Goal: Task Accomplishment & Management: Use online tool/utility

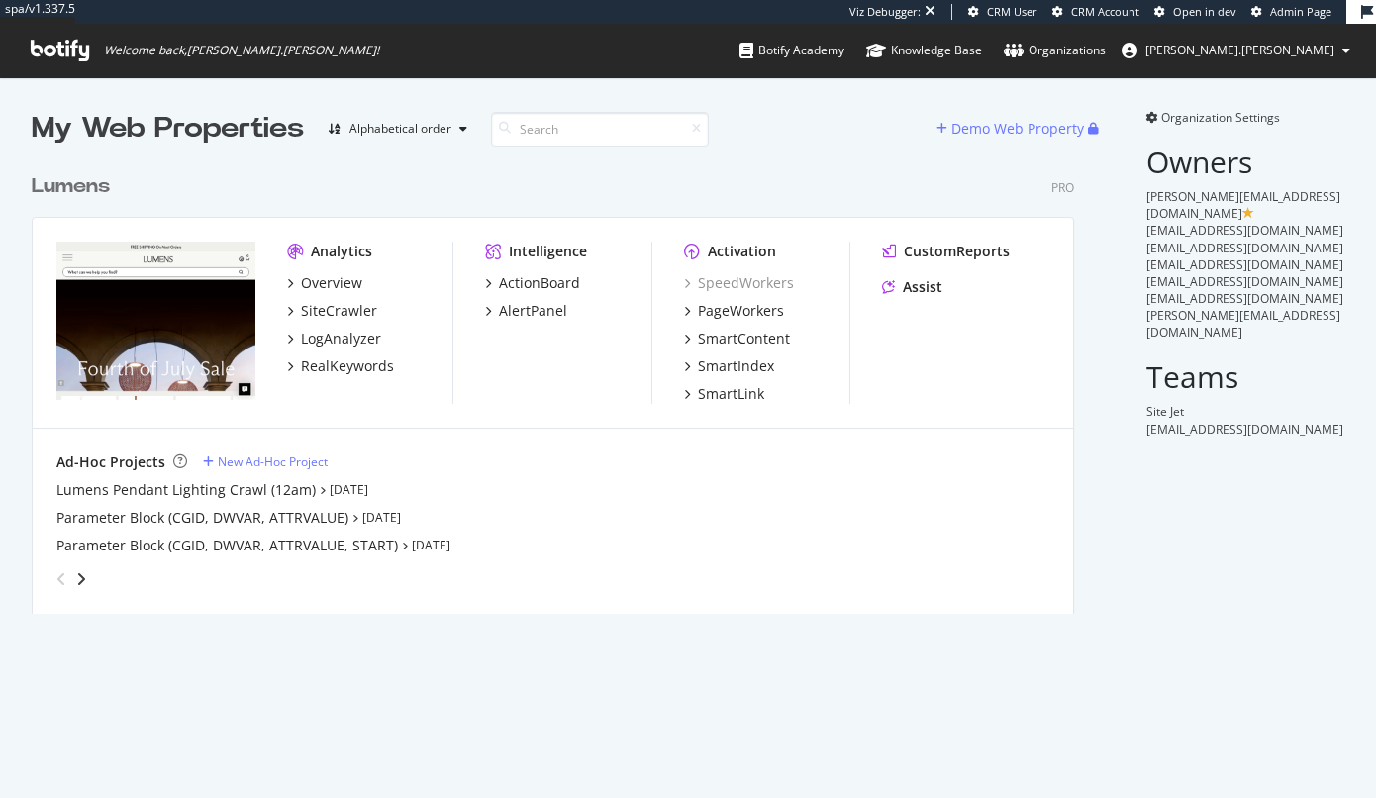
scroll to position [455, 1048]
click at [330, 309] on div "SiteCrawler" at bounding box center [339, 311] width 76 height 20
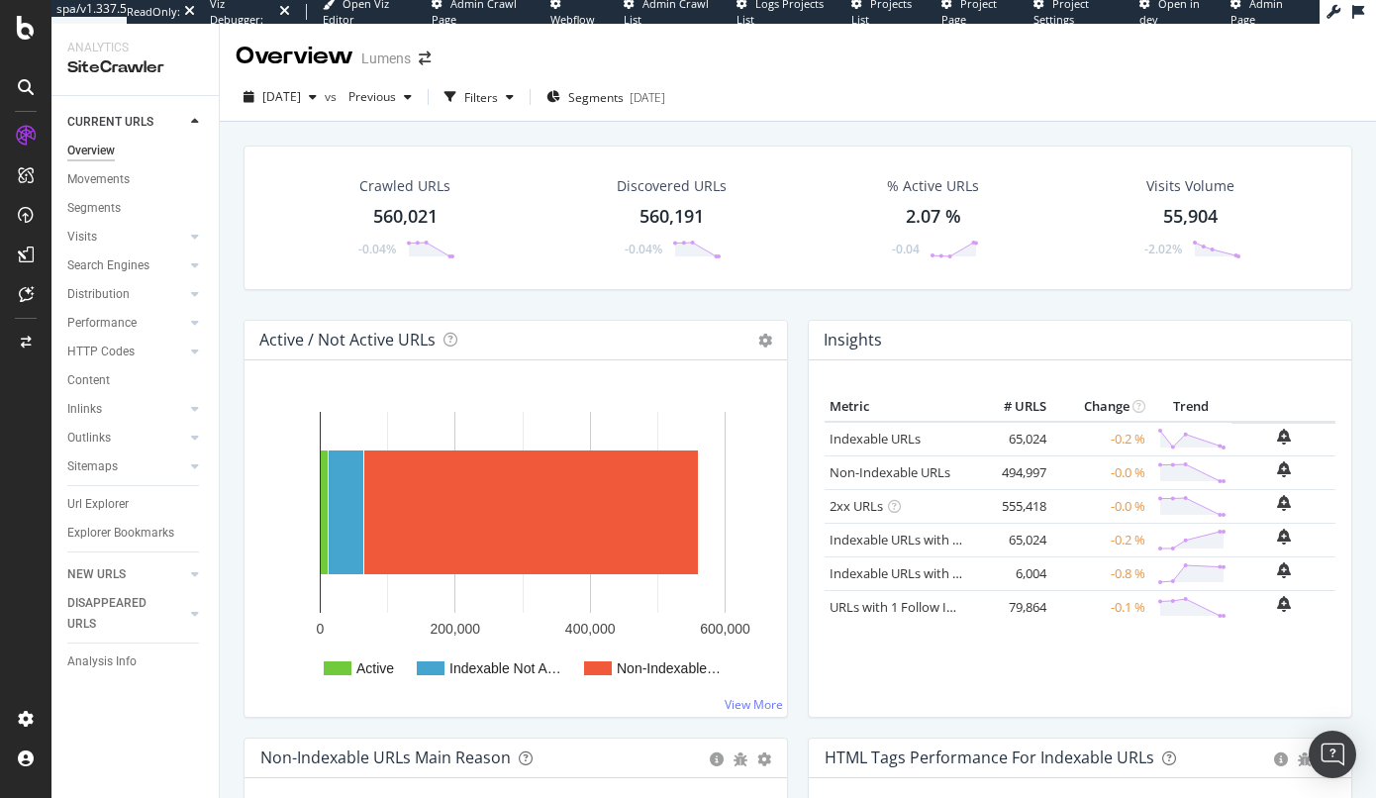
drag, startPoint x: 528, startPoint y: 102, endPoint x: 813, endPoint y: 96, distance: 285.1
click at [813, 96] on div "[DATE] vs Previous Filters Segments [DATE]" at bounding box center [798, 101] width 1156 height 40
click at [116, 506] on div "Url Explorer" at bounding box center [97, 504] width 61 height 21
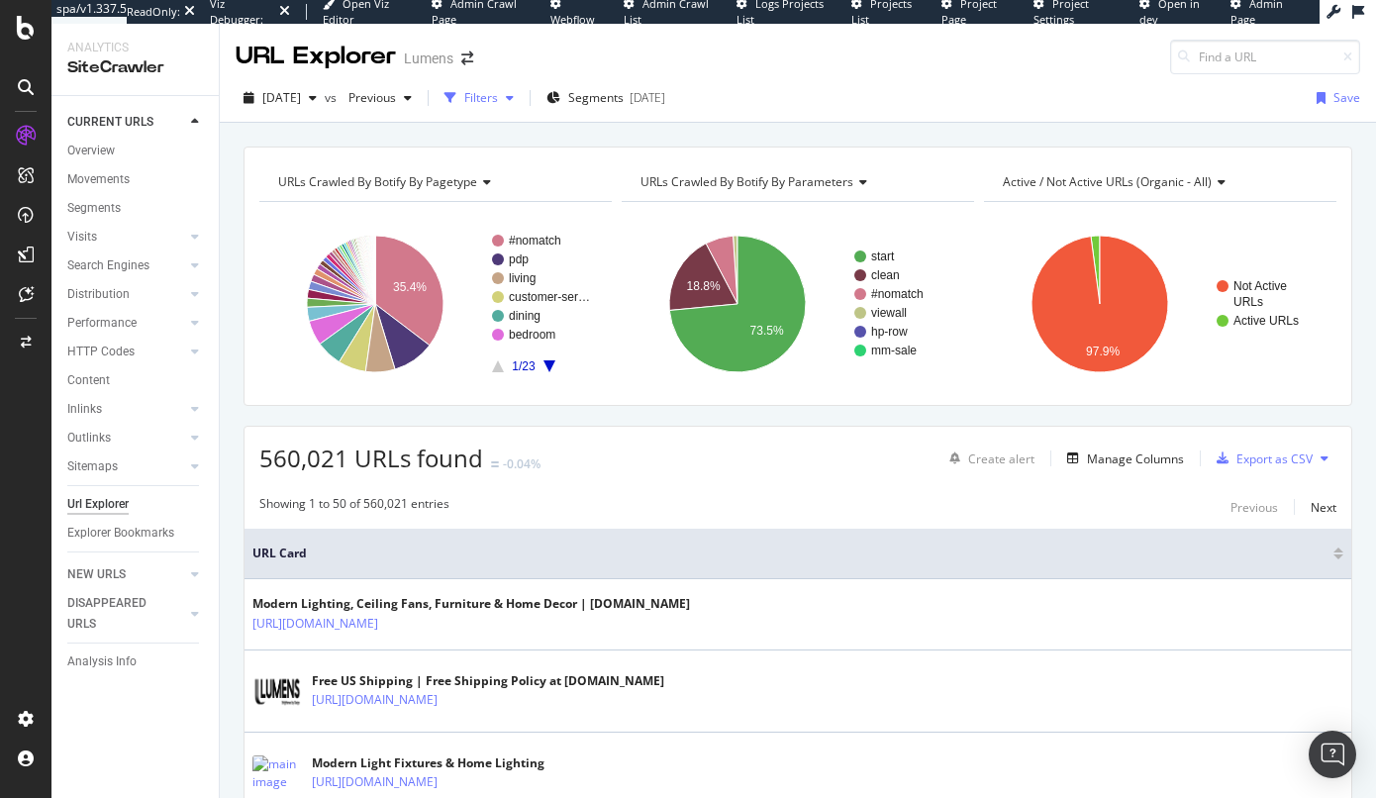
click at [498, 103] on div "Filters" at bounding box center [481, 97] width 34 height 17
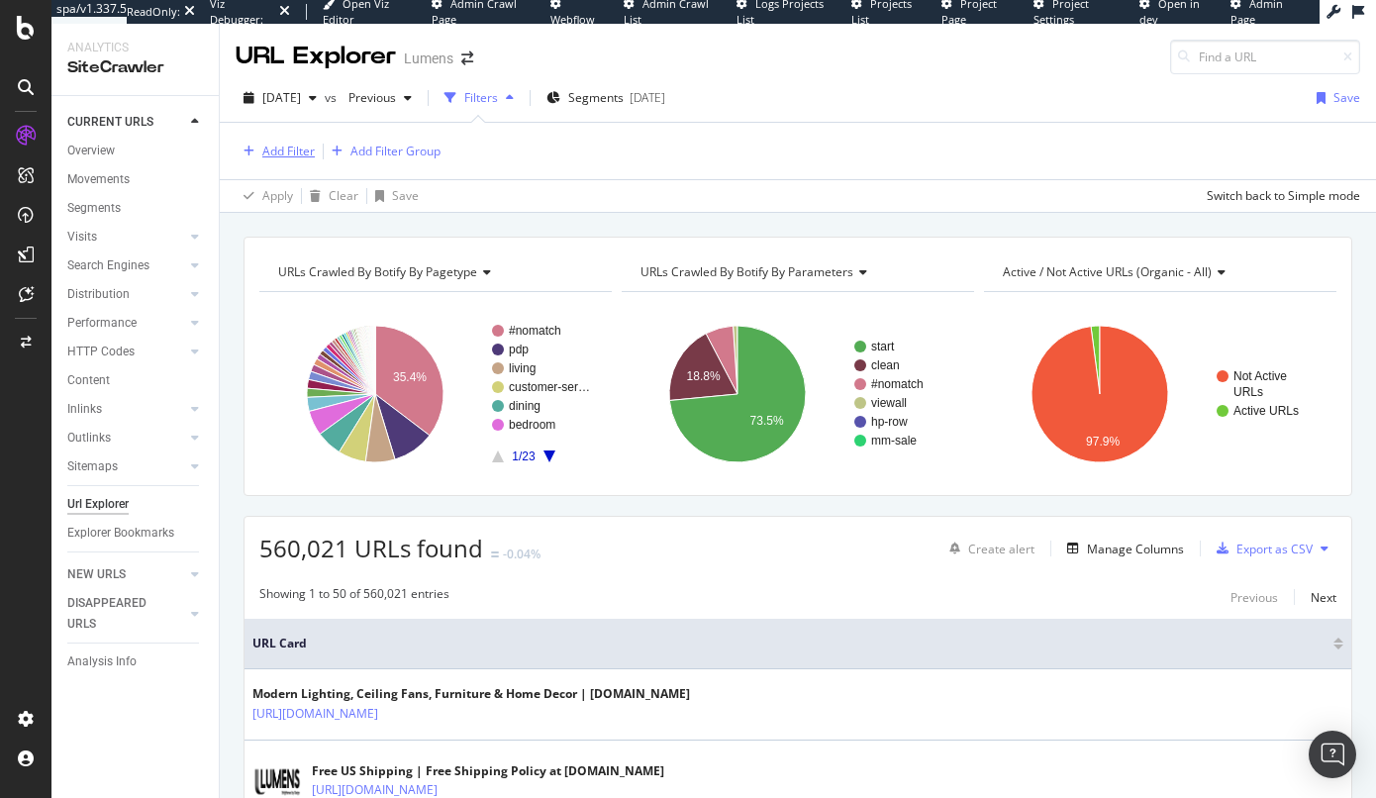
click at [291, 152] on div "Add Filter" at bounding box center [288, 151] width 52 height 17
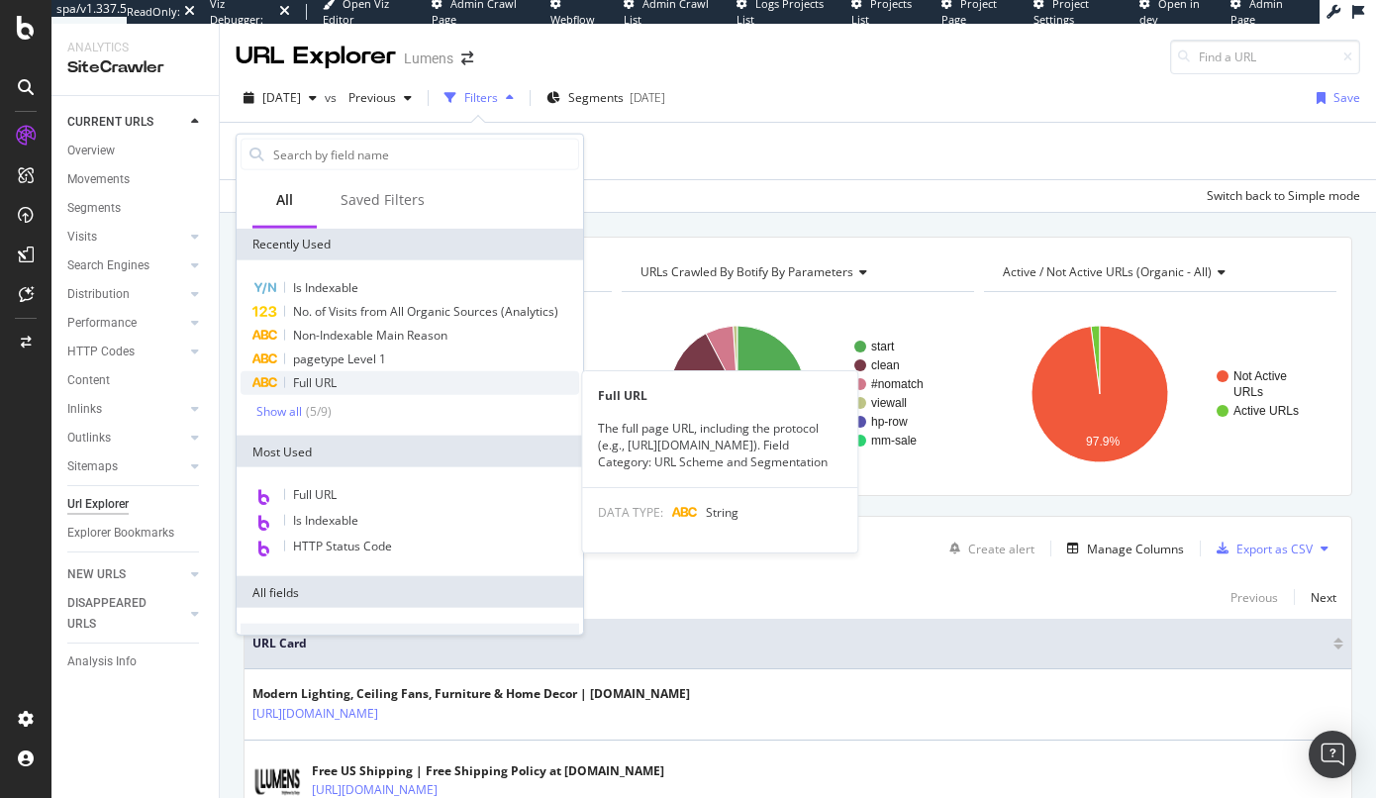
click at [345, 380] on div "Full URL" at bounding box center [410, 383] width 338 height 24
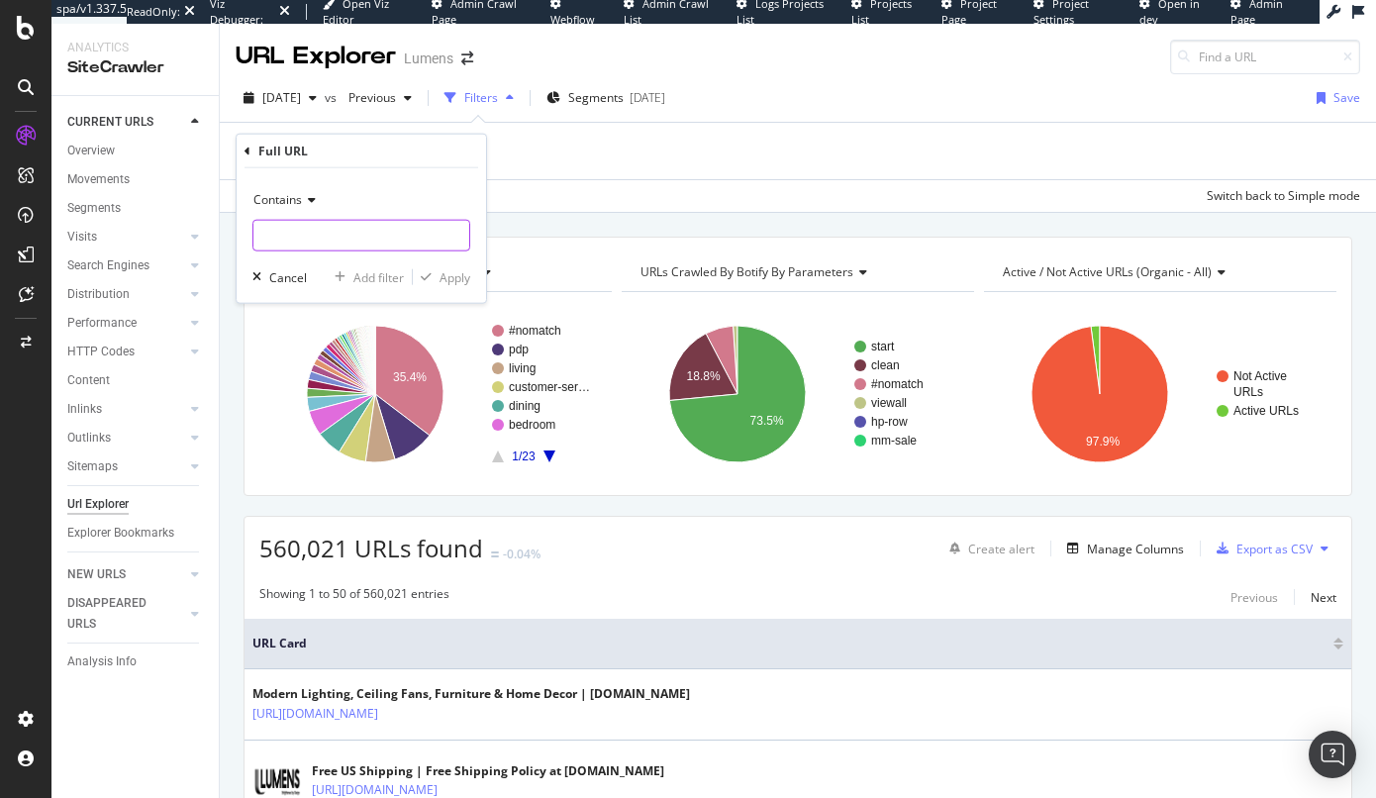
click at [319, 229] on input "text" at bounding box center [361, 236] width 216 height 32
paste input "[URL][DOMAIN_NAME]"
drag, startPoint x: 330, startPoint y: 235, endPoint x: 255, endPoint y: 229, distance: 74.5
click at [255, 229] on input "[URL][DOMAIN_NAME]" at bounding box center [346, 236] width 187 height 32
drag, startPoint x: 283, startPoint y: 232, endPoint x: 394, endPoint y: 239, distance: 111.1
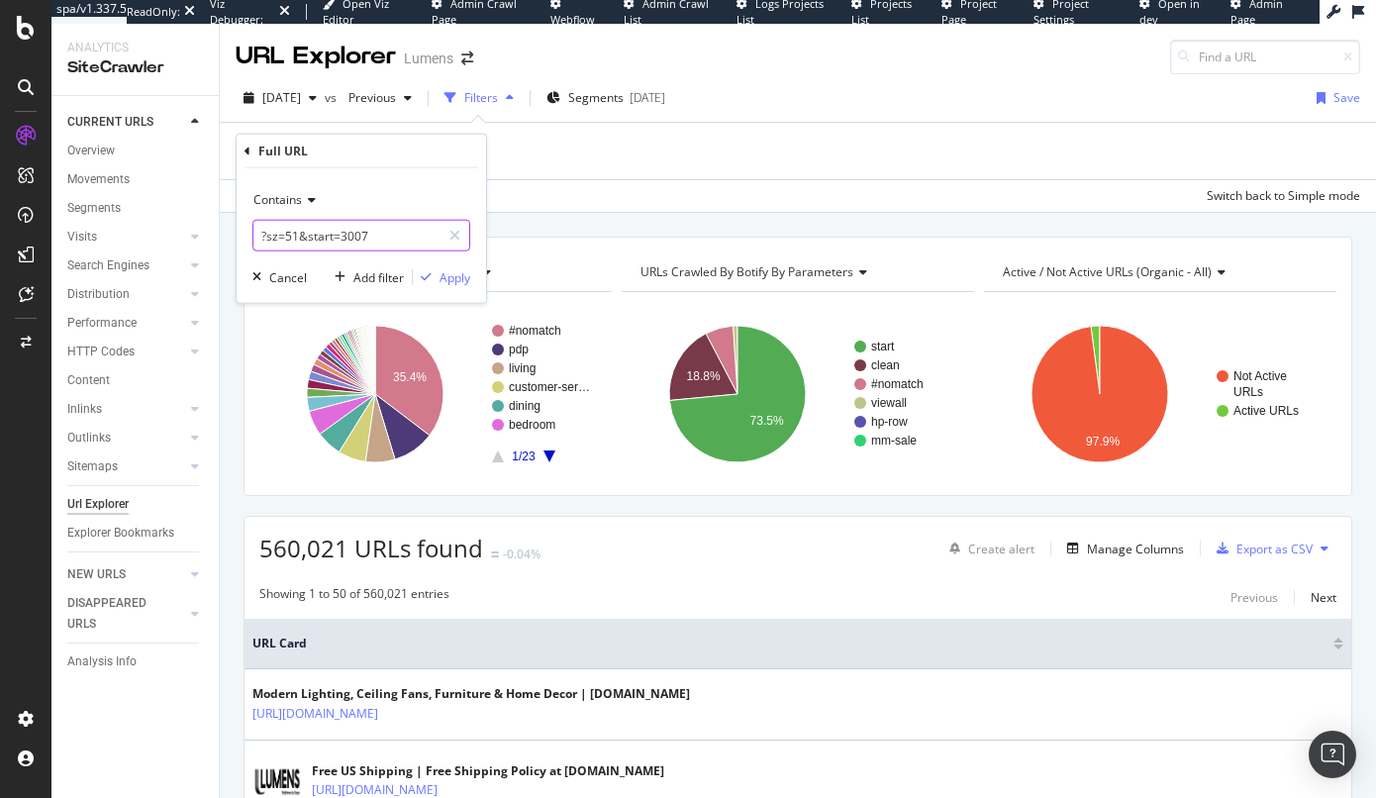
click at [394, 239] on input "?sz=51&start=3007" at bounding box center [346, 236] width 187 height 32
type input "?sz="
click at [445, 271] on div "Apply" at bounding box center [454, 276] width 31 height 17
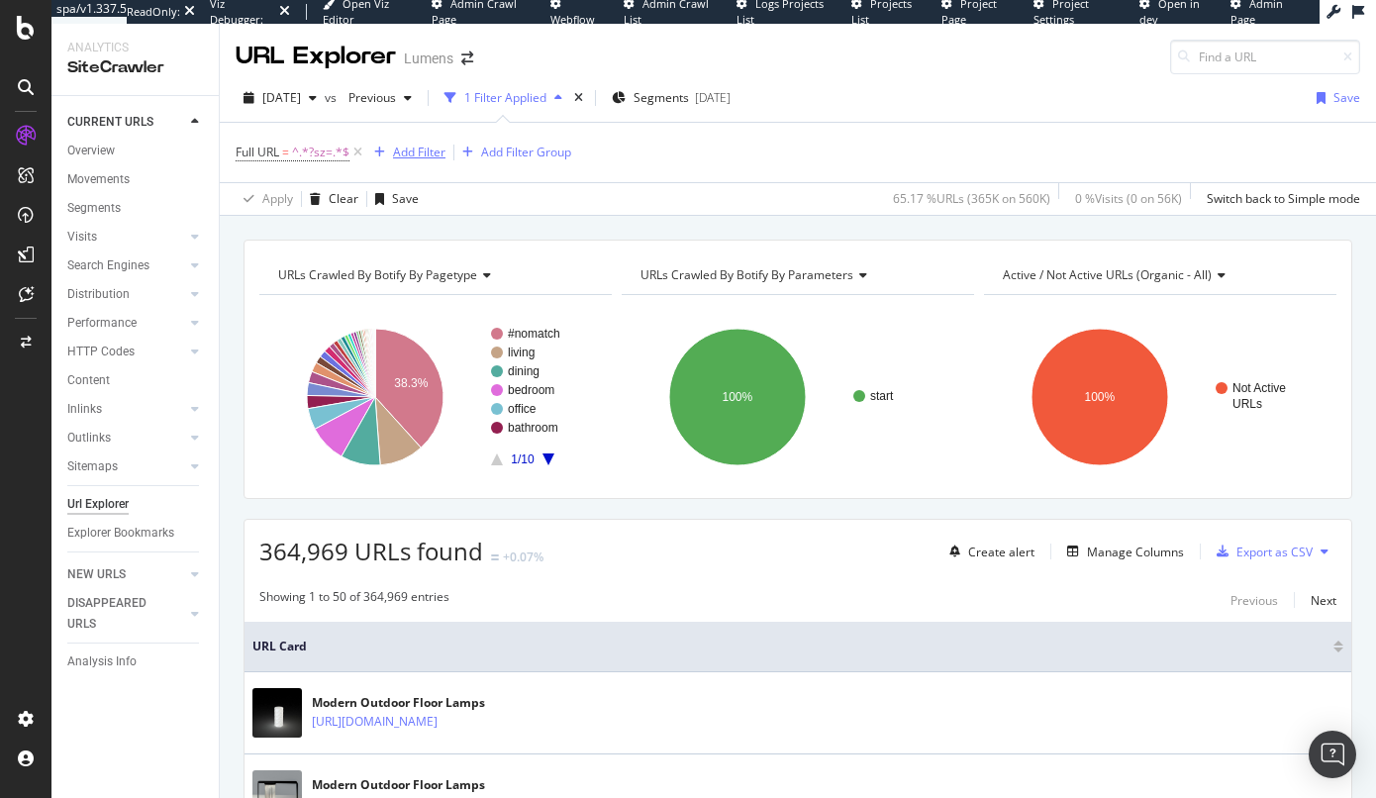
click at [426, 150] on div "Add Filter" at bounding box center [419, 152] width 52 height 17
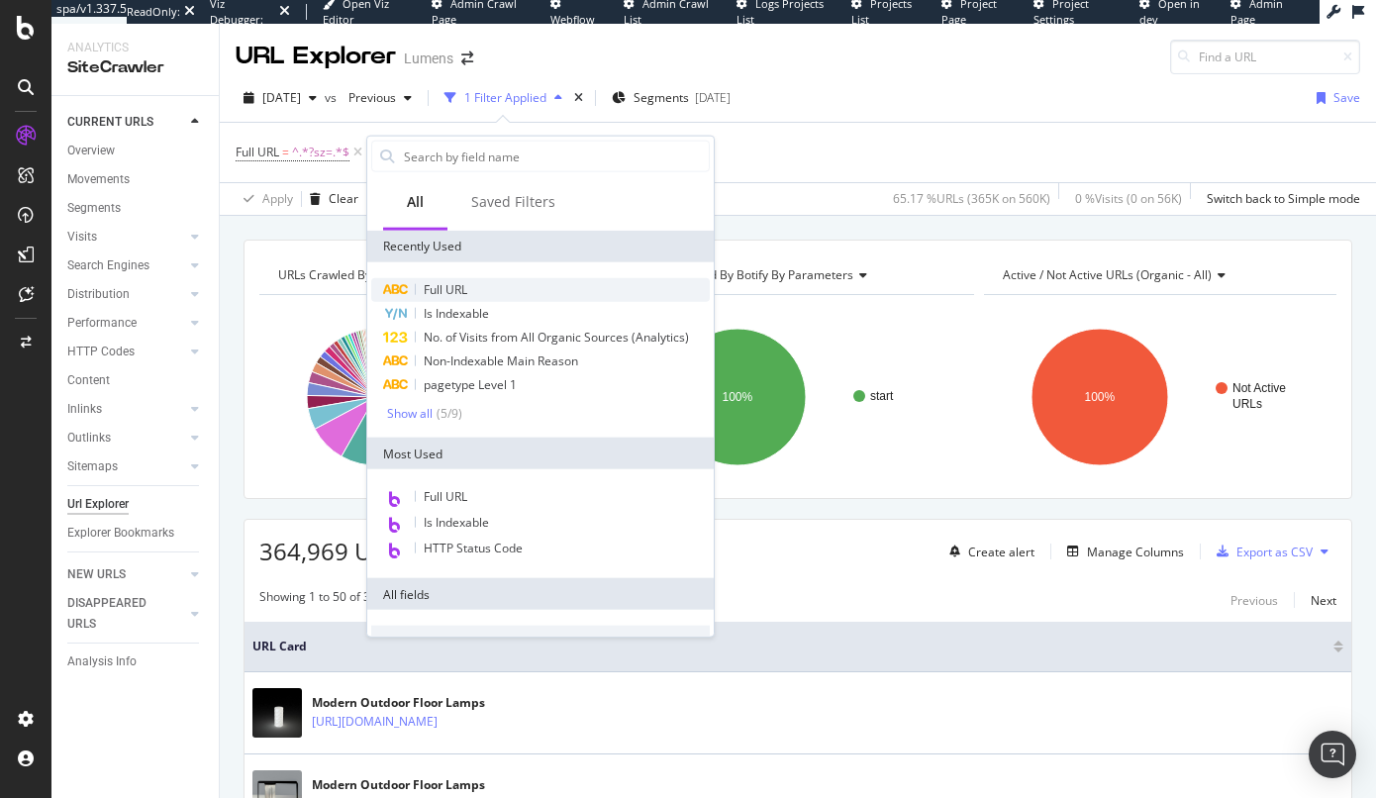
click at [445, 287] on span "Full URL" at bounding box center [446, 289] width 44 height 17
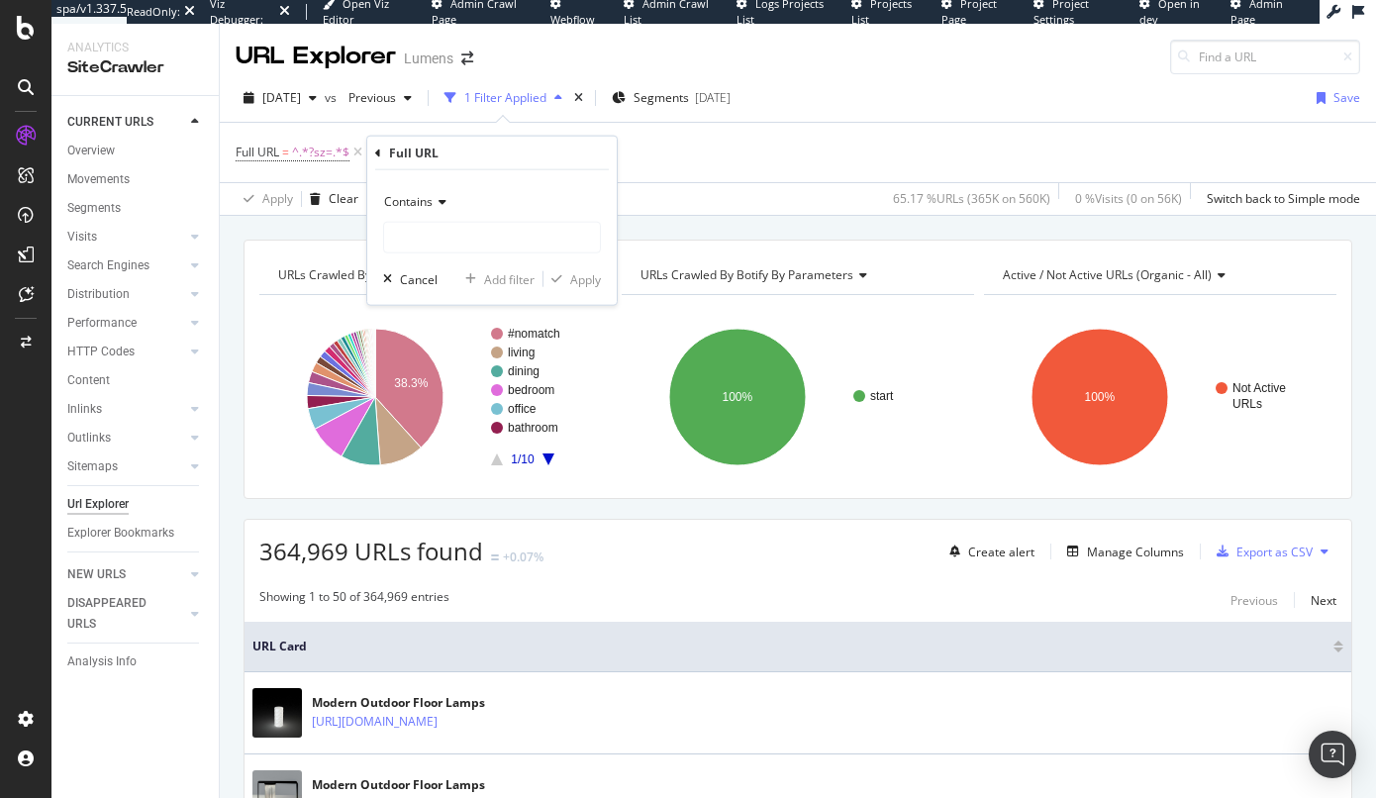
click at [422, 202] on span "Contains" at bounding box center [408, 201] width 48 height 17
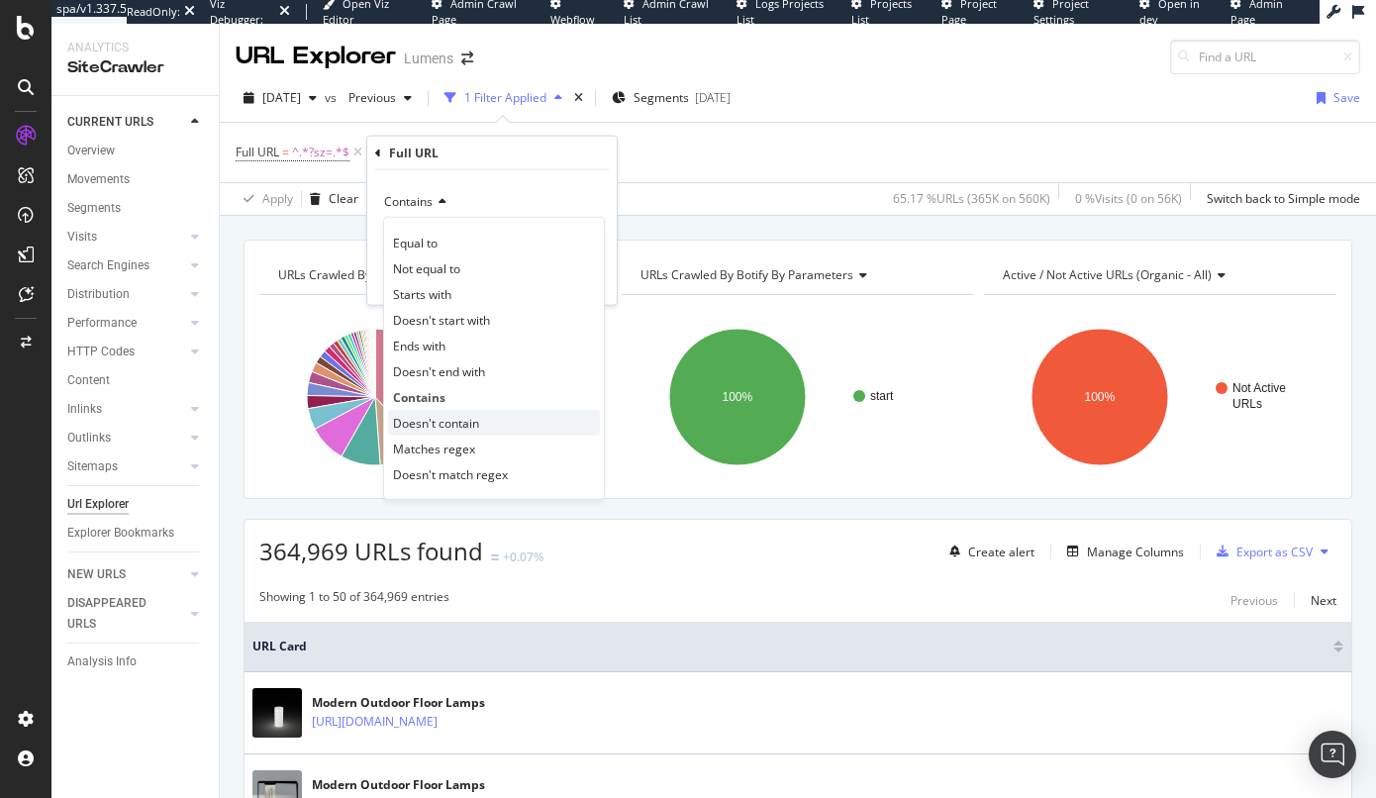
click at [453, 423] on span "Doesn't contain" at bounding box center [436, 422] width 86 height 17
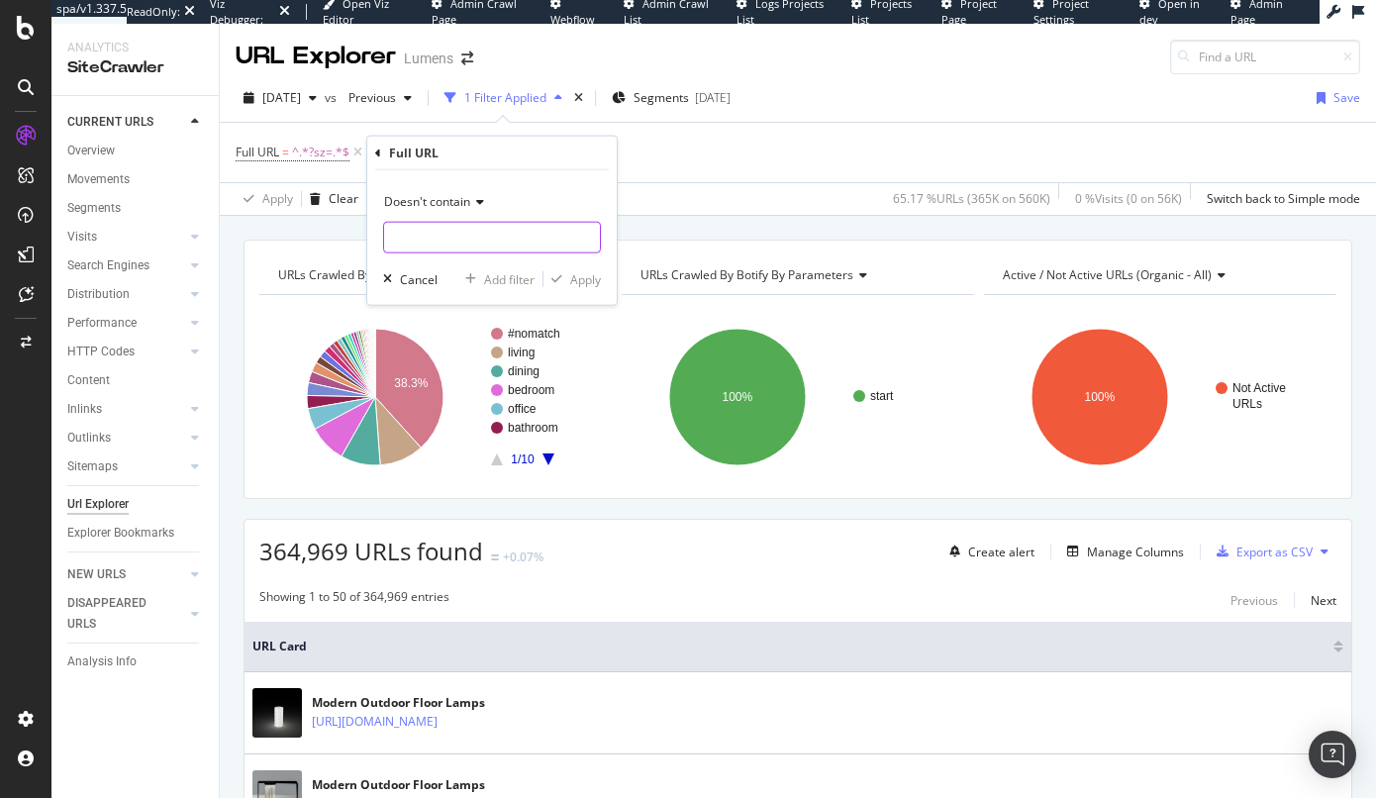
click at [416, 234] on input "text" at bounding box center [492, 238] width 216 height 32
paste input "[URL][DOMAIN_NAME]"
drag, startPoint x: 463, startPoint y: 237, endPoint x: 403, endPoint y: 238, distance: 60.4
click at [403, 238] on input "[URL][DOMAIN_NAME]" at bounding box center [477, 238] width 187 height 32
click at [395, 239] on input "[URL][DOMAIN_NAME]" at bounding box center [477, 238] width 187 height 32
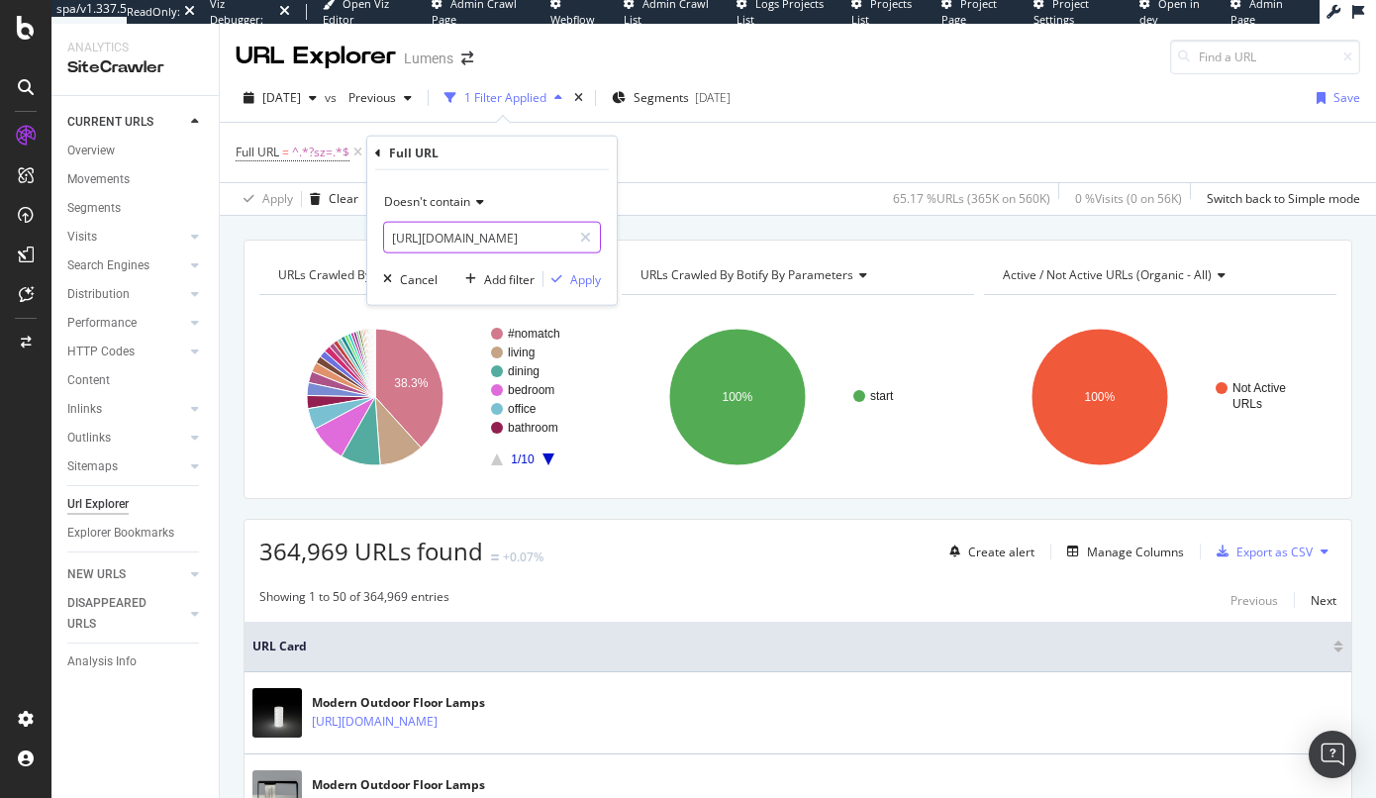
scroll to position [0, 146]
drag, startPoint x: 391, startPoint y: 238, endPoint x: 460, endPoint y: 239, distance: 69.3
click at [460, 239] on input "[URL][DOMAIN_NAME]" at bounding box center [477, 238] width 187 height 32
type input "?sz=24"
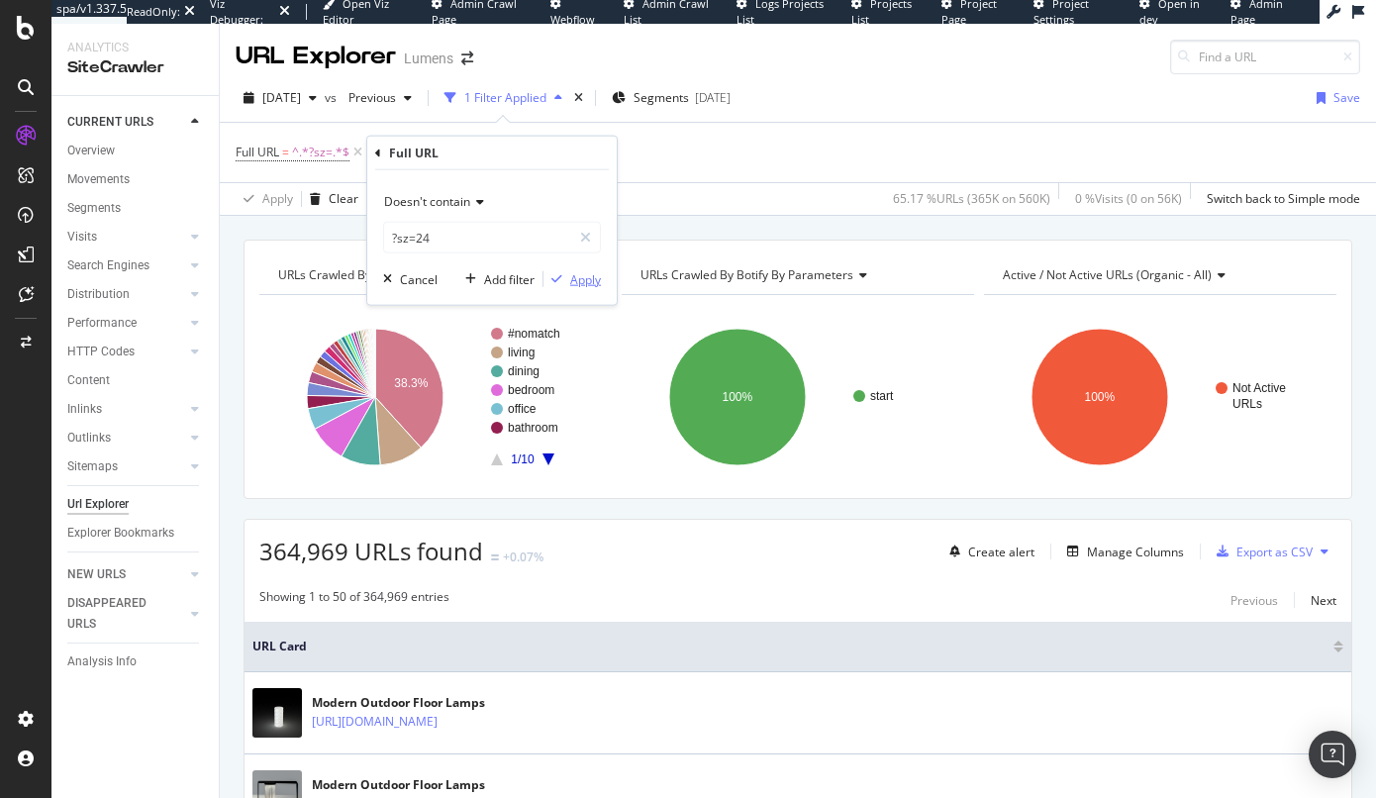
click at [582, 280] on div "Apply" at bounding box center [585, 278] width 31 height 17
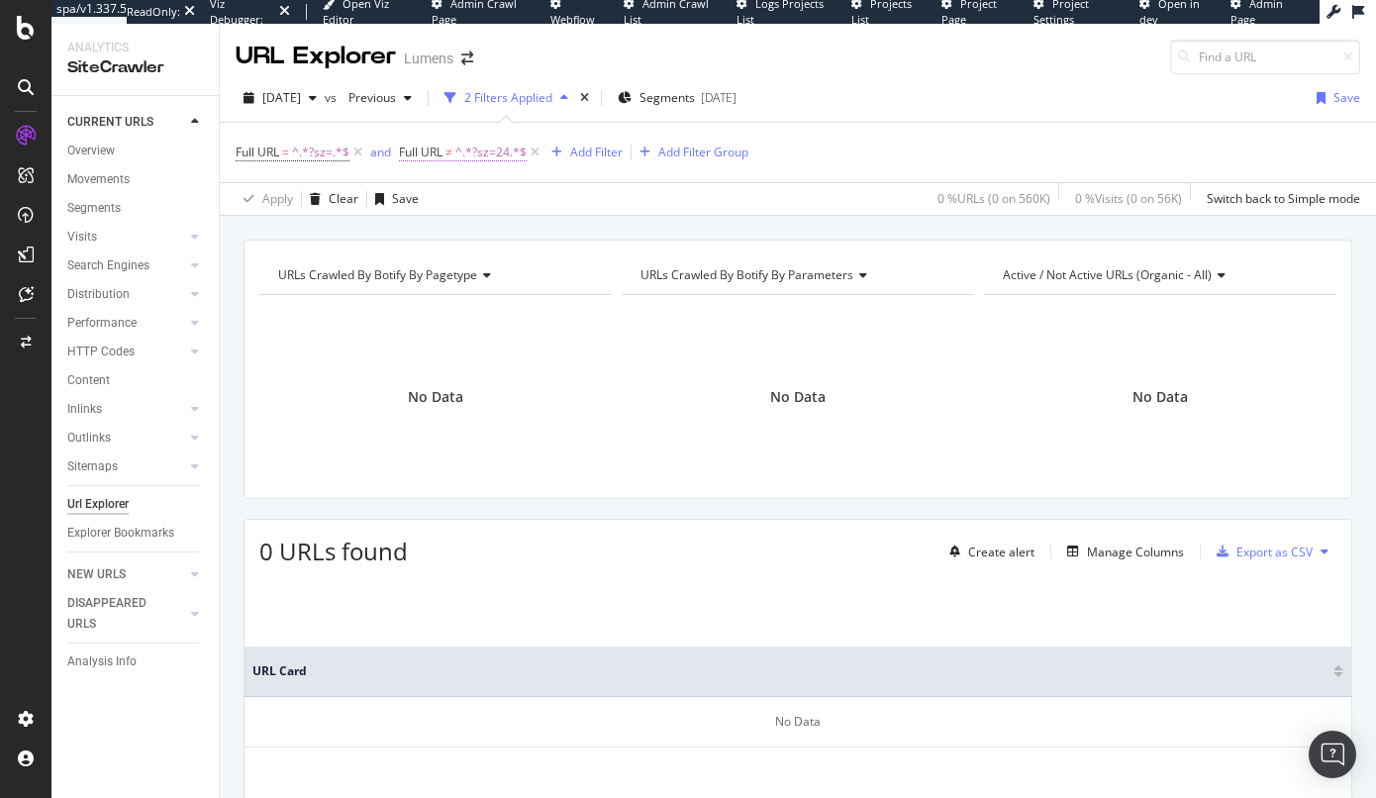
click at [455, 153] on span "^.*?sz=24.*$" at bounding box center [490, 153] width 71 height 28
click at [446, 270] on div "Cancel" at bounding box center [452, 274] width 38 height 17
click at [531, 152] on icon at bounding box center [535, 153] width 17 height 20
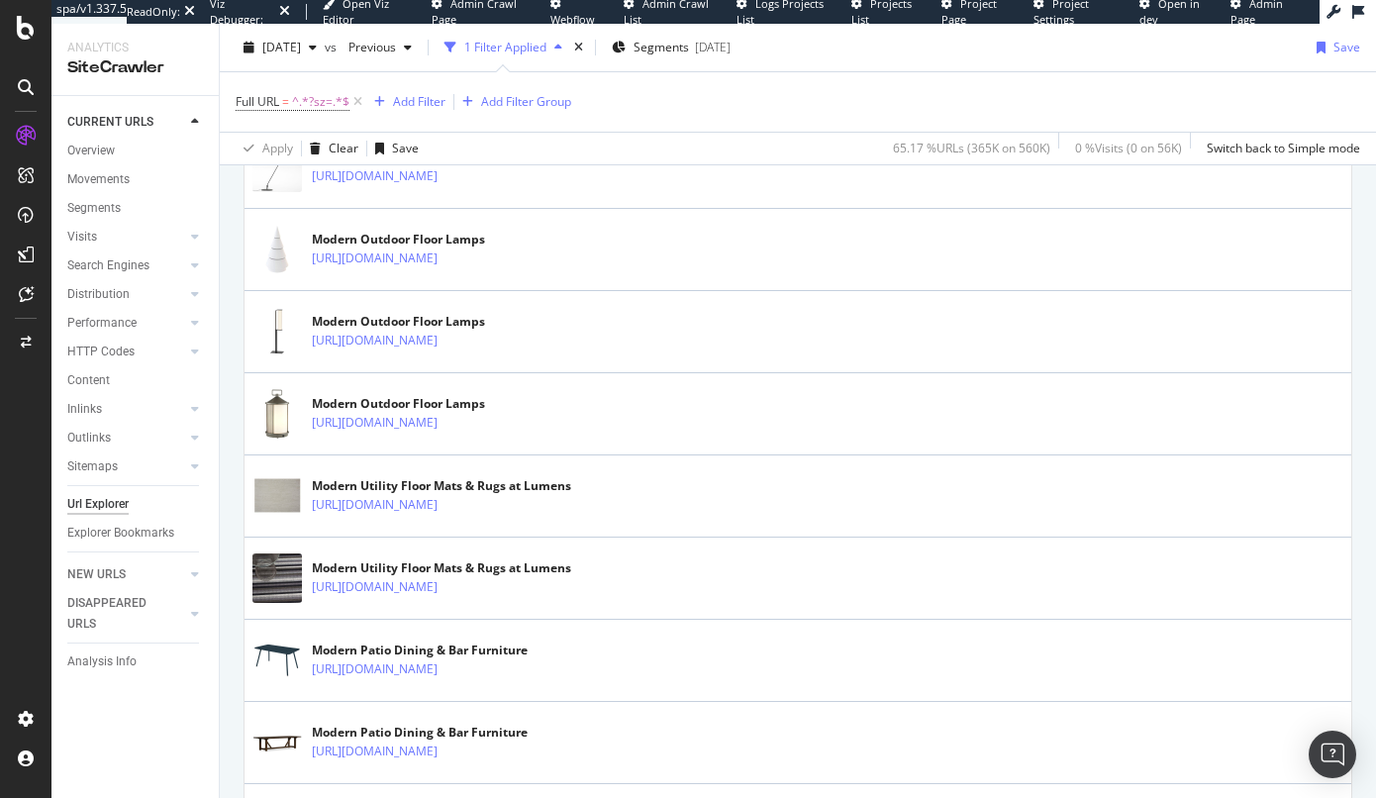
scroll to position [1119, 0]
click at [433, 101] on div "Add Filter" at bounding box center [419, 101] width 52 height 17
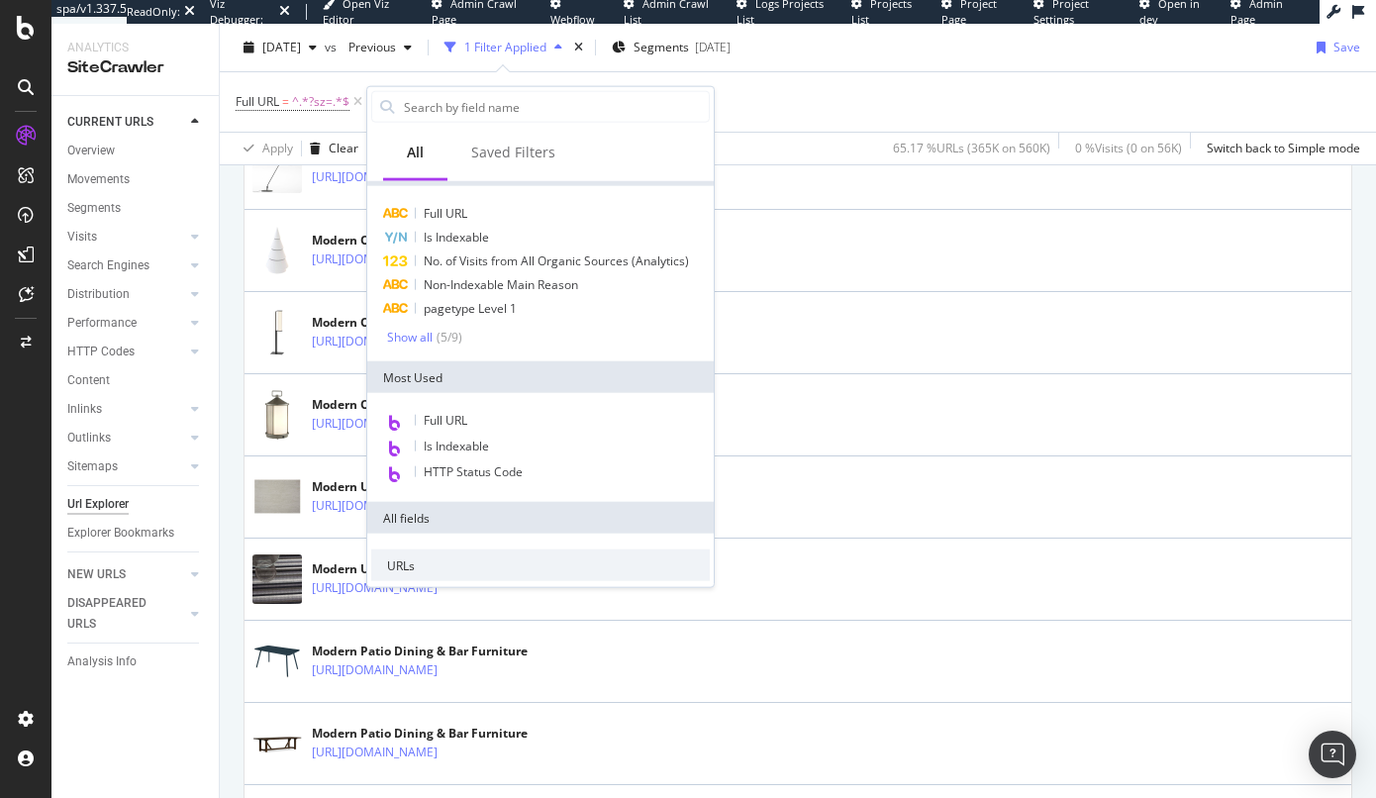
scroll to position [0, 0]
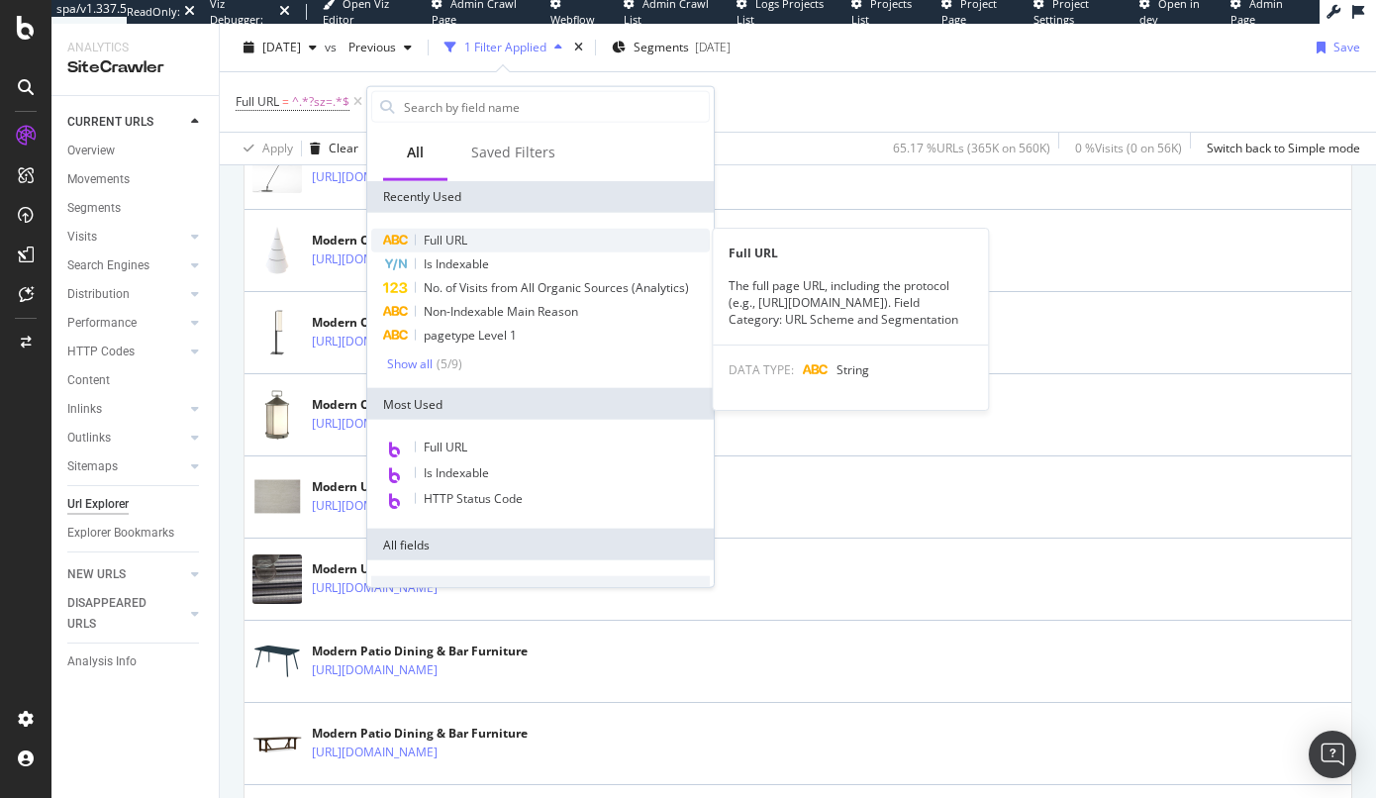
click at [447, 245] on span "Full URL" at bounding box center [446, 240] width 44 height 17
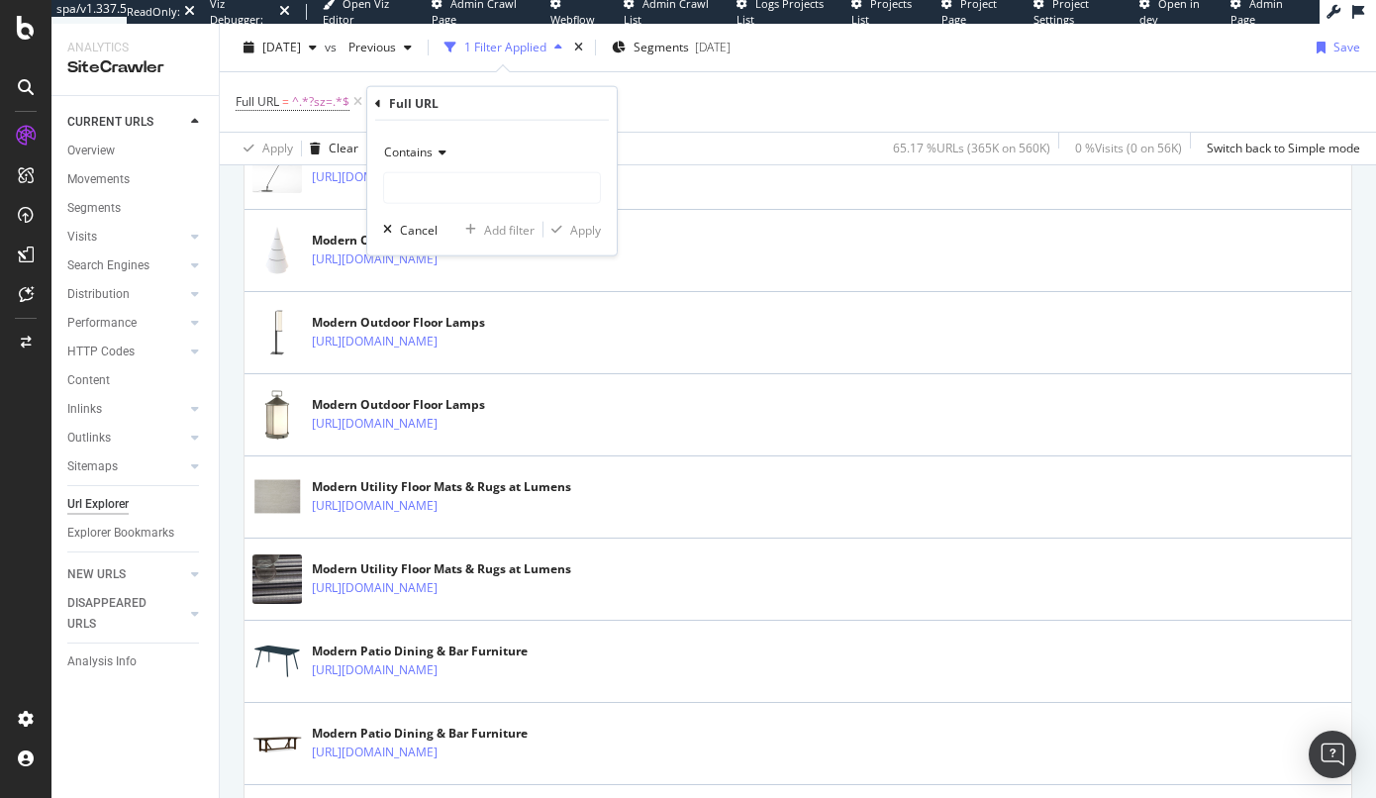
click at [418, 150] on span "Contains" at bounding box center [408, 152] width 48 height 17
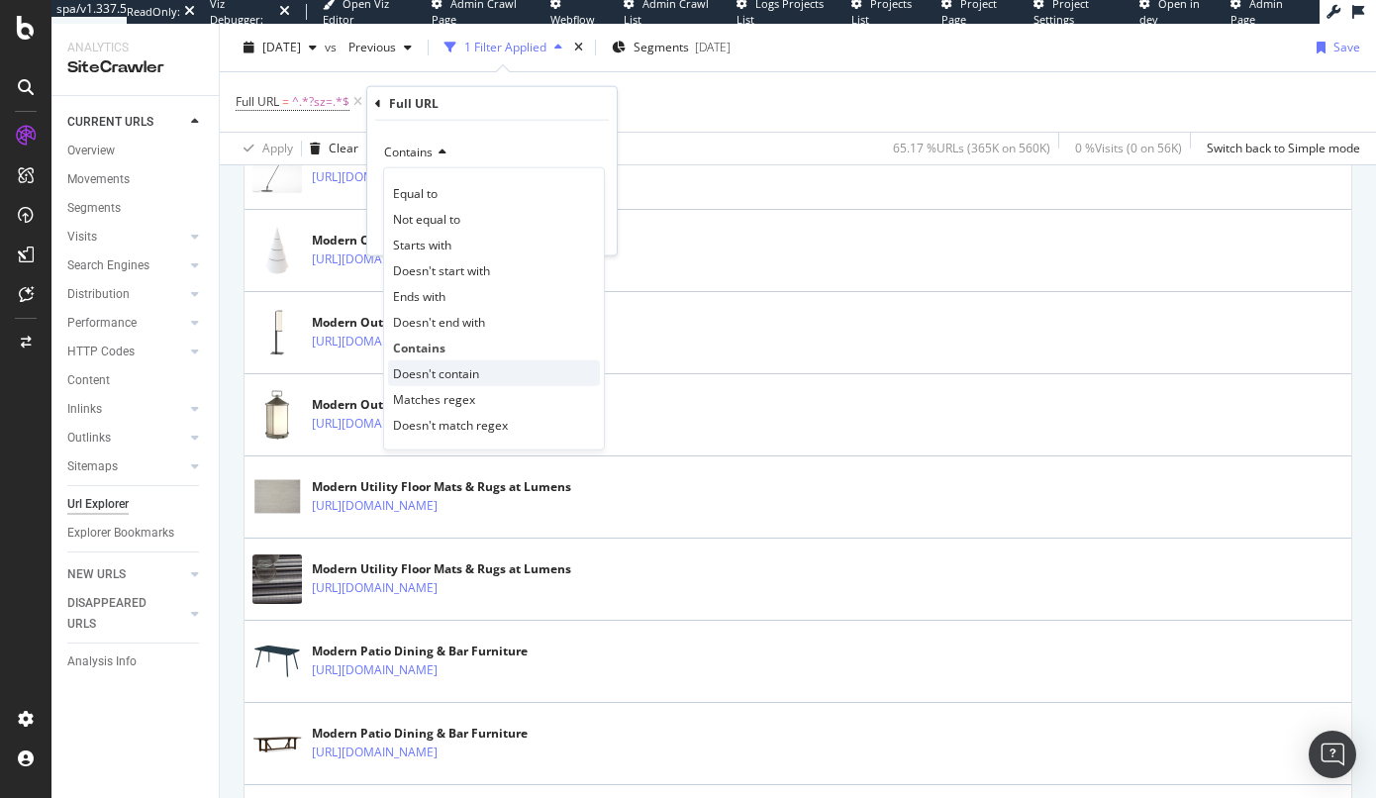
click at [438, 378] on span "Doesn't contain" at bounding box center [436, 372] width 86 height 17
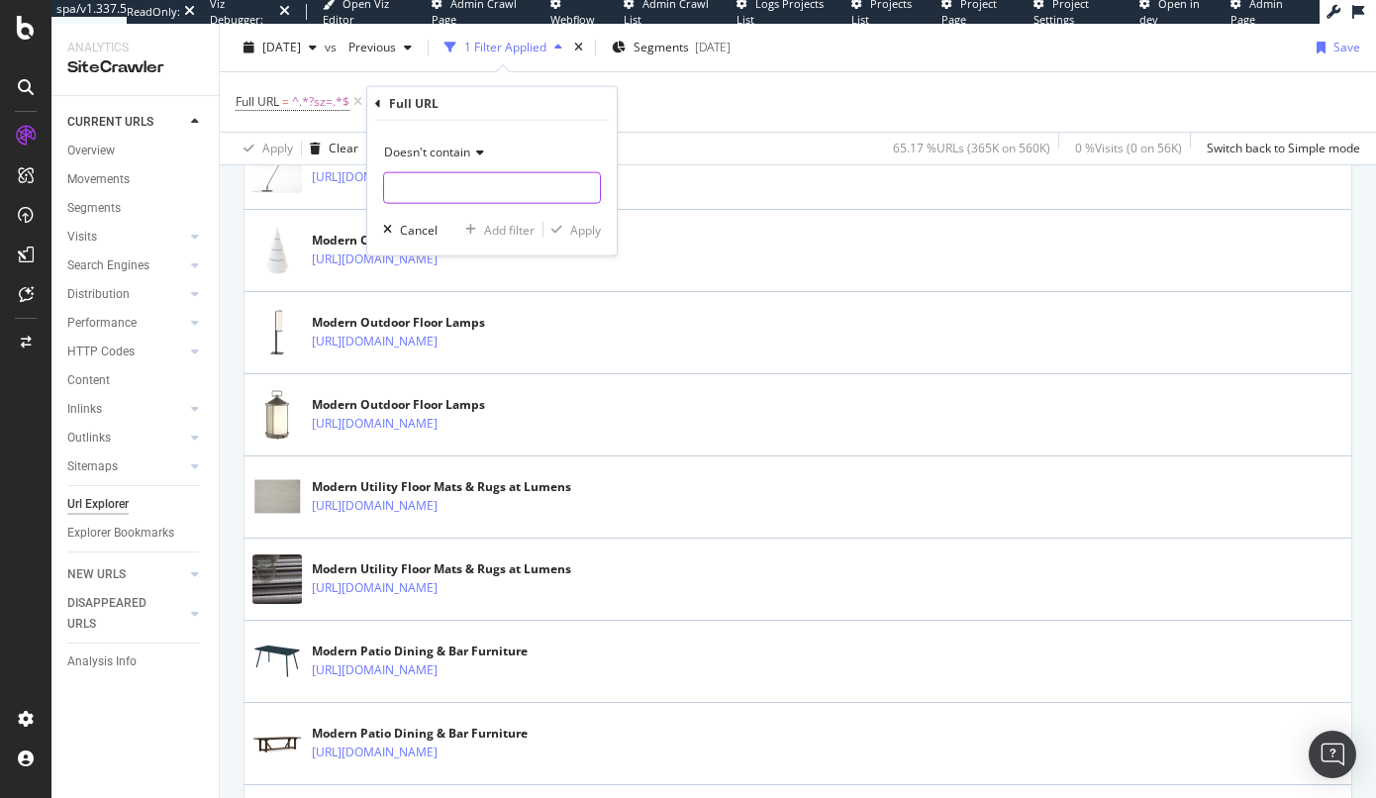
click at [449, 184] on input "text" at bounding box center [492, 188] width 216 height 32
type input "sz=24"
click at [595, 221] on div "Apply" at bounding box center [585, 229] width 31 height 17
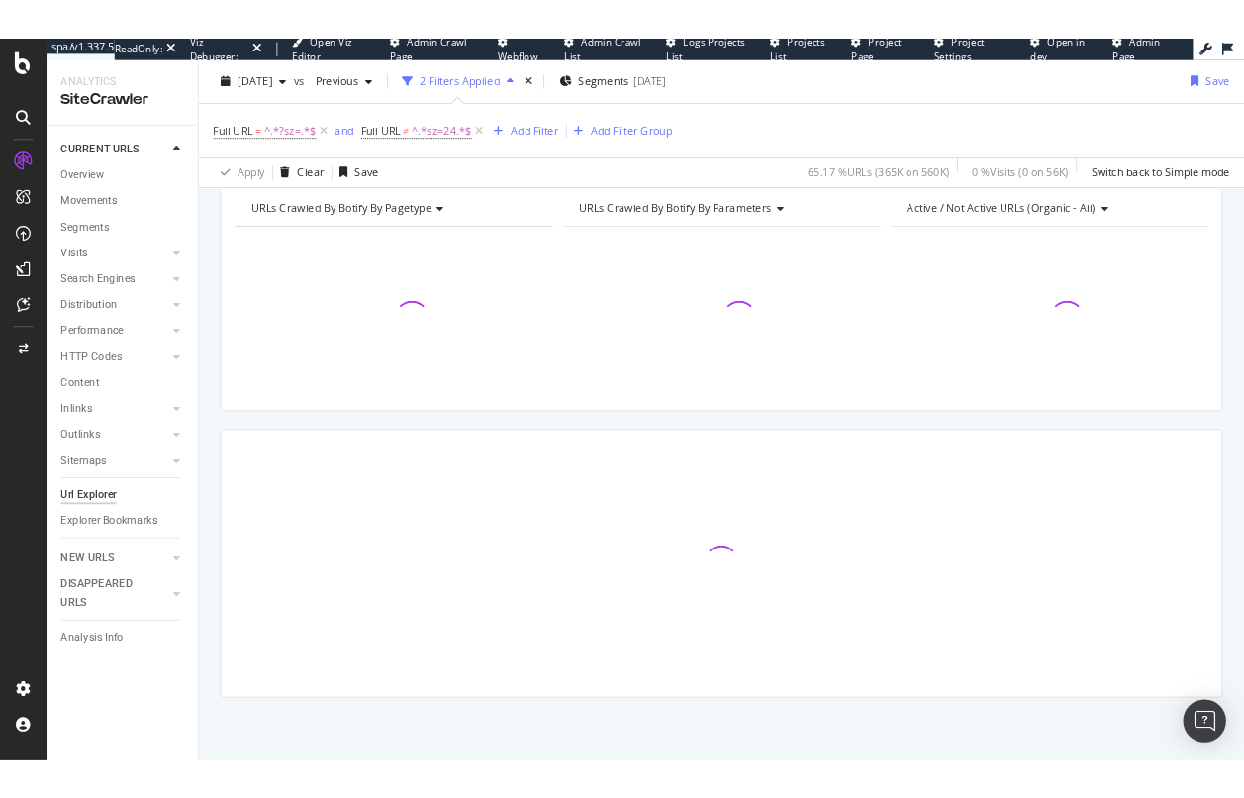
scroll to position [85, 0]
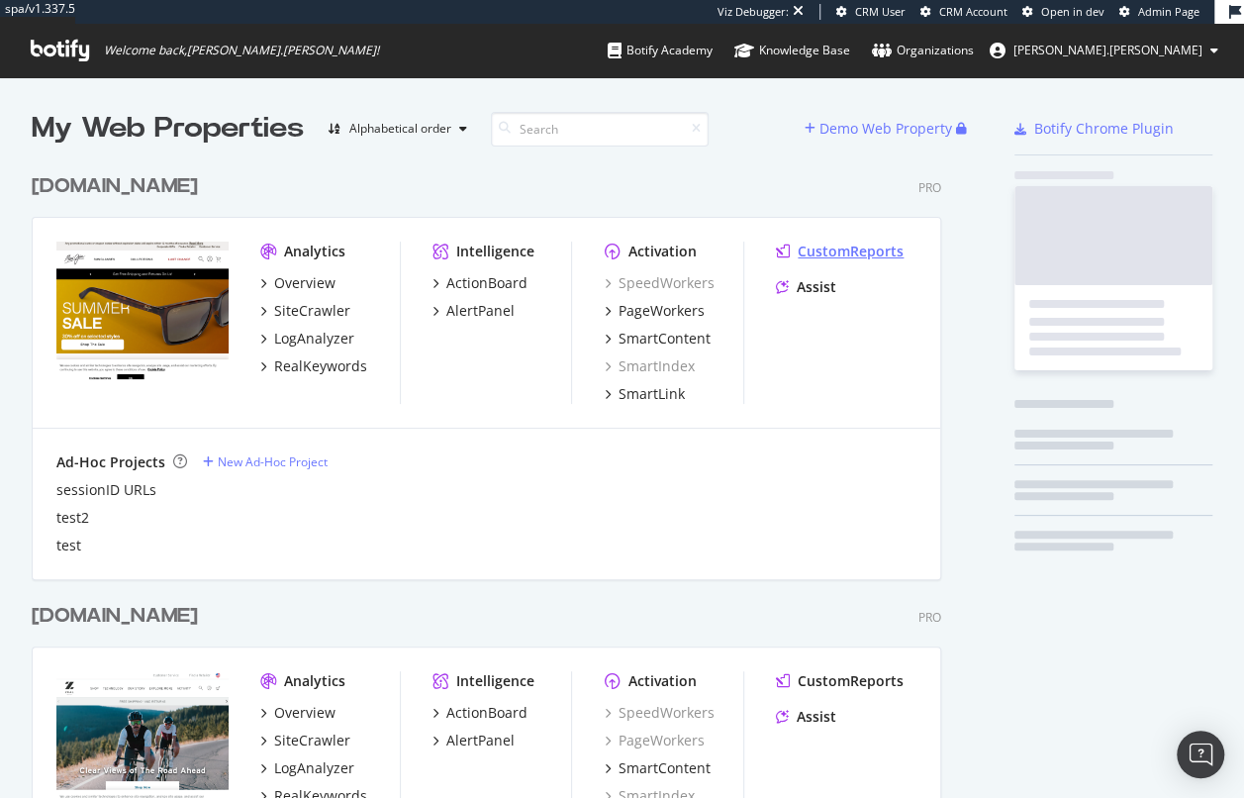
scroll to position [766, 914]
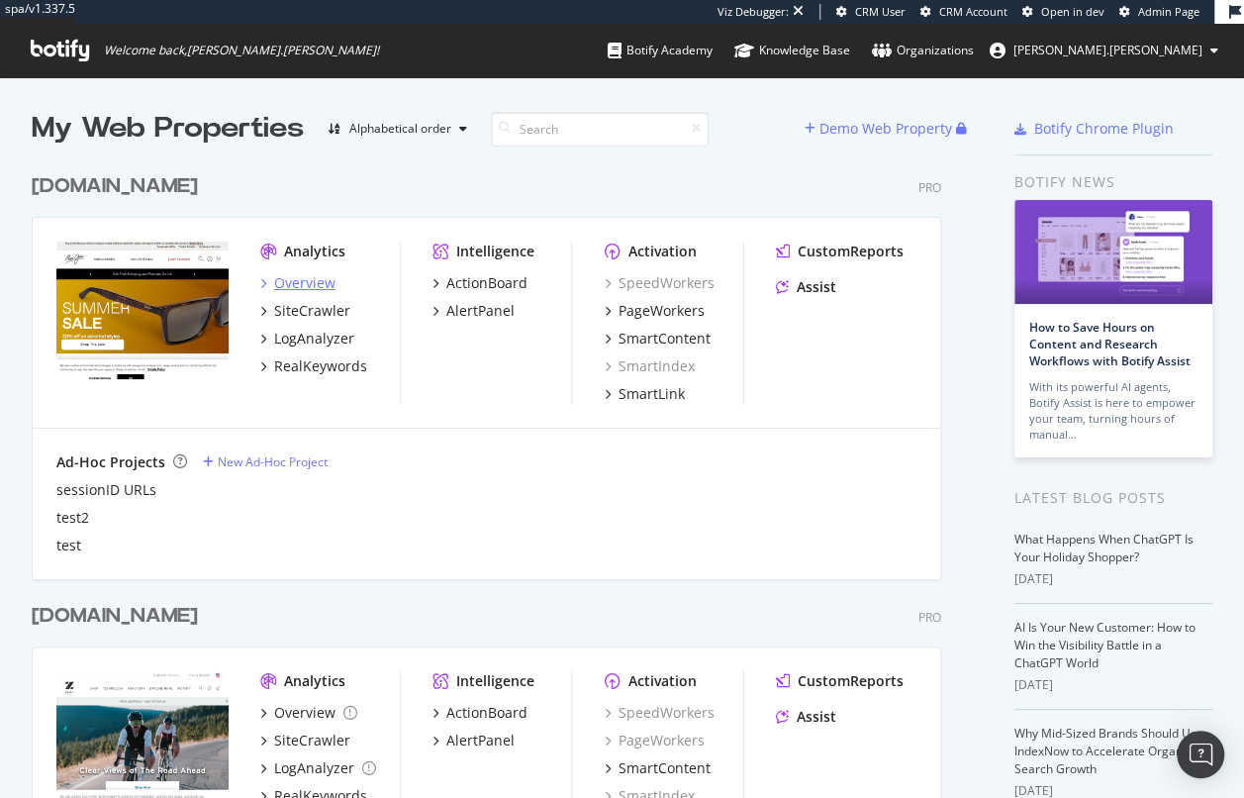
click at [306, 283] on div "Overview" at bounding box center [304, 283] width 61 height 20
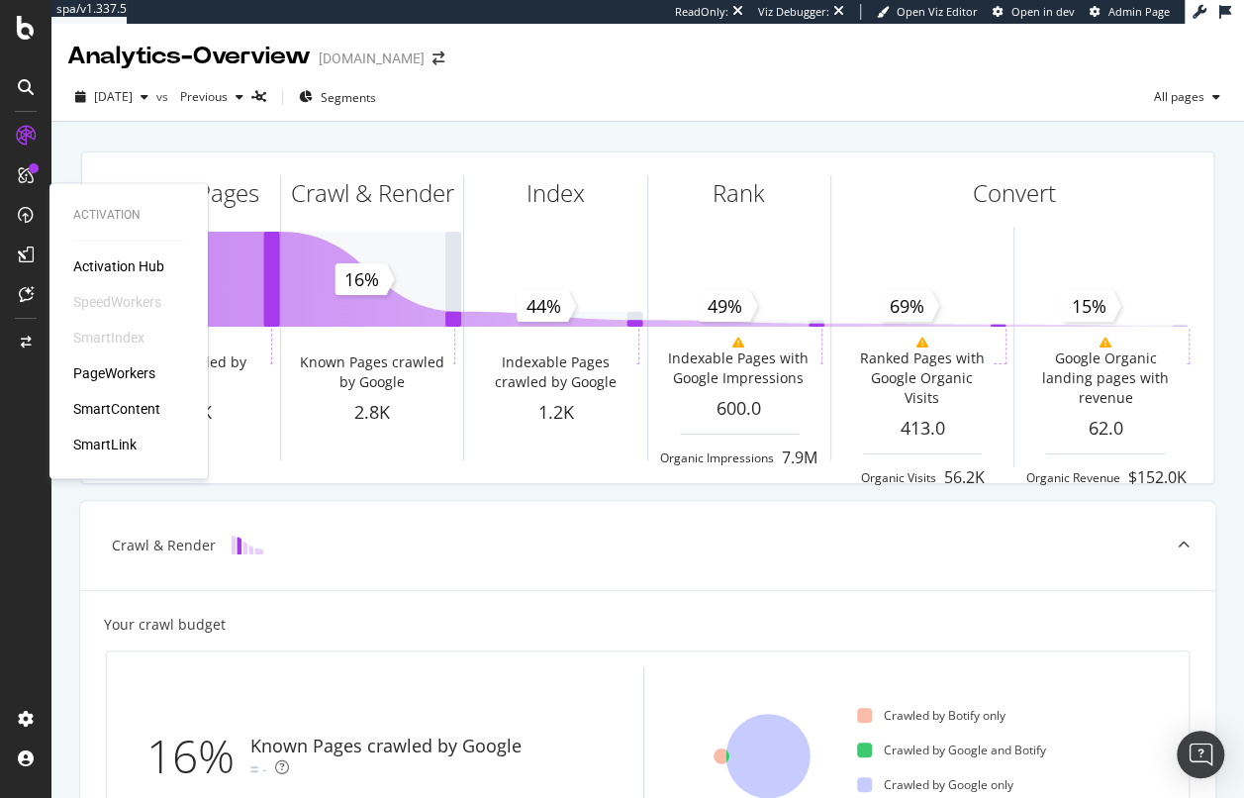
click at [158, 373] on div "PageWorkers" at bounding box center [128, 373] width 111 height 20
click at [145, 375] on div "PageWorkers" at bounding box center [114, 373] width 82 height 20
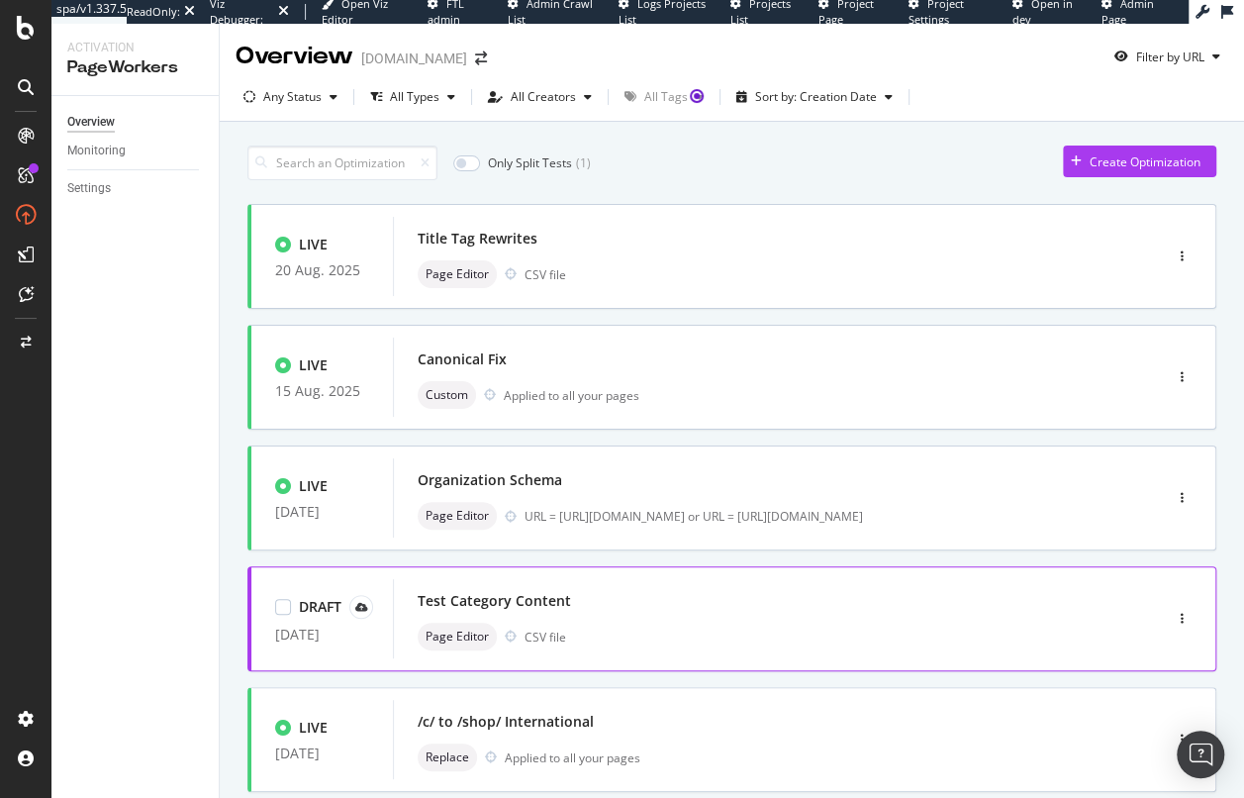
click at [774, 617] on div "Test Category Content Page Editor CSV file" at bounding box center [748, 618] width 660 height 63
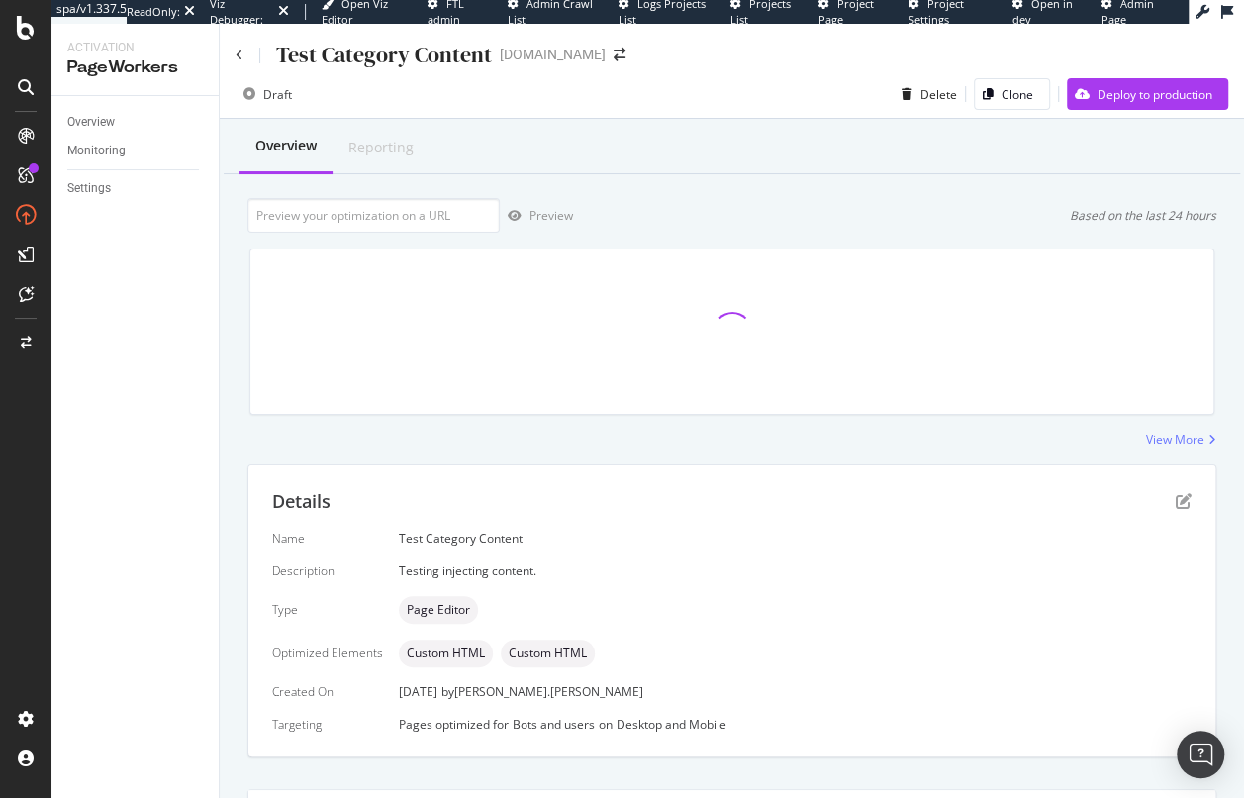
scroll to position [310, 0]
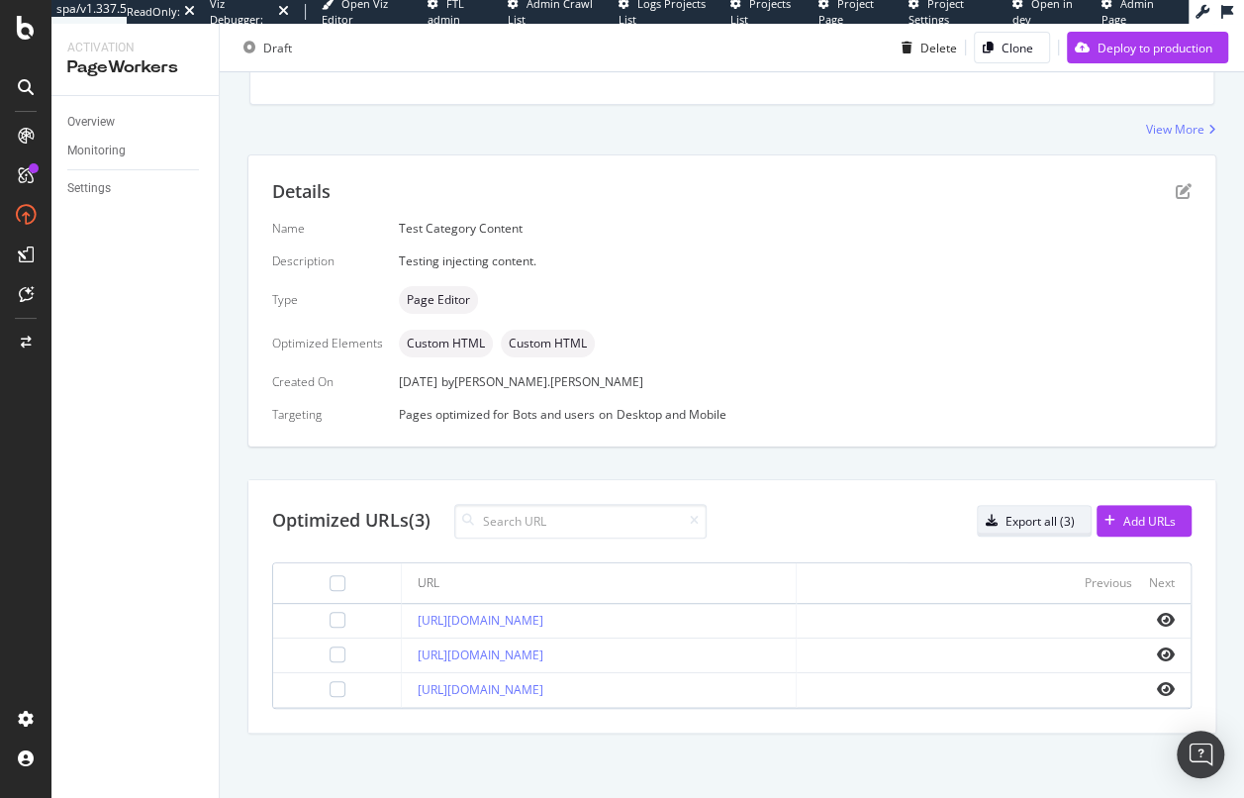
click at [1029, 524] on div "Export all (3)" at bounding box center [1040, 521] width 69 height 17
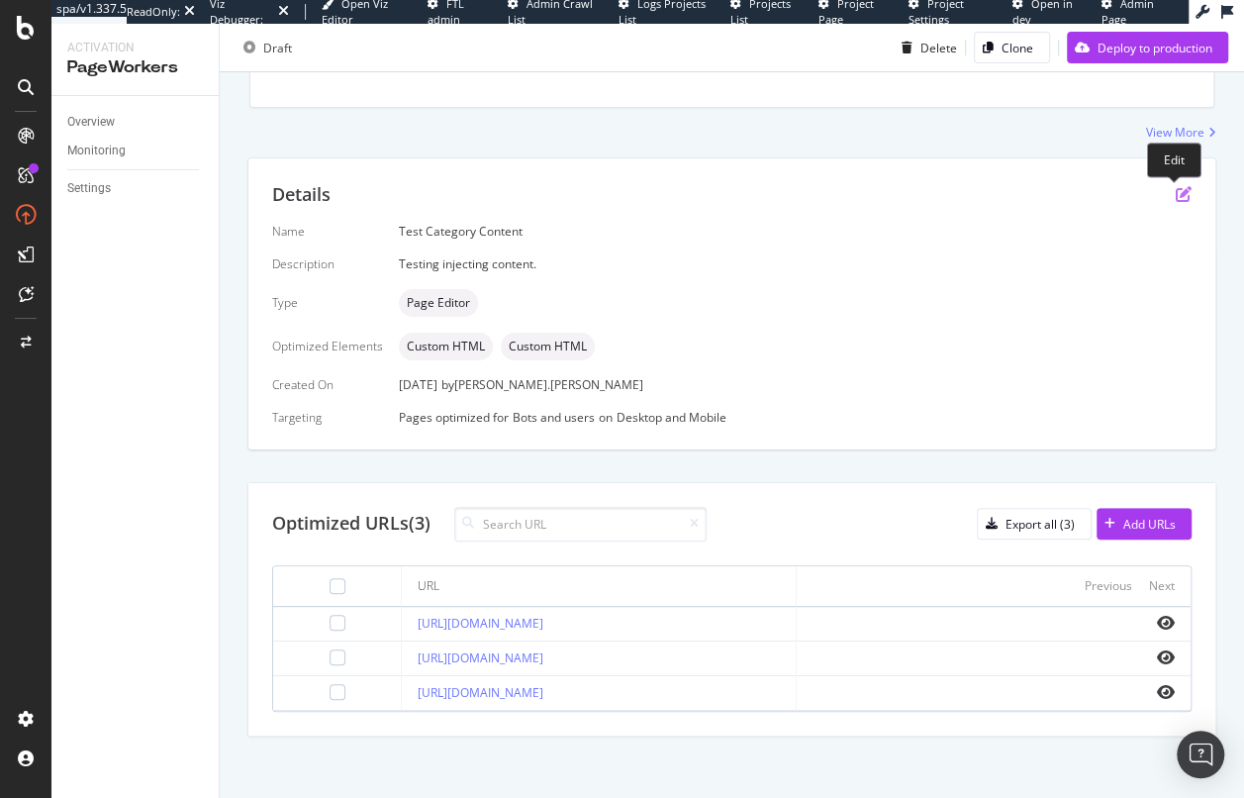
click at [1176, 191] on icon "pen-to-square" at bounding box center [1184, 194] width 16 height 16
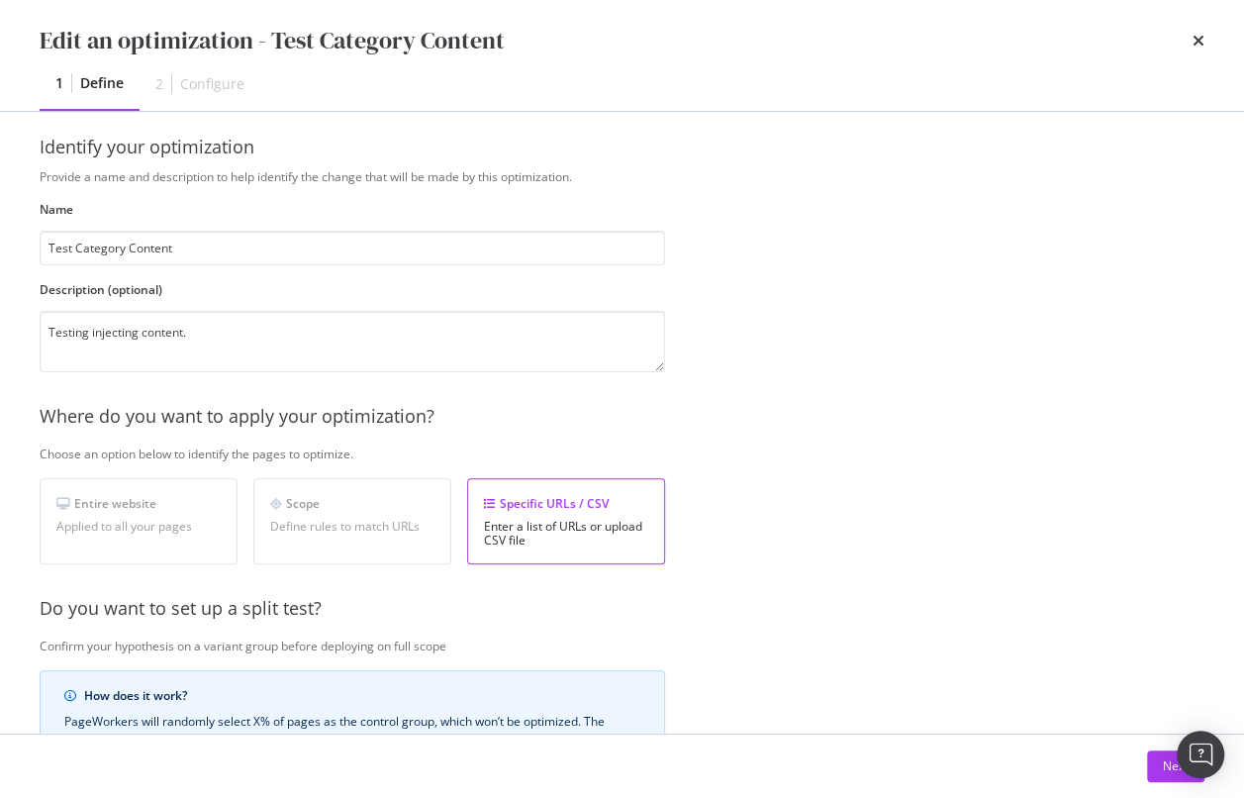
scroll to position [0, 0]
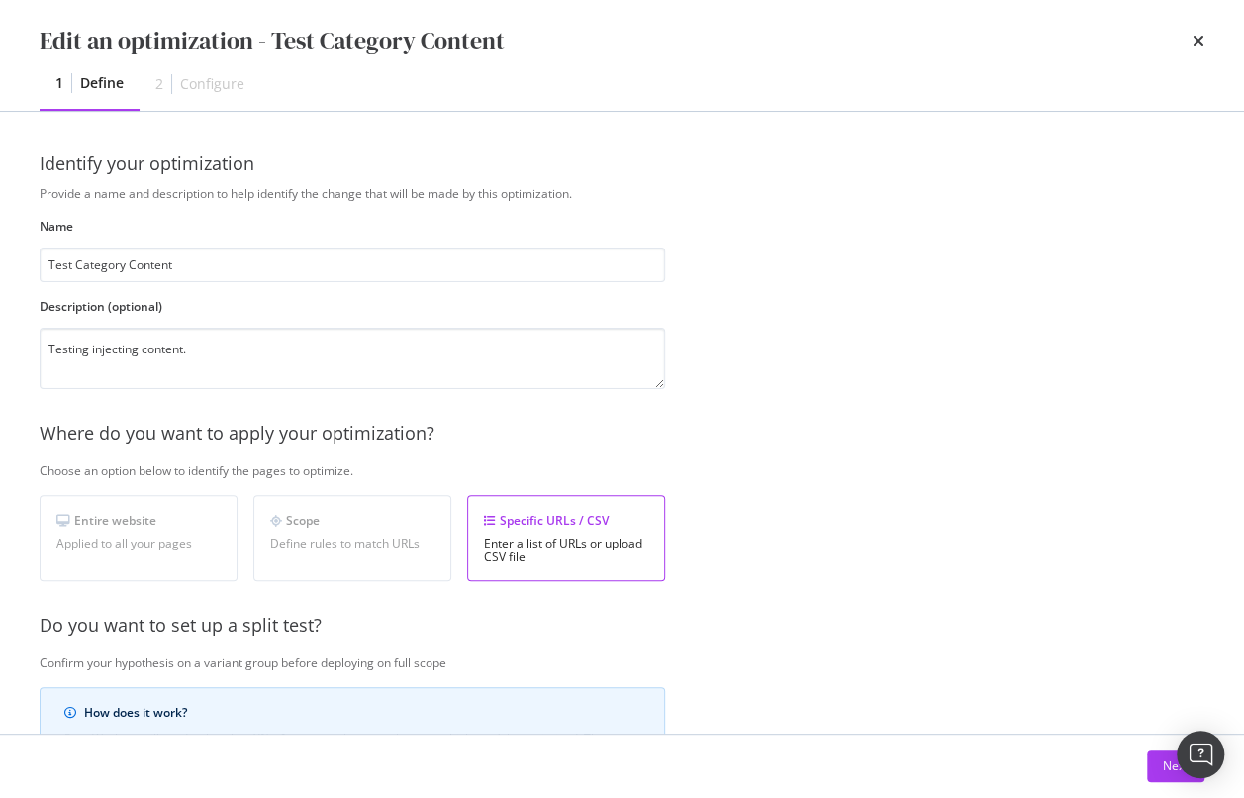
click at [528, 536] on div "Enter a list of URLs or upload CSV file" at bounding box center [566, 550] width 164 height 28
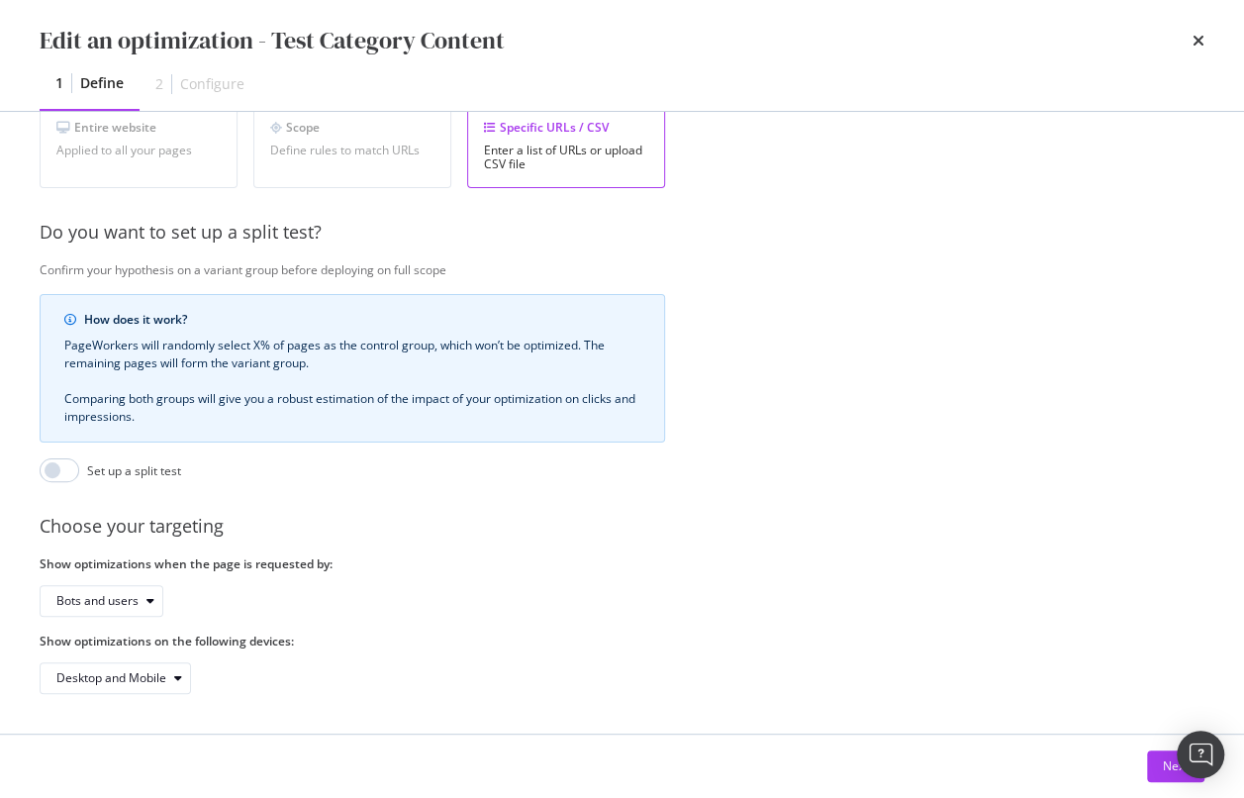
scroll to position [400, 0]
click at [1152, 768] on button "Next" at bounding box center [1175, 766] width 57 height 32
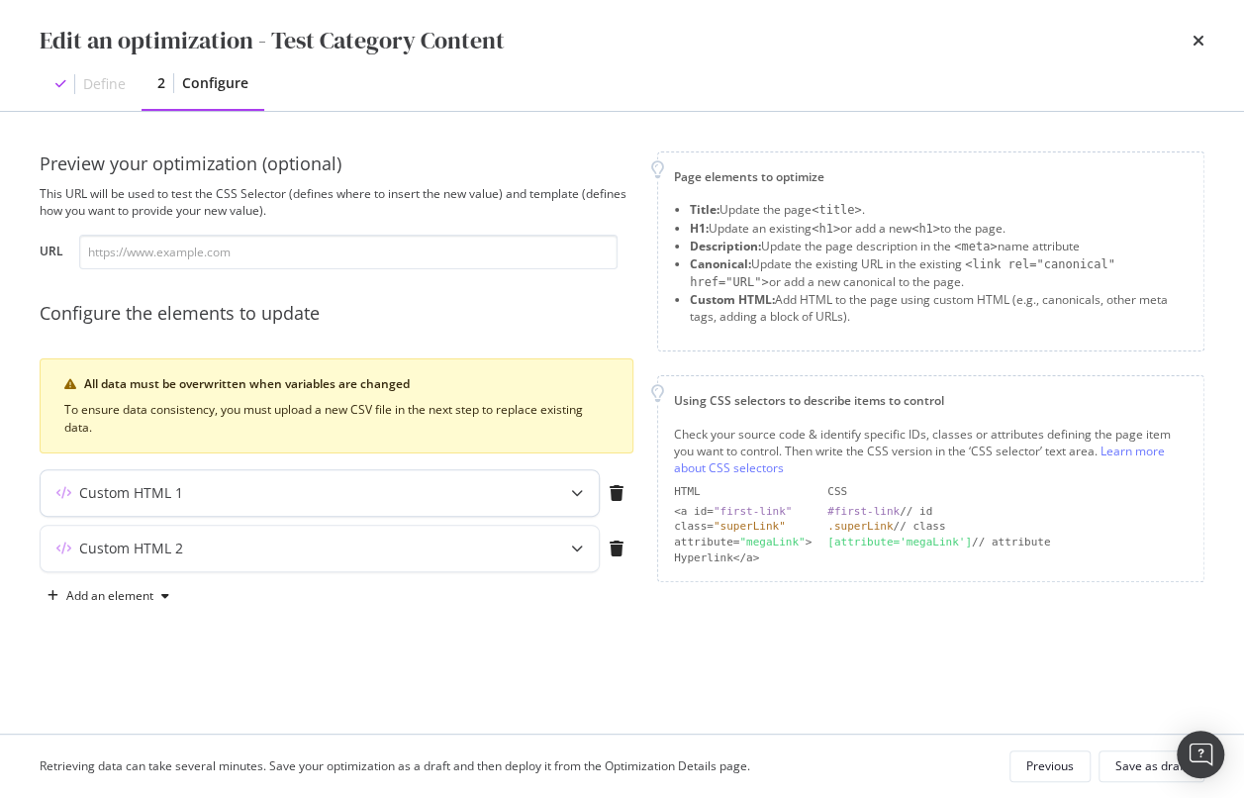
click at [570, 492] on div "modal" at bounding box center [577, 493] width 44 height 46
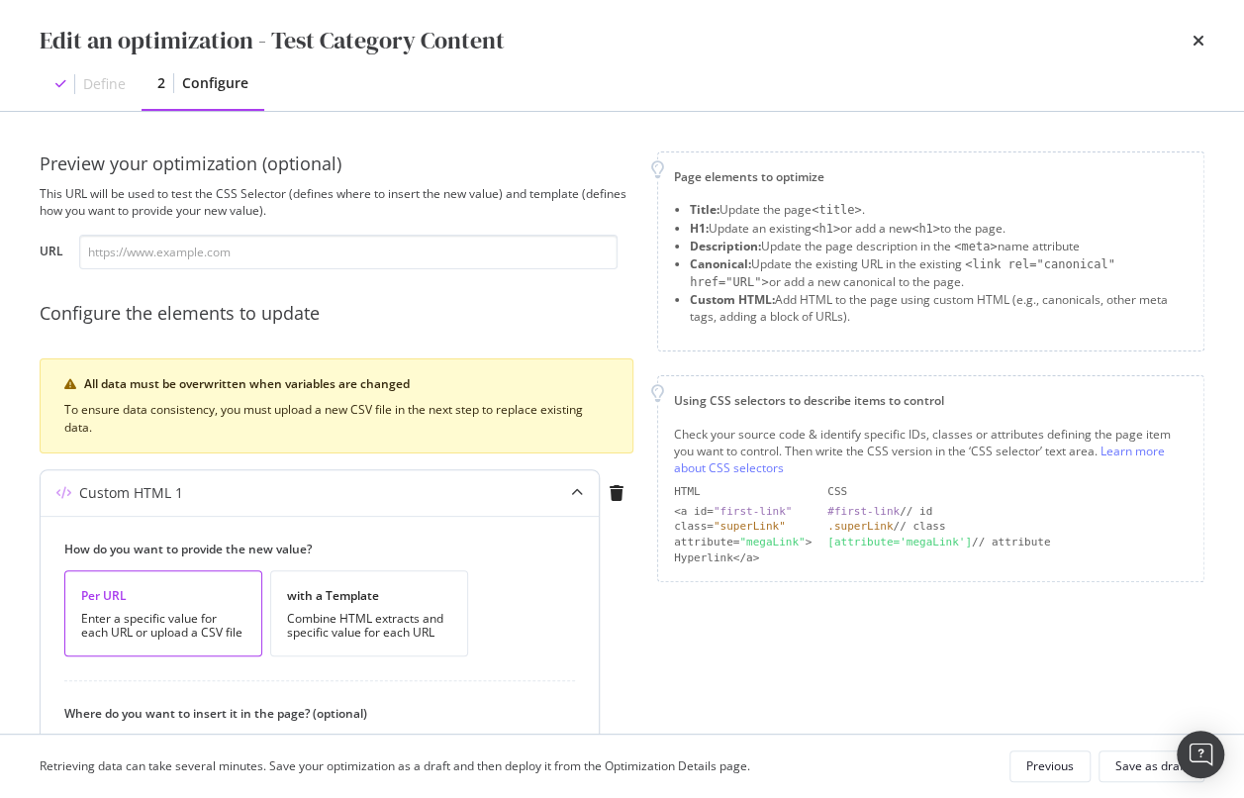
click at [580, 489] on icon "modal" at bounding box center [577, 493] width 12 height 12
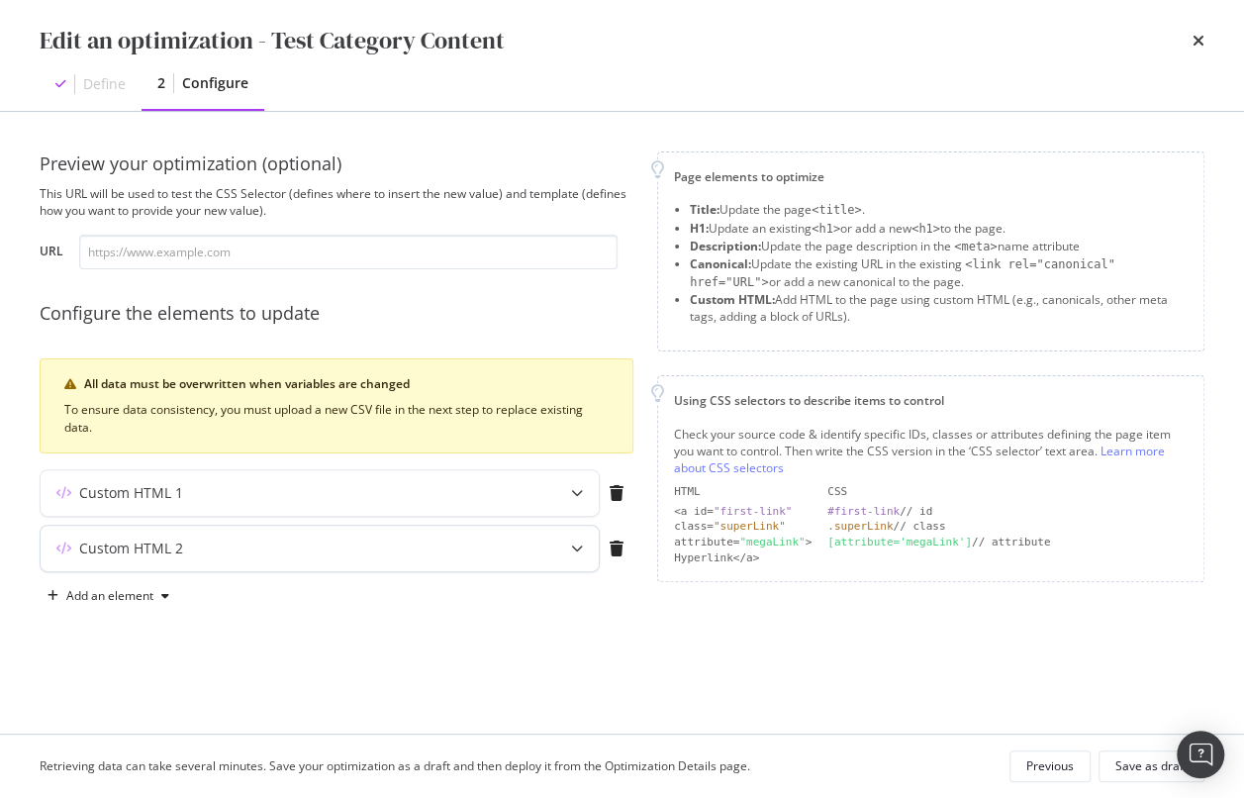
click at [445, 546] on div "Custom HTML 2" at bounding box center [281, 548] width 480 height 20
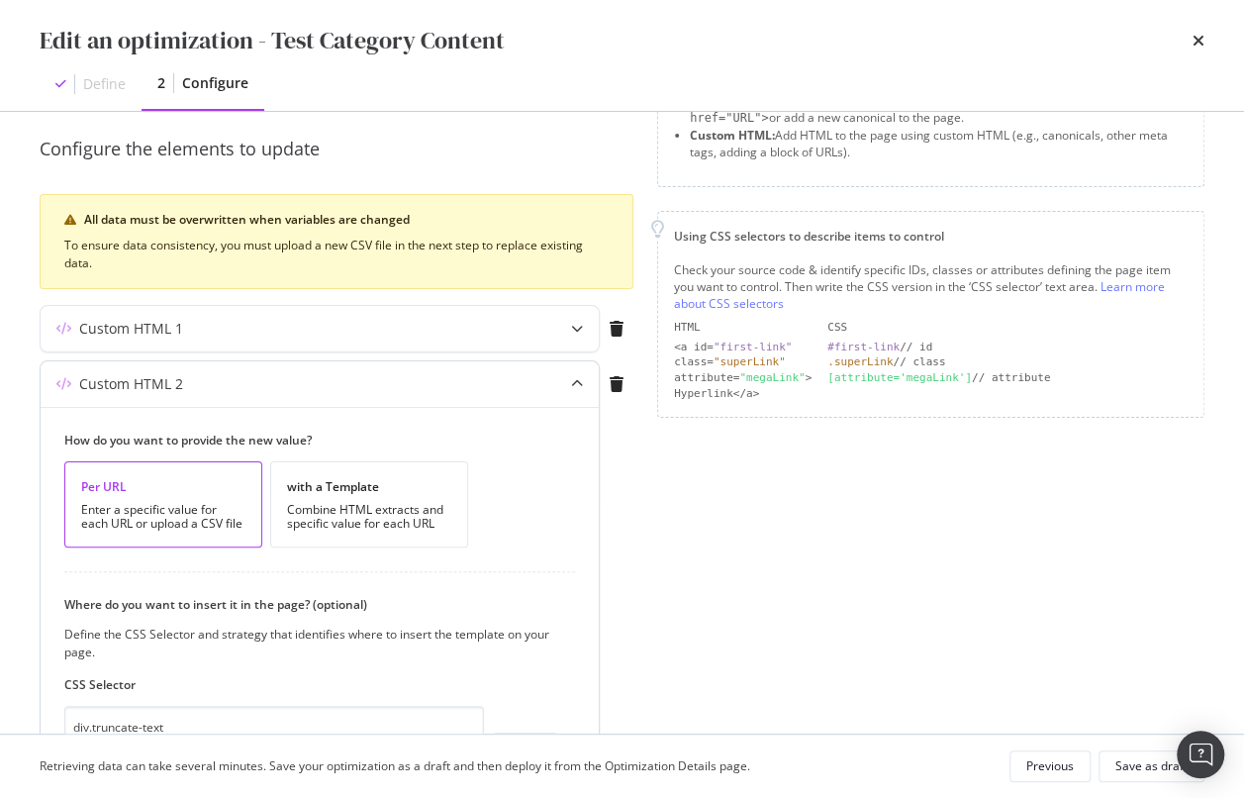
scroll to position [341, 0]
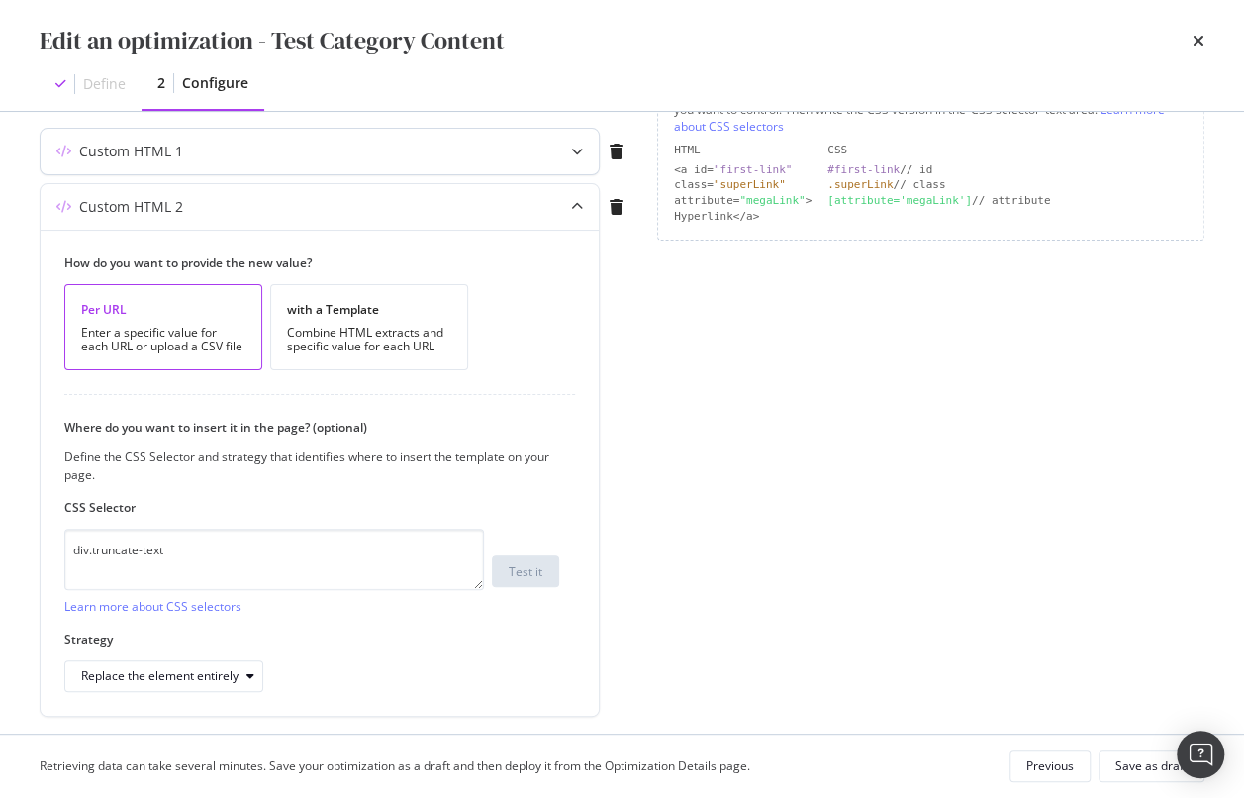
click at [199, 158] on div "Custom HTML 1" at bounding box center [281, 152] width 480 height 20
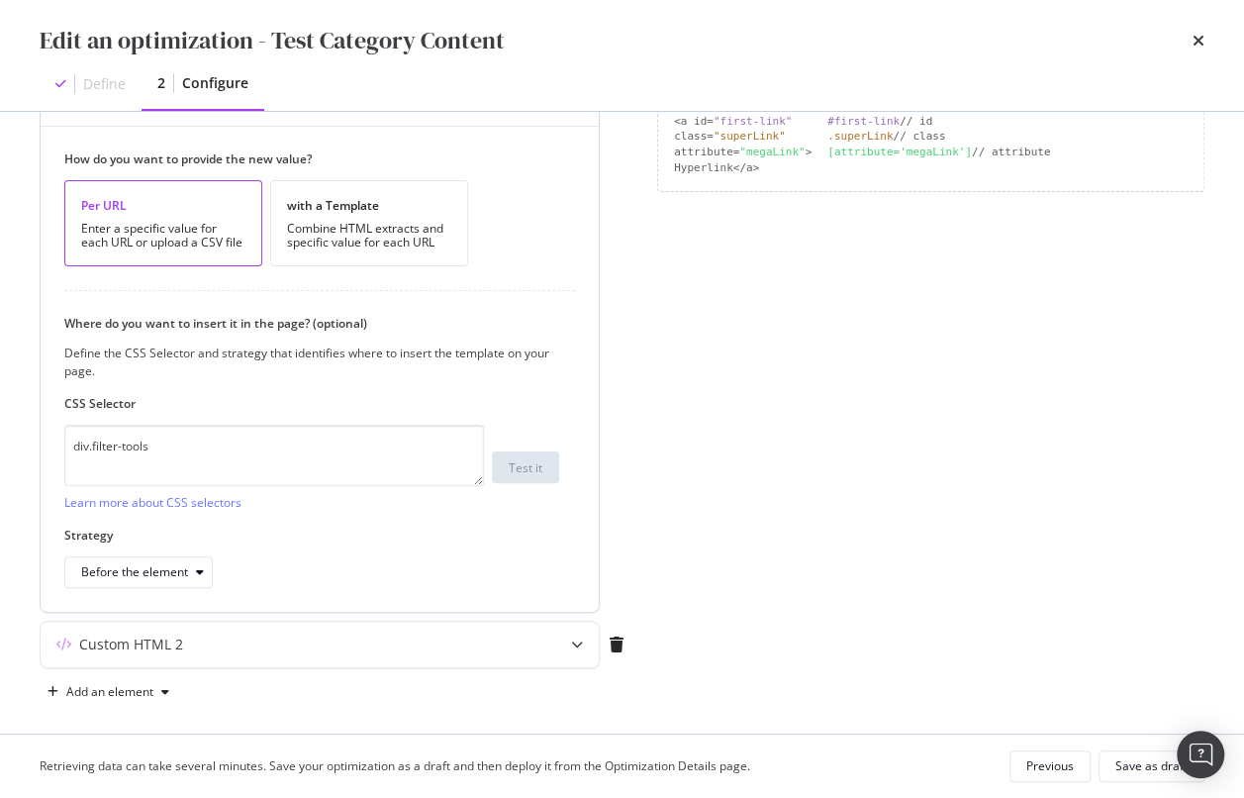
scroll to position [400, 0]
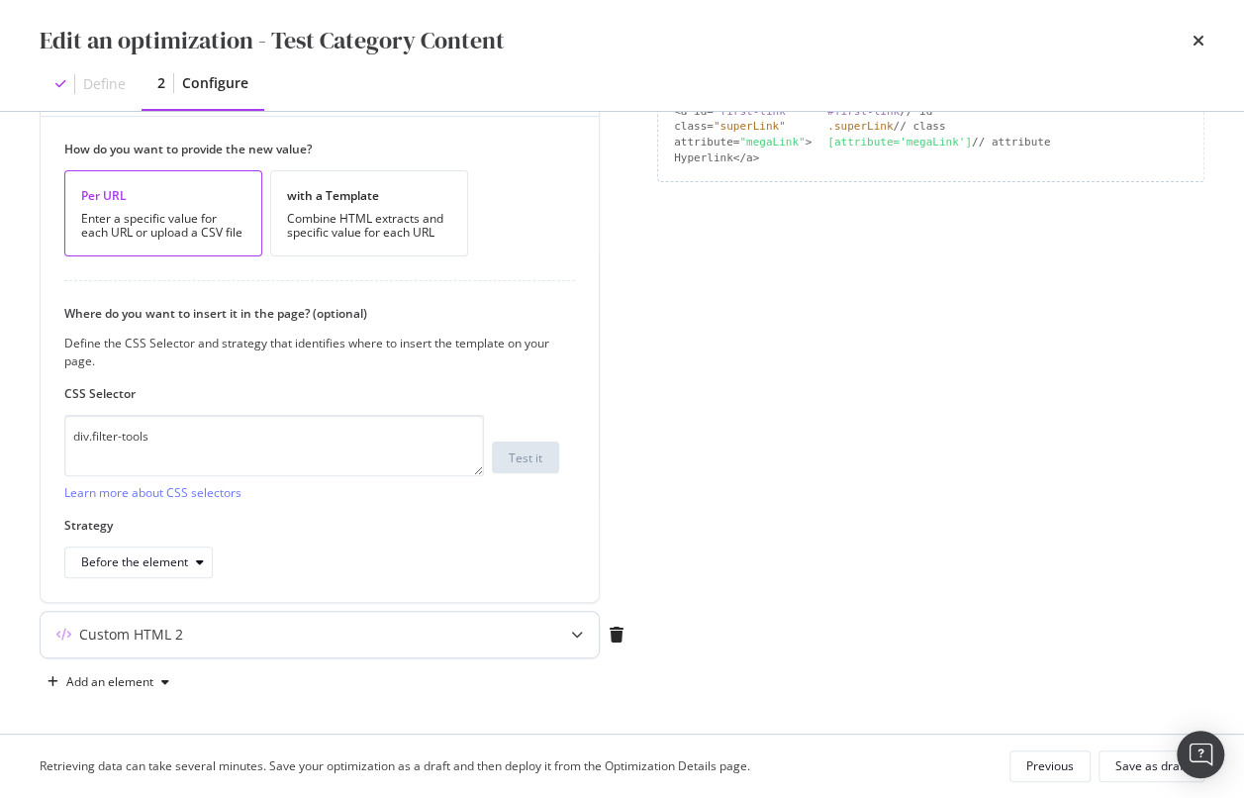
click at [192, 631] on div "Custom HTML 2" at bounding box center [281, 635] width 480 height 20
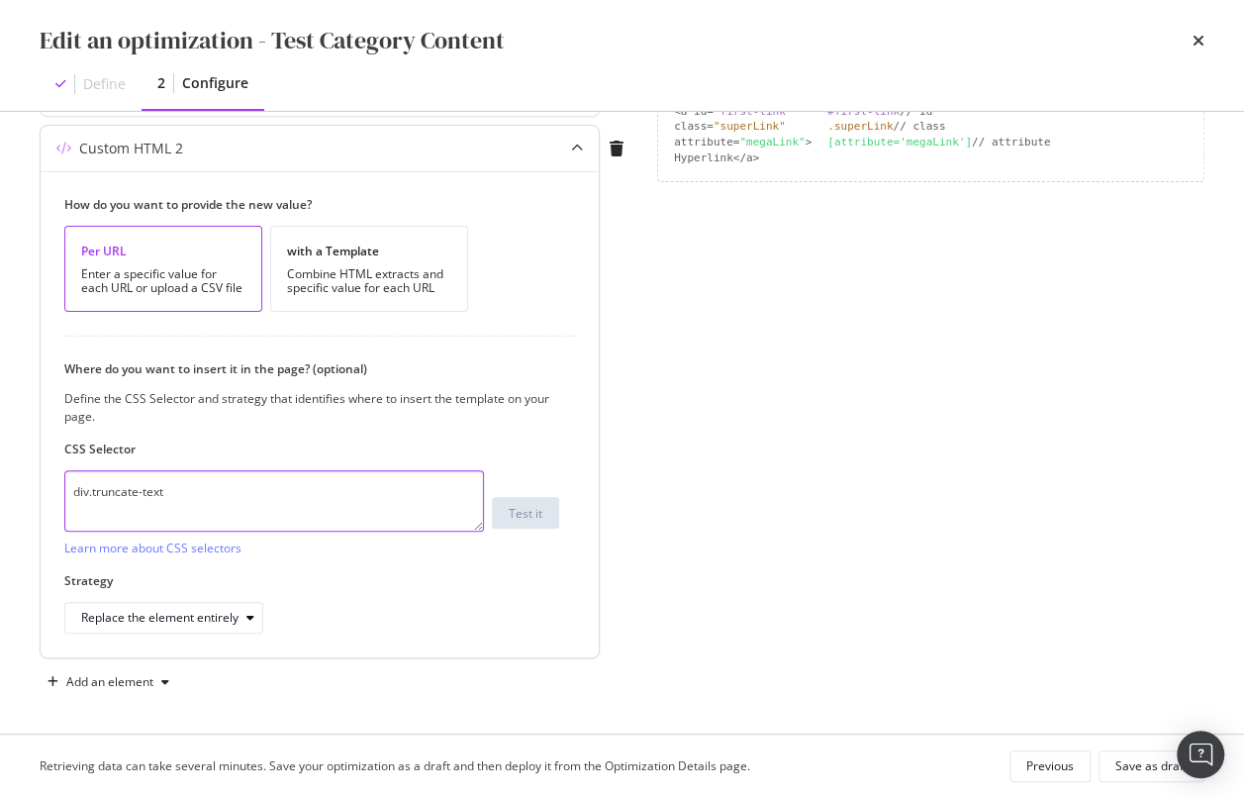
drag, startPoint x: 186, startPoint y: 497, endPoint x: 44, endPoint y: 478, distance: 143.8
click at [44, 478] on div "How do you want to provide the new value? Per URL Enter a specific value for ea…" at bounding box center [320, 414] width 558 height 486
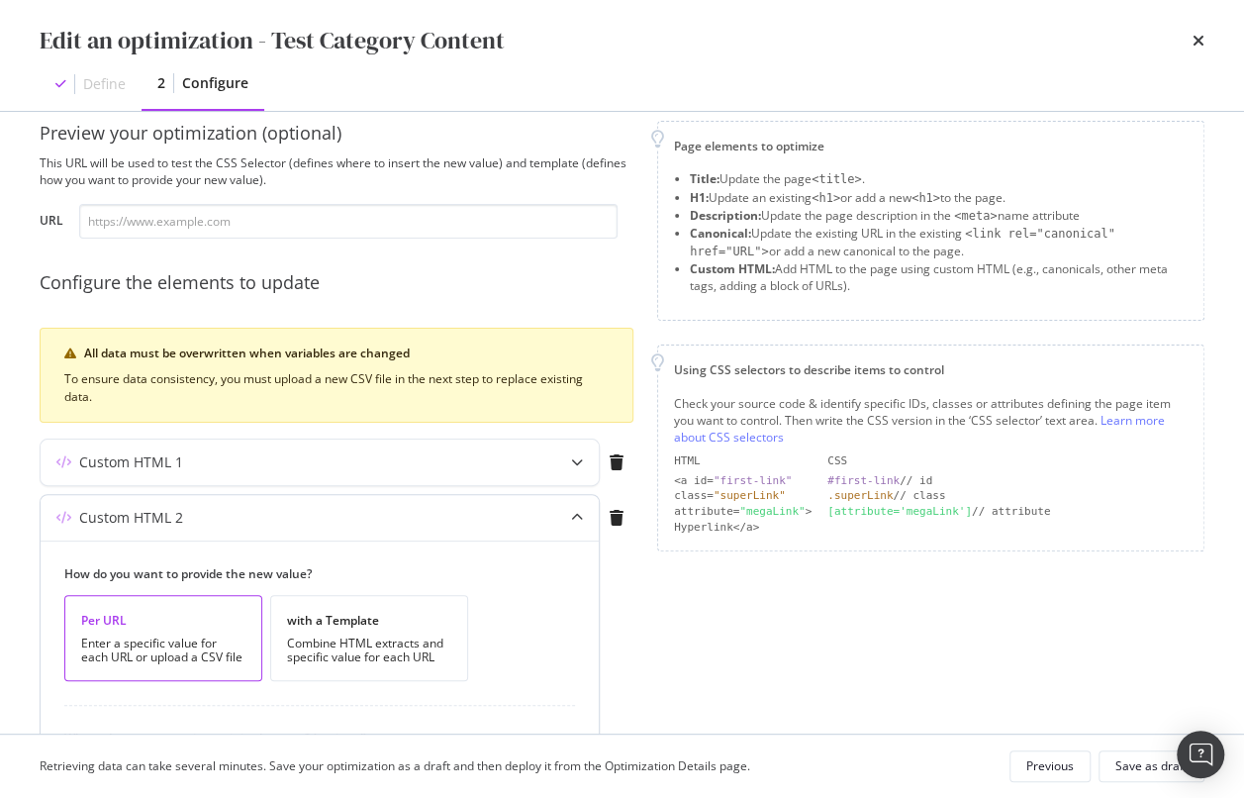
scroll to position [0, 0]
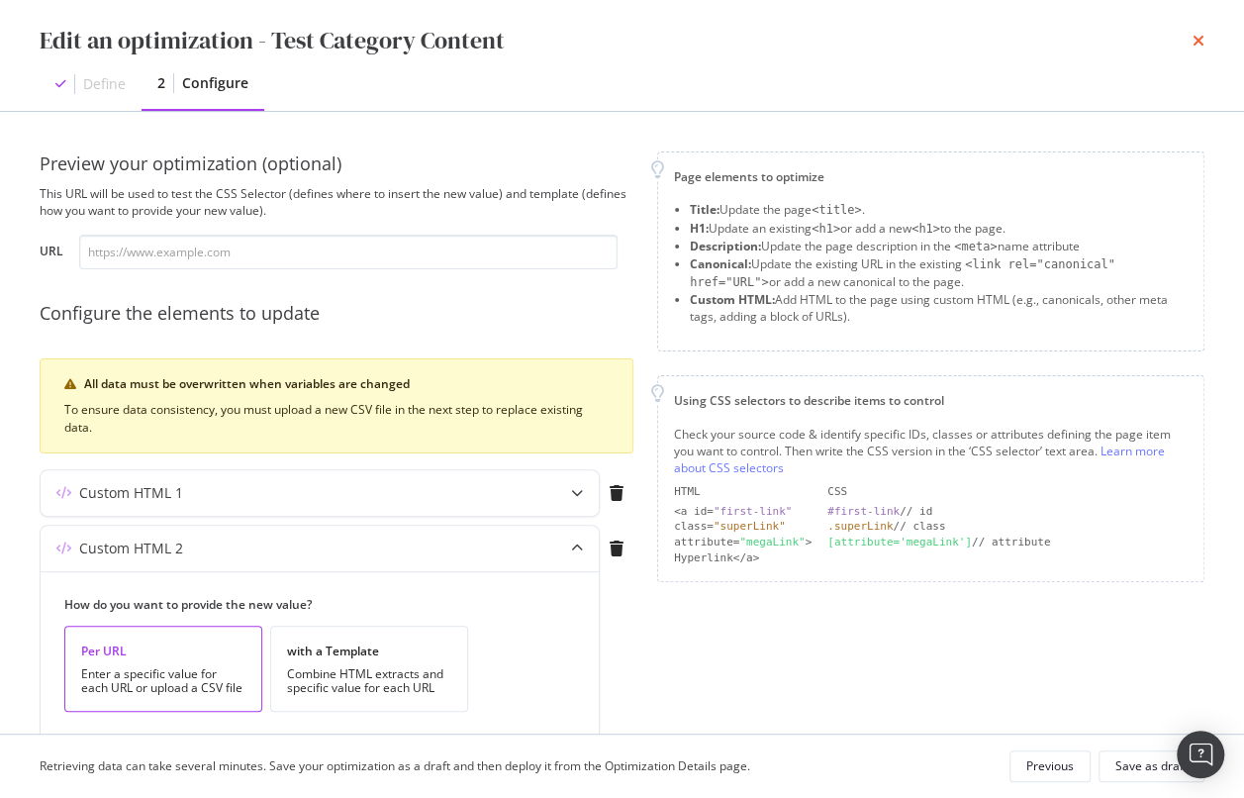
click at [1199, 40] on icon "times" at bounding box center [1199, 41] width 12 height 16
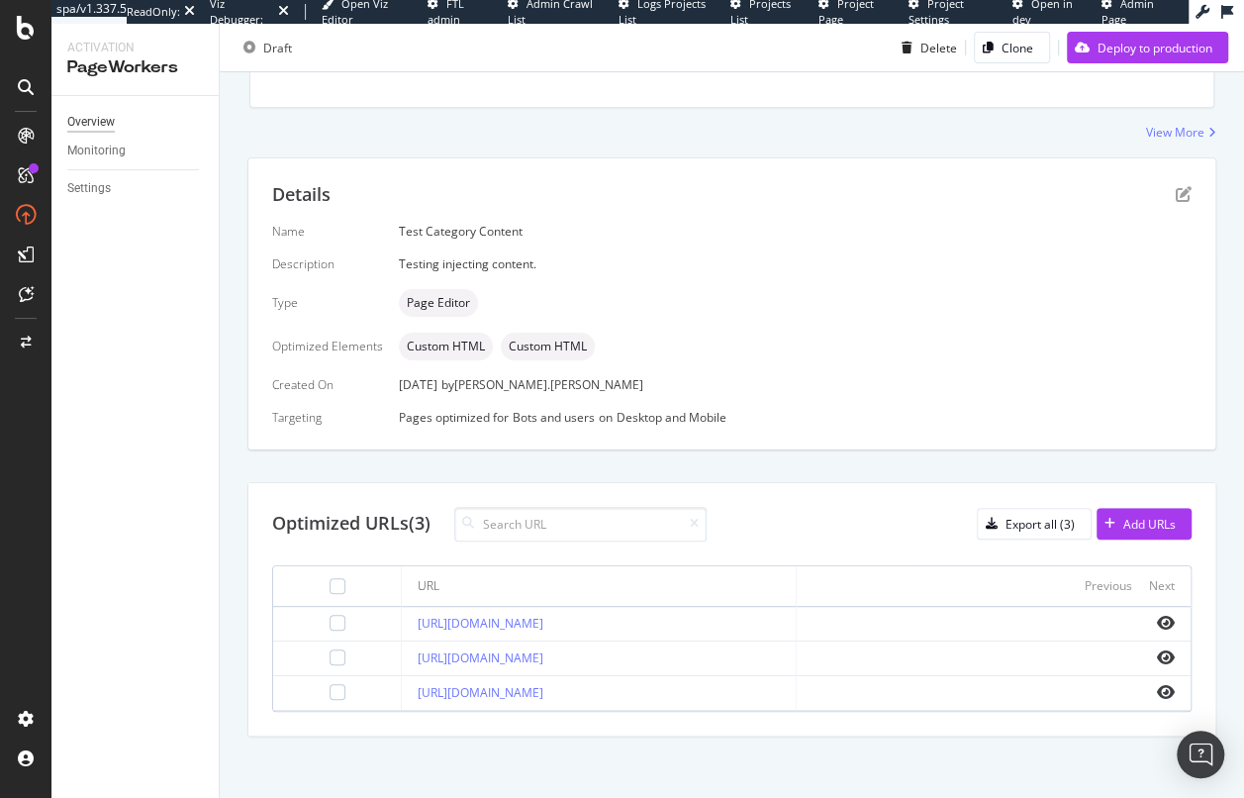
click at [114, 119] on div "Overview" at bounding box center [91, 122] width 48 height 21
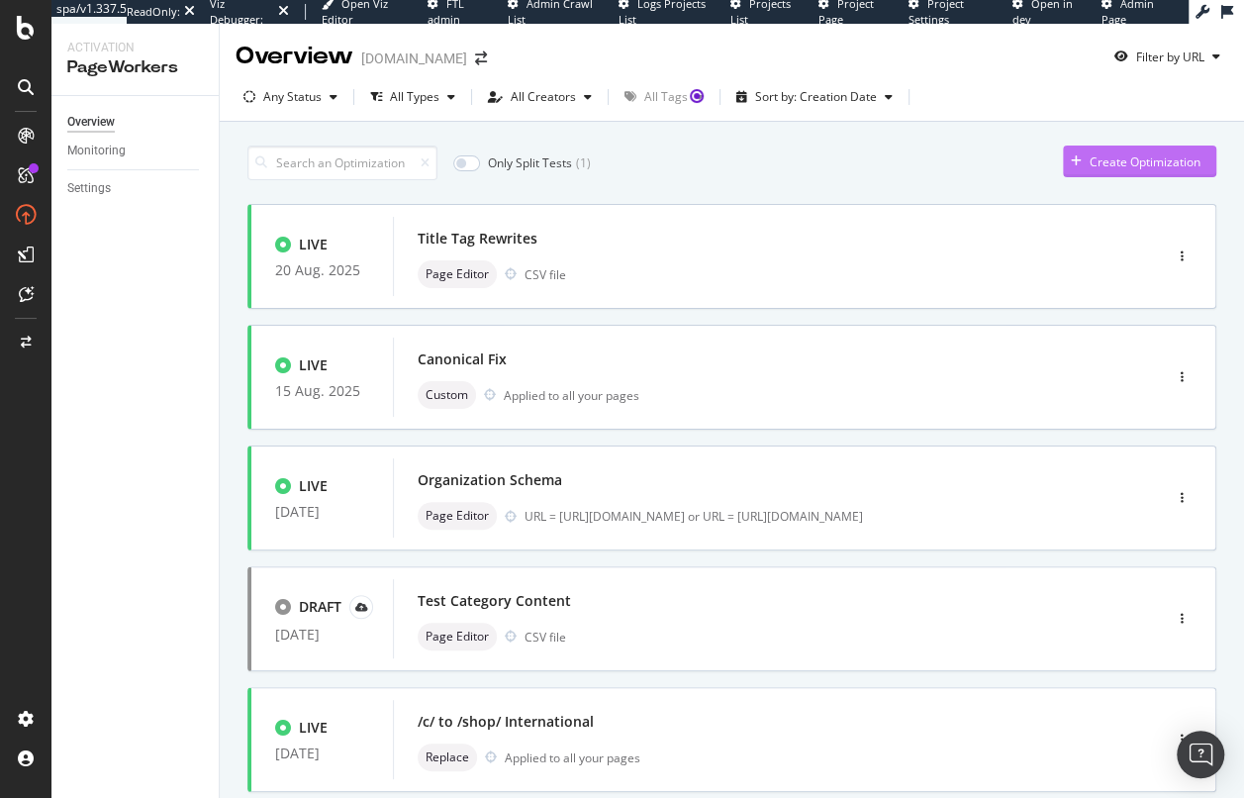
click at [1120, 165] on div "Create Optimization" at bounding box center [1145, 161] width 111 height 17
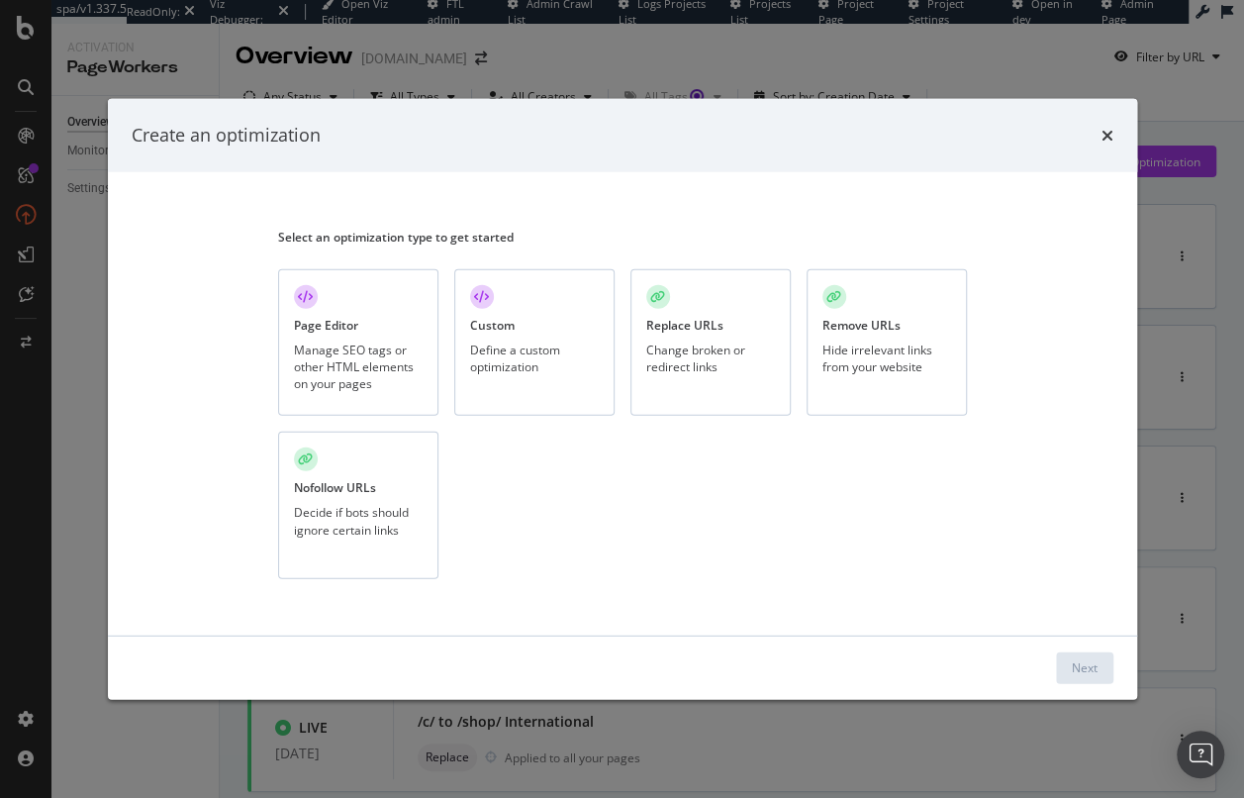
click at [350, 303] on div "Page Editor Manage SEO tags or other HTML elements on your pages" at bounding box center [358, 341] width 160 height 147
click at [1078, 667] on div "Next" at bounding box center [1085, 667] width 26 height 17
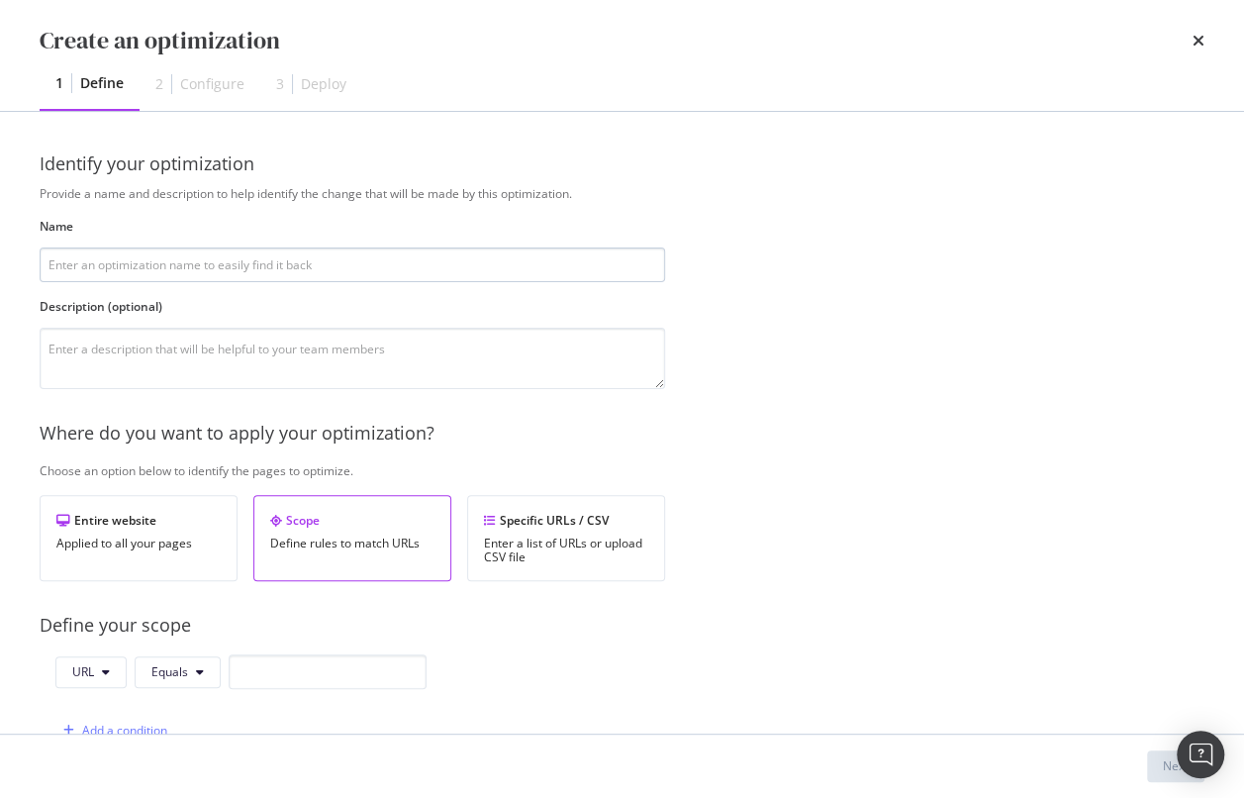
click at [274, 270] on input "modal" at bounding box center [352, 264] width 625 height 35
type input "Category Page - Bottom Content"
click at [549, 539] on div "Enter a list of URLs or upload CSV file" at bounding box center [566, 550] width 164 height 28
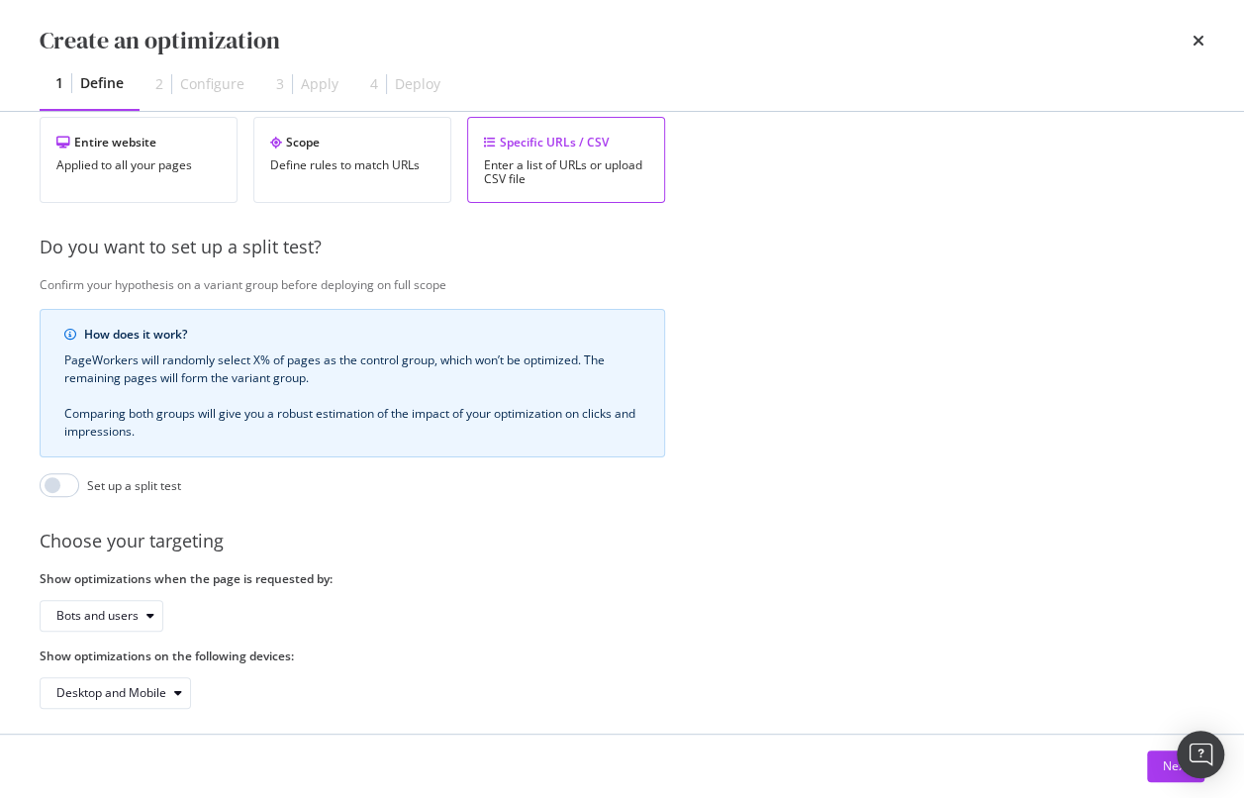
scroll to position [398, 0]
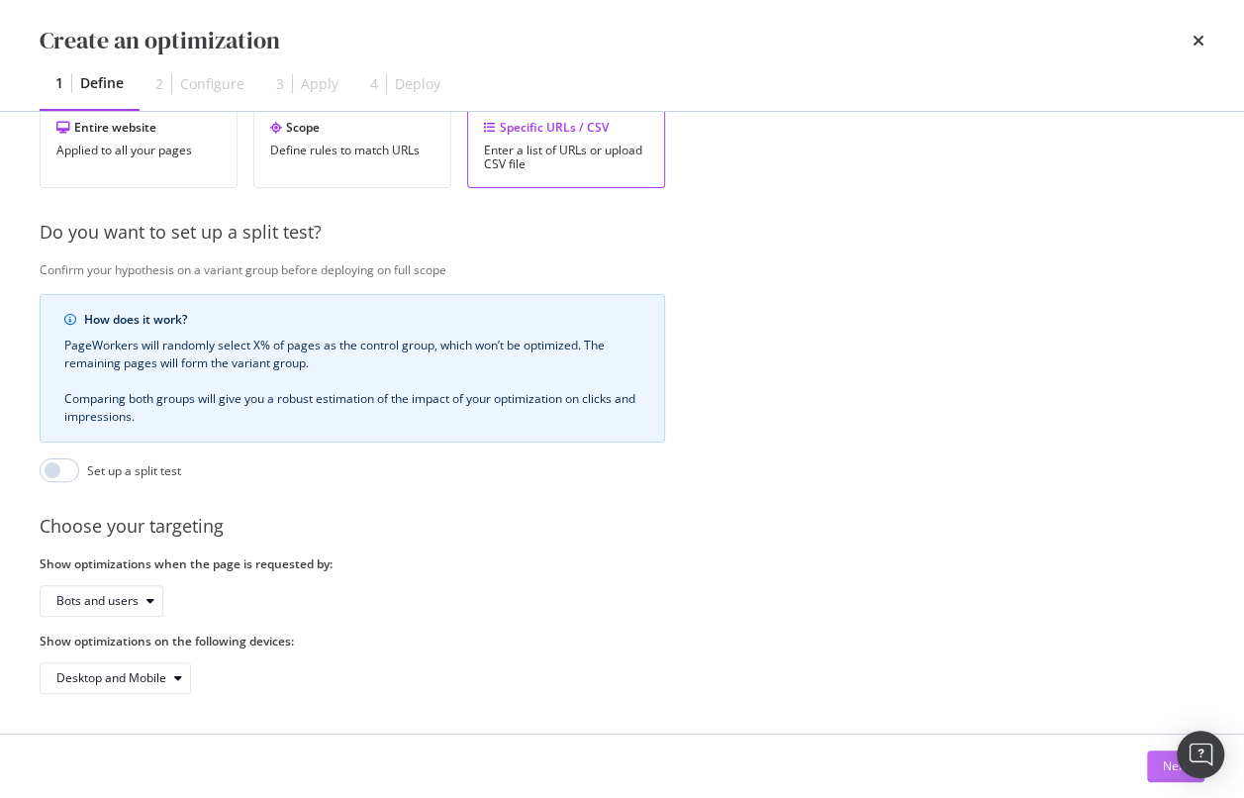
click at [1150, 765] on button "Next" at bounding box center [1175, 766] width 57 height 32
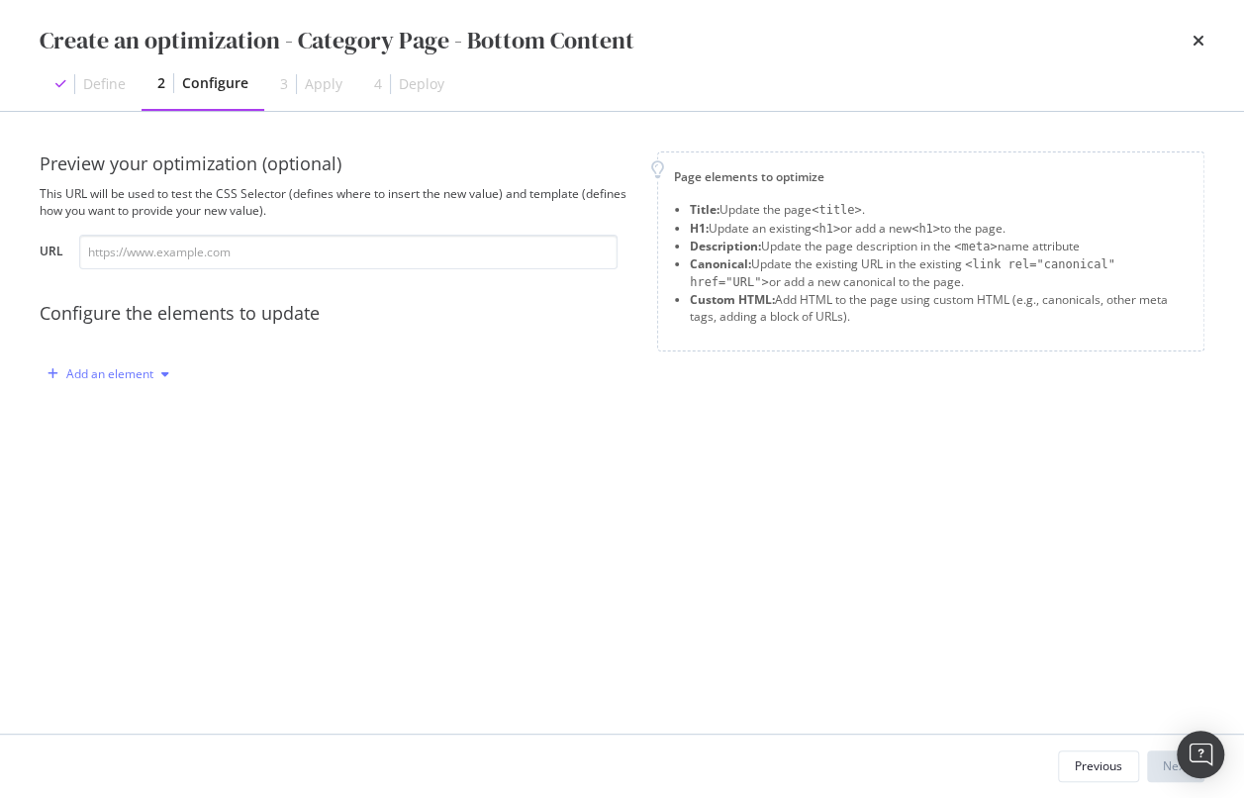
click at [122, 377] on div "Add an element" at bounding box center [109, 374] width 87 height 12
click at [136, 542] on div "Custom HTML" at bounding box center [131, 542] width 78 height 17
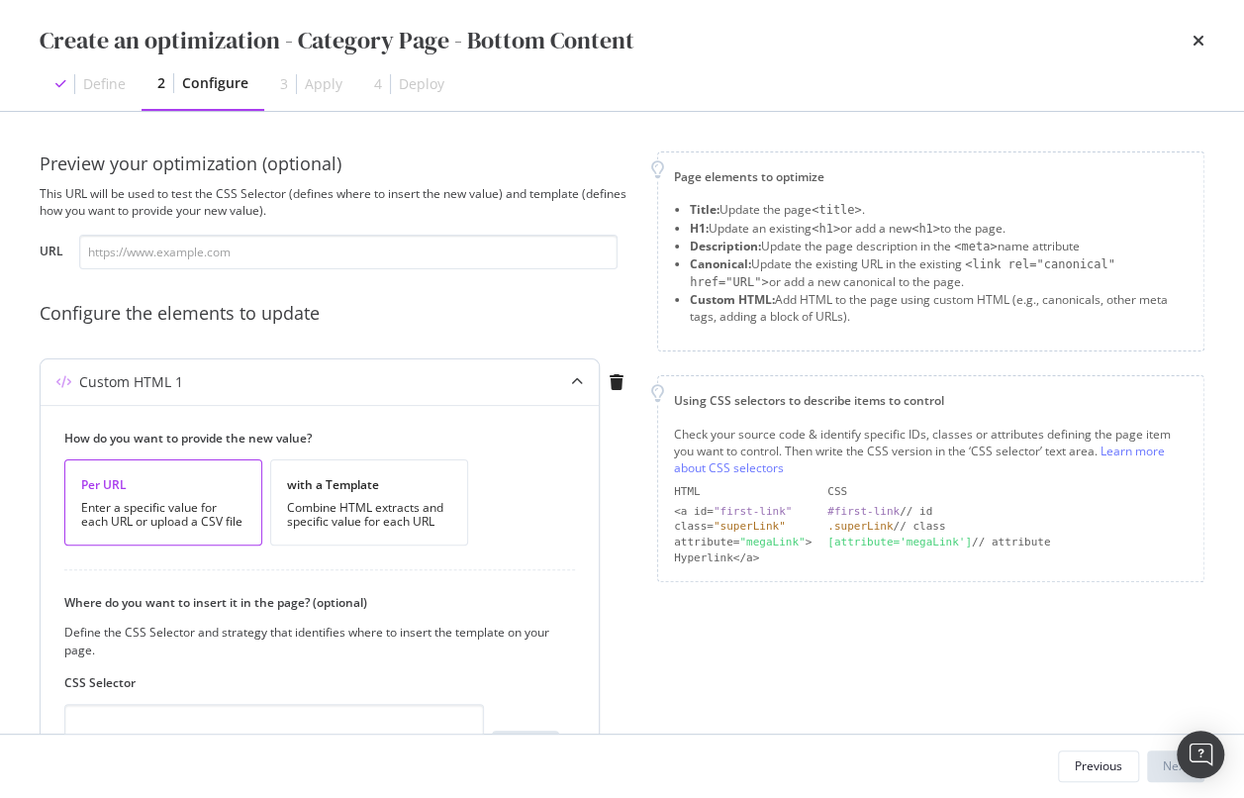
click at [190, 521] on div "Enter a specific value for each URL or upload a CSV file" at bounding box center [163, 515] width 164 height 28
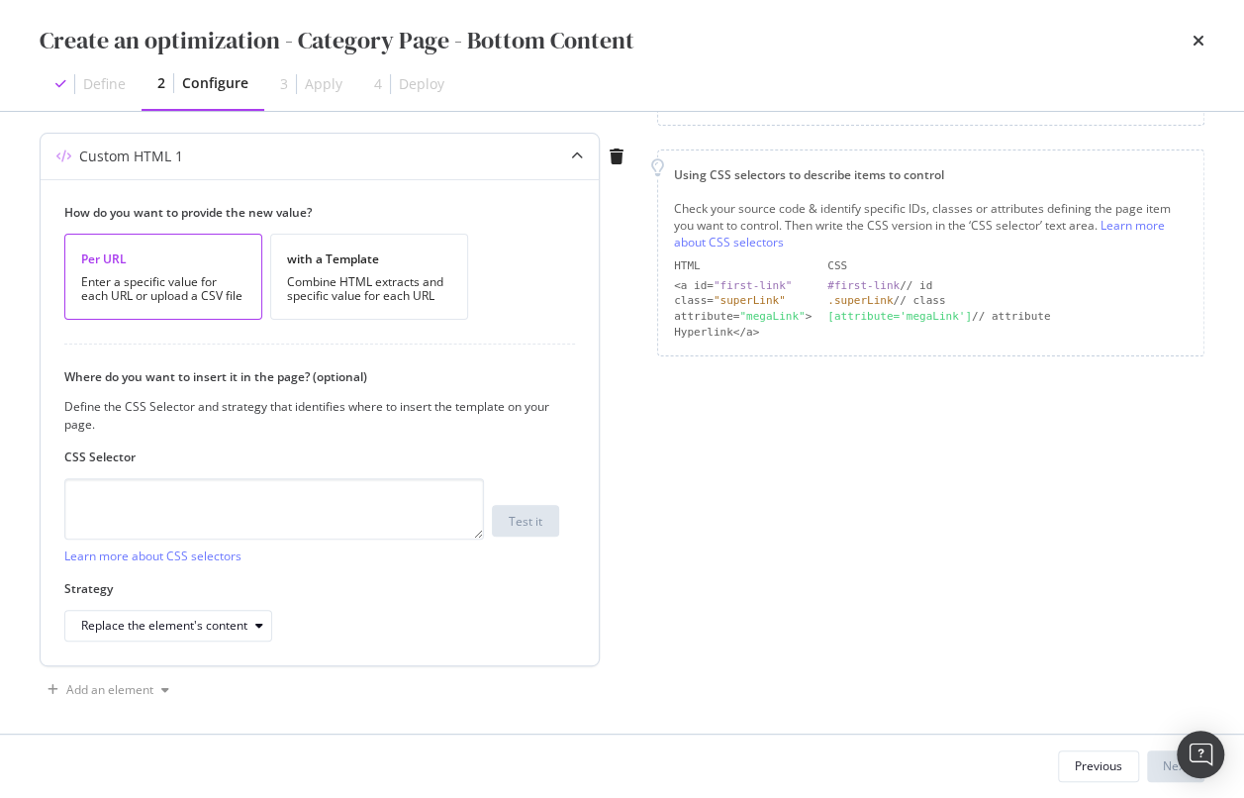
scroll to position [235, 0]
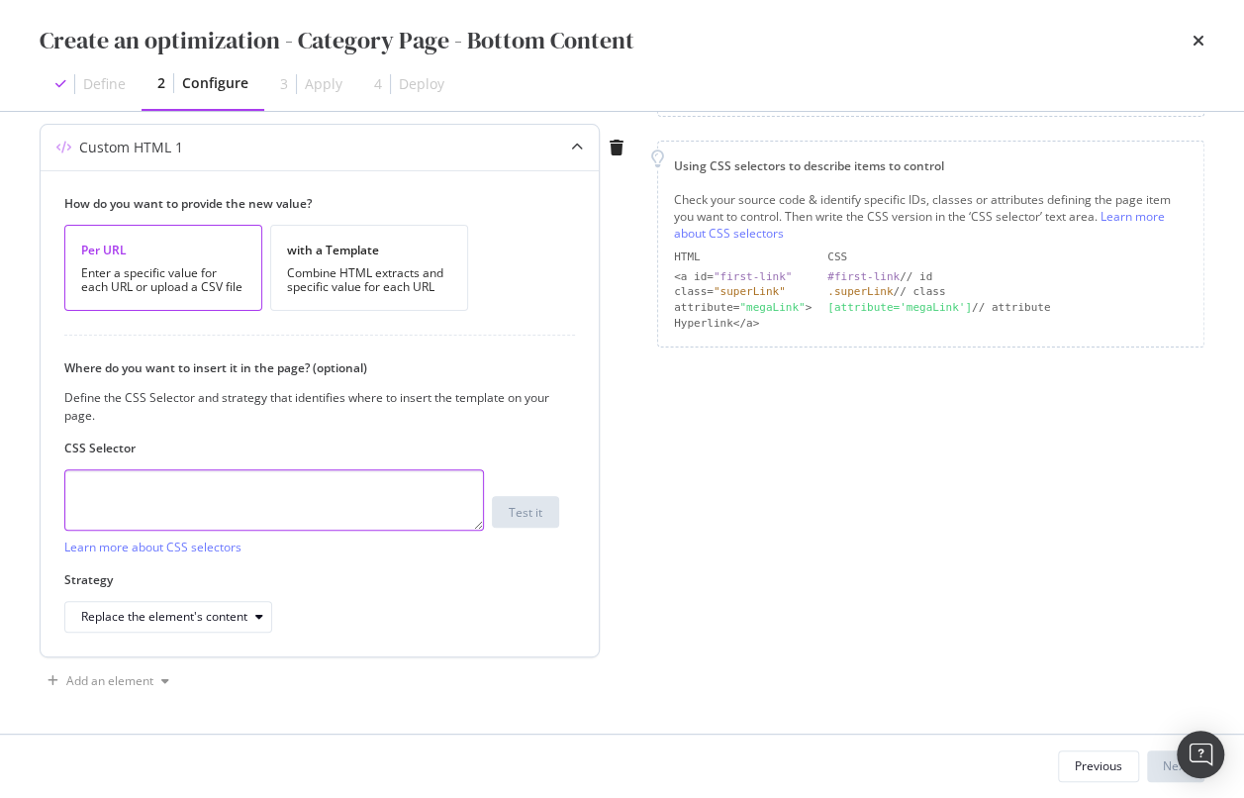
click at [152, 491] on textarea "modal" at bounding box center [274, 499] width 420 height 61
paste textarea "div.truncate-text"
type textarea "div.truncate-text"
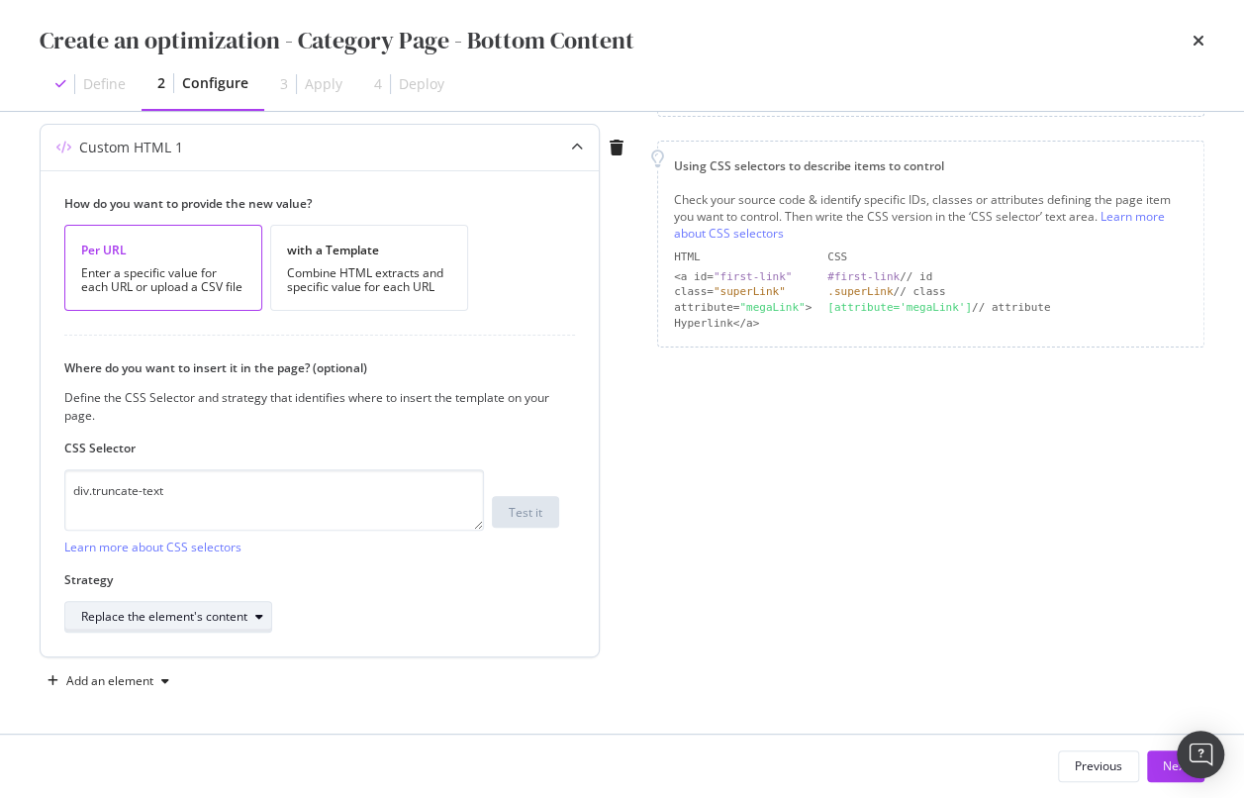
click at [245, 620] on div "Replace the element's content" at bounding box center [164, 617] width 166 height 12
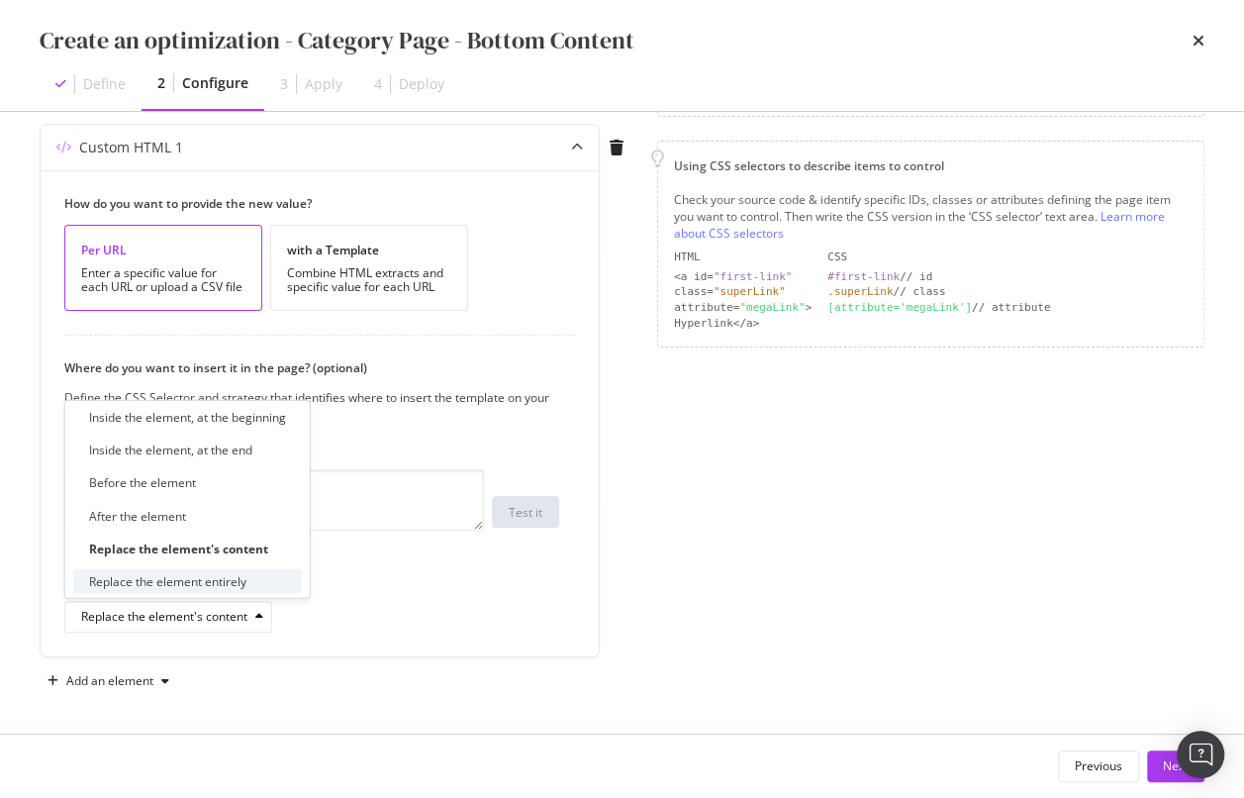
click at [235, 575] on div "Replace the element entirely" at bounding box center [167, 581] width 157 height 17
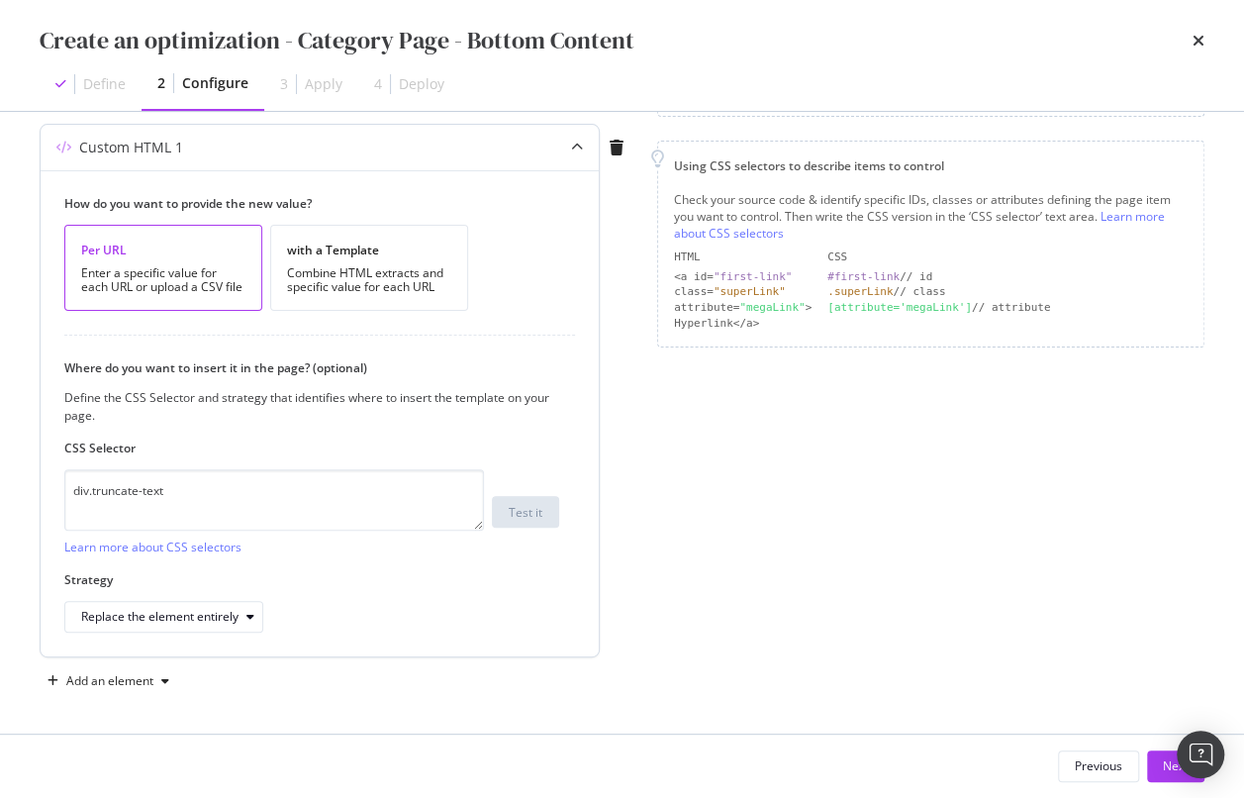
click at [529, 572] on label "Strategy" at bounding box center [311, 579] width 495 height 17
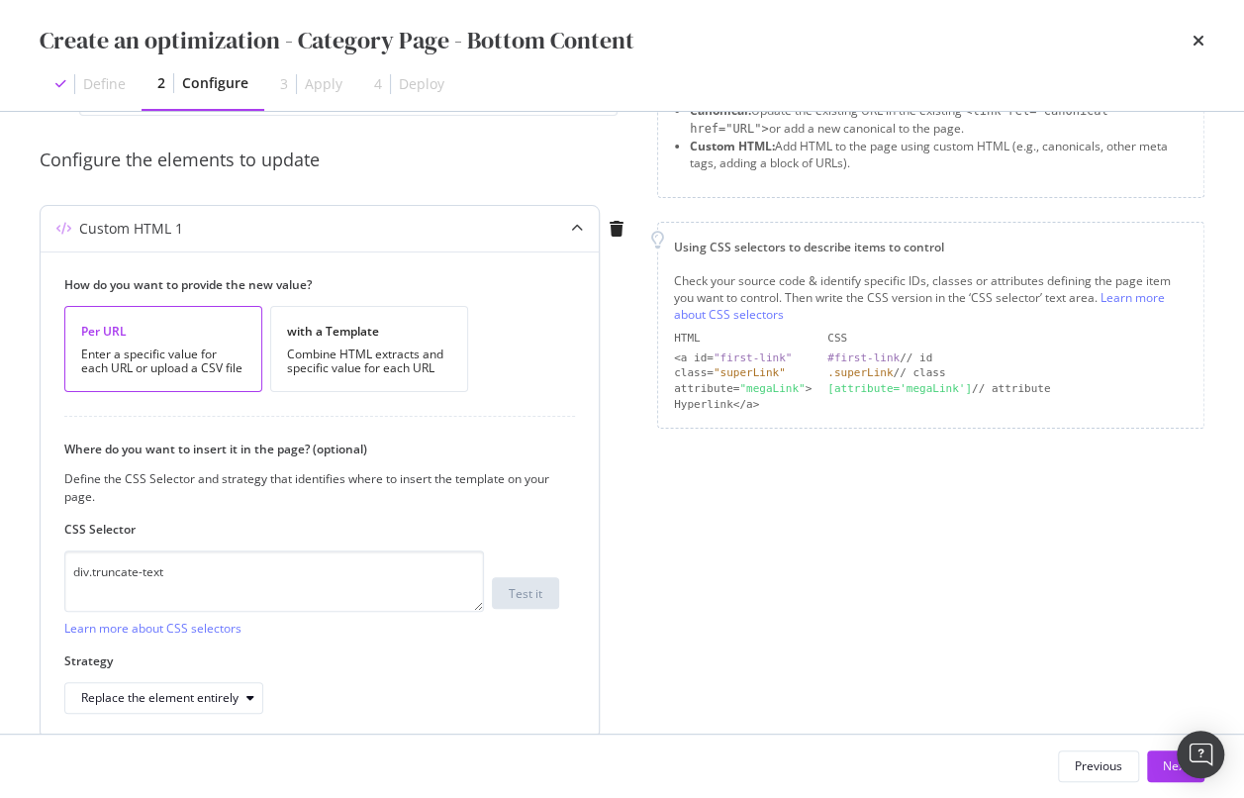
scroll to position [0, 0]
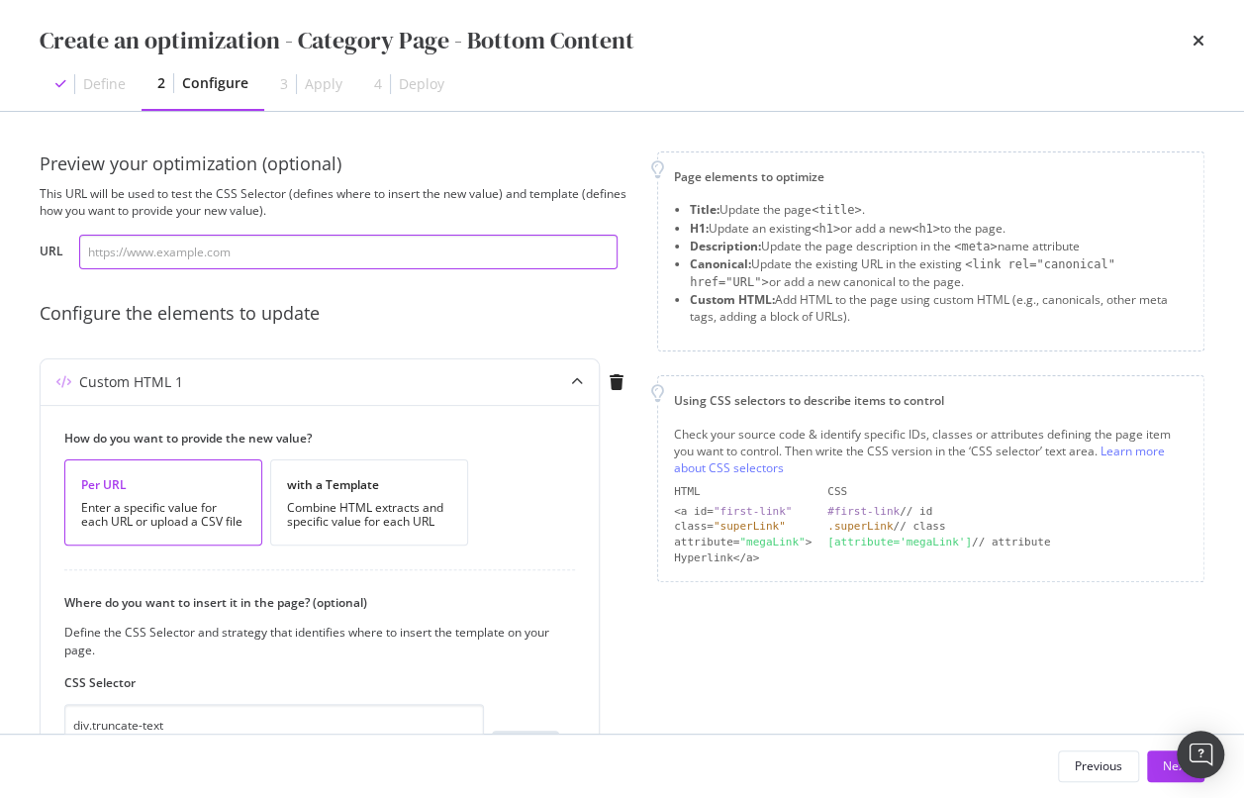
click at [179, 255] on input "modal" at bounding box center [348, 252] width 538 height 35
paste input "https://www.mauijim.com/US/en_US/shop/sunglasses/aviators"
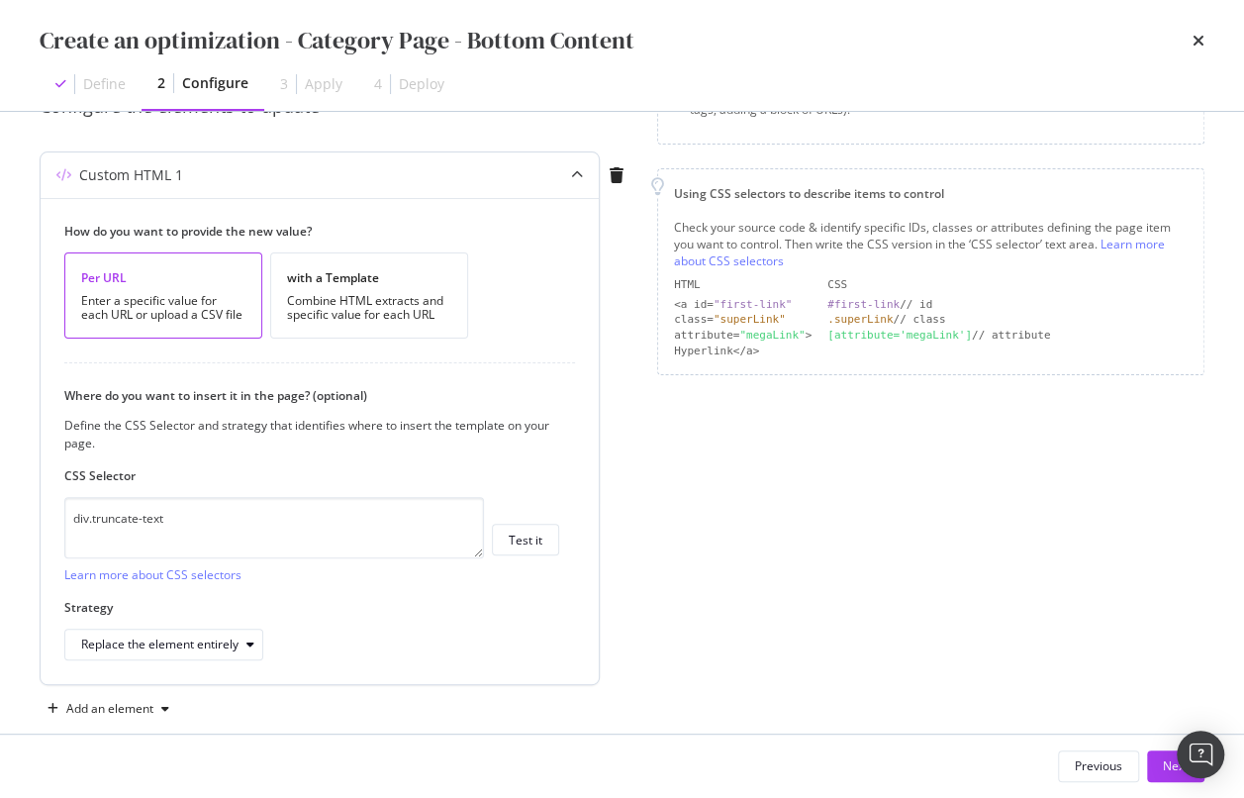
scroll to position [235, 0]
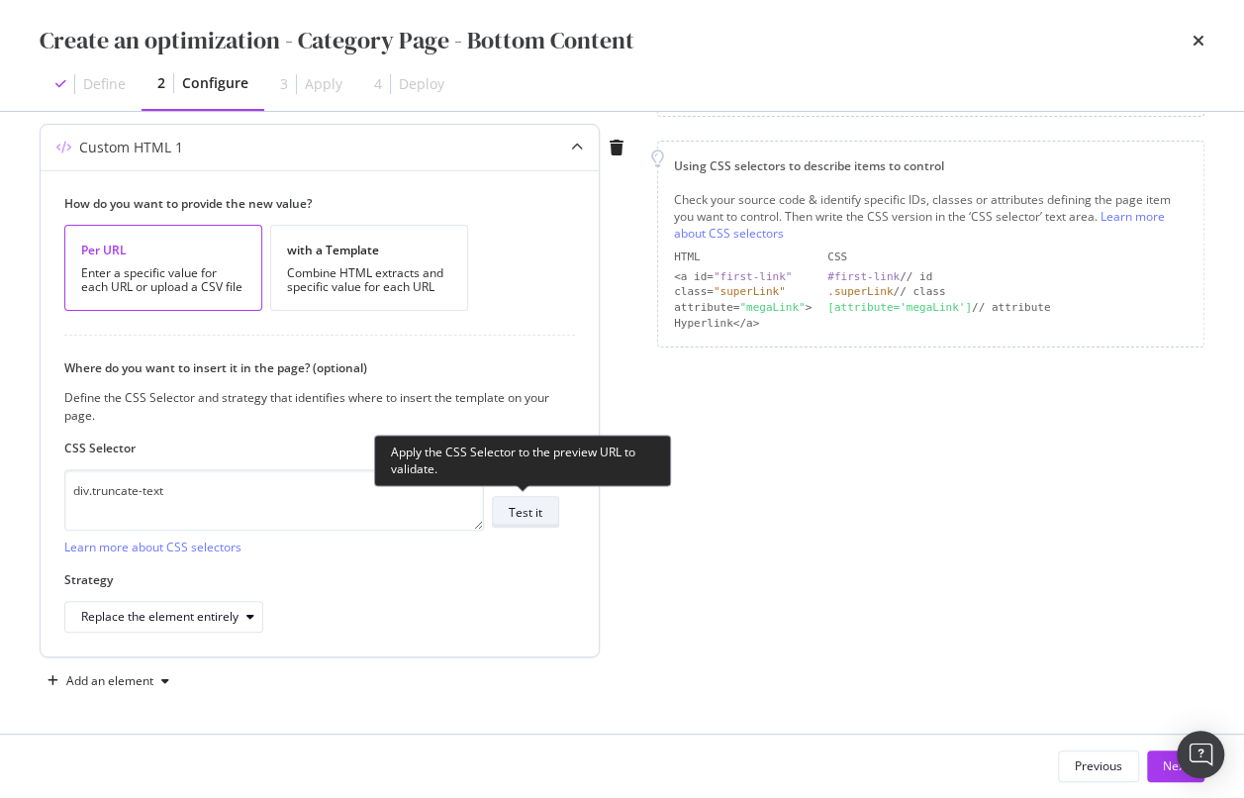
type input "https://www.mauijim.com/US/en_US/shop/sunglasses/aviators"
click at [529, 516] on div "Test it" at bounding box center [526, 512] width 34 height 17
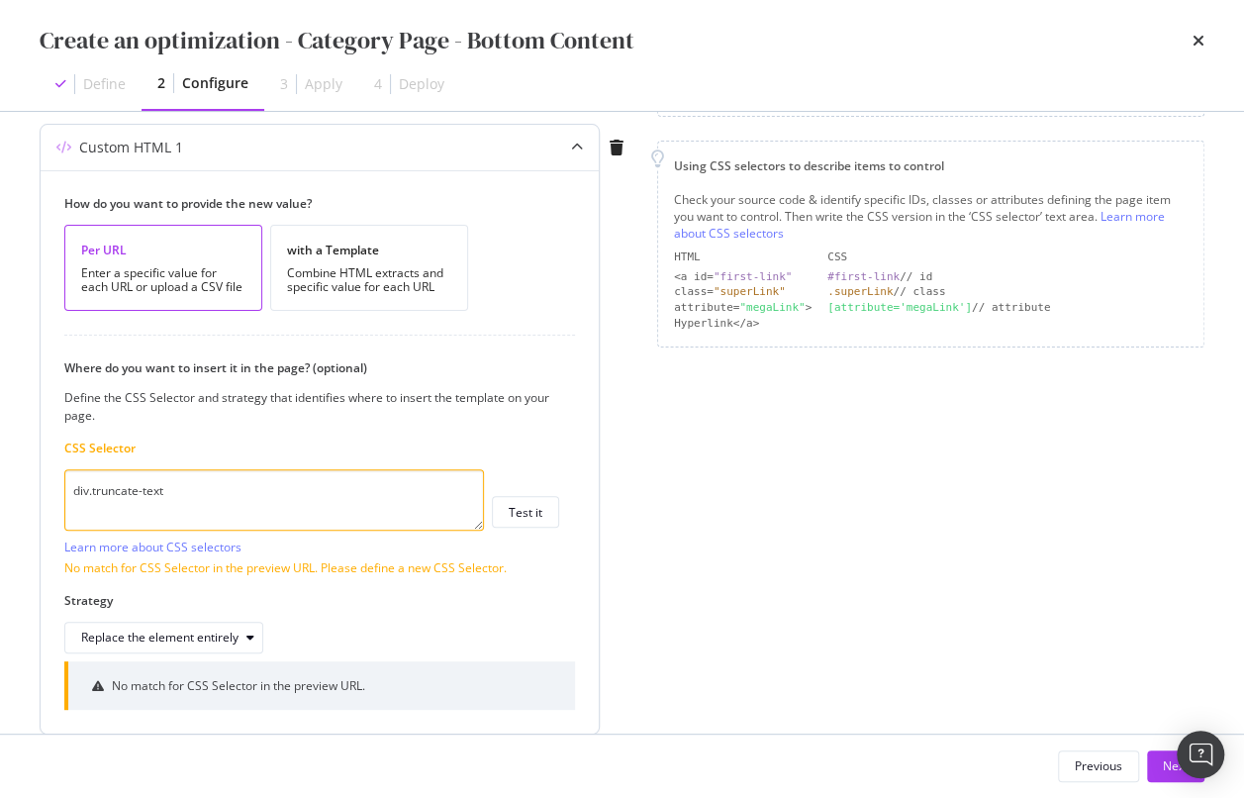
click at [194, 495] on textarea "div.truncate-text" at bounding box center [274, 499] width 420 height 61
drag, startPoint x: 221, startPoint y: 485, endPoint x: 75, endPoint y: 480, distance: 145.6
click at [76, 480] on textarea "div.truncate-text" at bounding box center [274, 499] width 420 height 61
paste textarea "d"
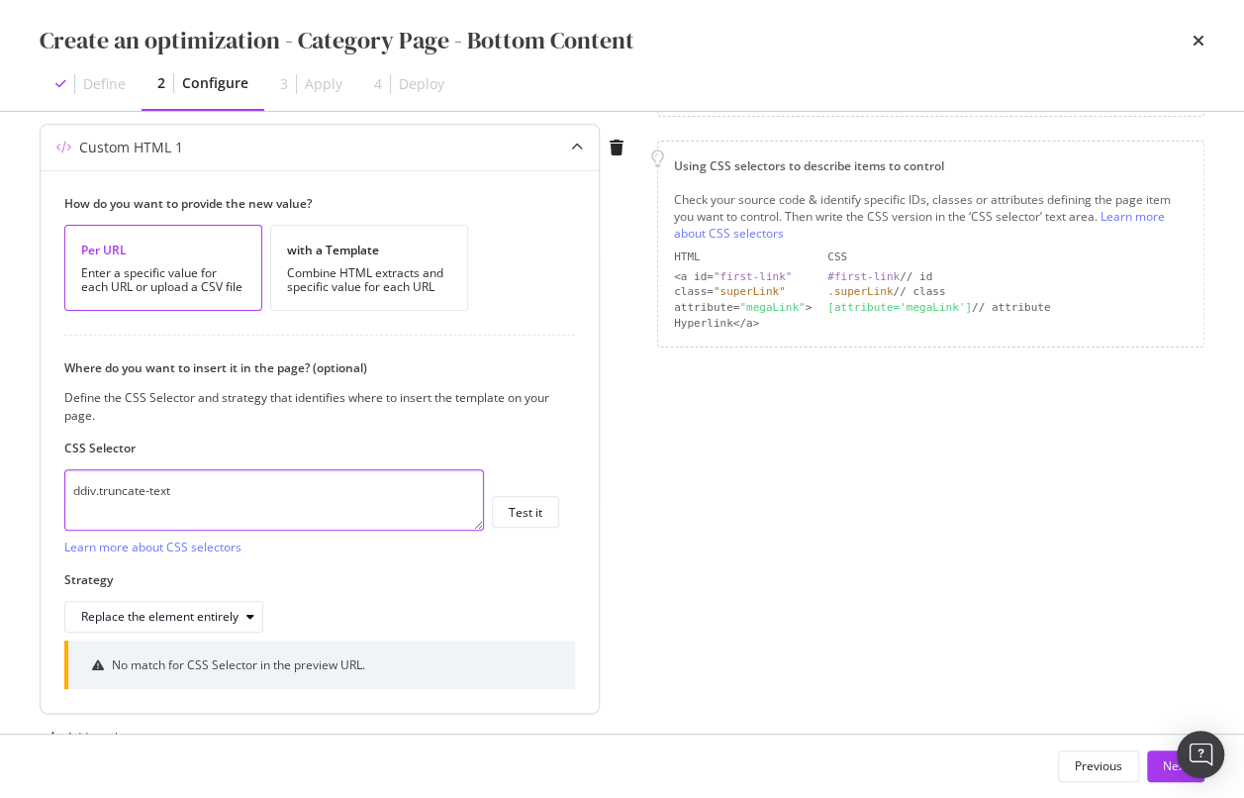
drag, startPoint x: 168, startPoint y: 494, endPoint x: 58, endPoint y: 490, distance: 109.9
click at [59, 490] on div "How do you want to provide the new value? Per URL Enter a specific value for ea…" at bounding box center [320, 441] width 558 height 542
paste textarea "modal"
type textarea "div.truncate-text"
click at [823, 589] on div "Page elements to optimize Title: Update the page <title> . H1: Update an existi…" at bounding box center [930, 335] width 547 height 836
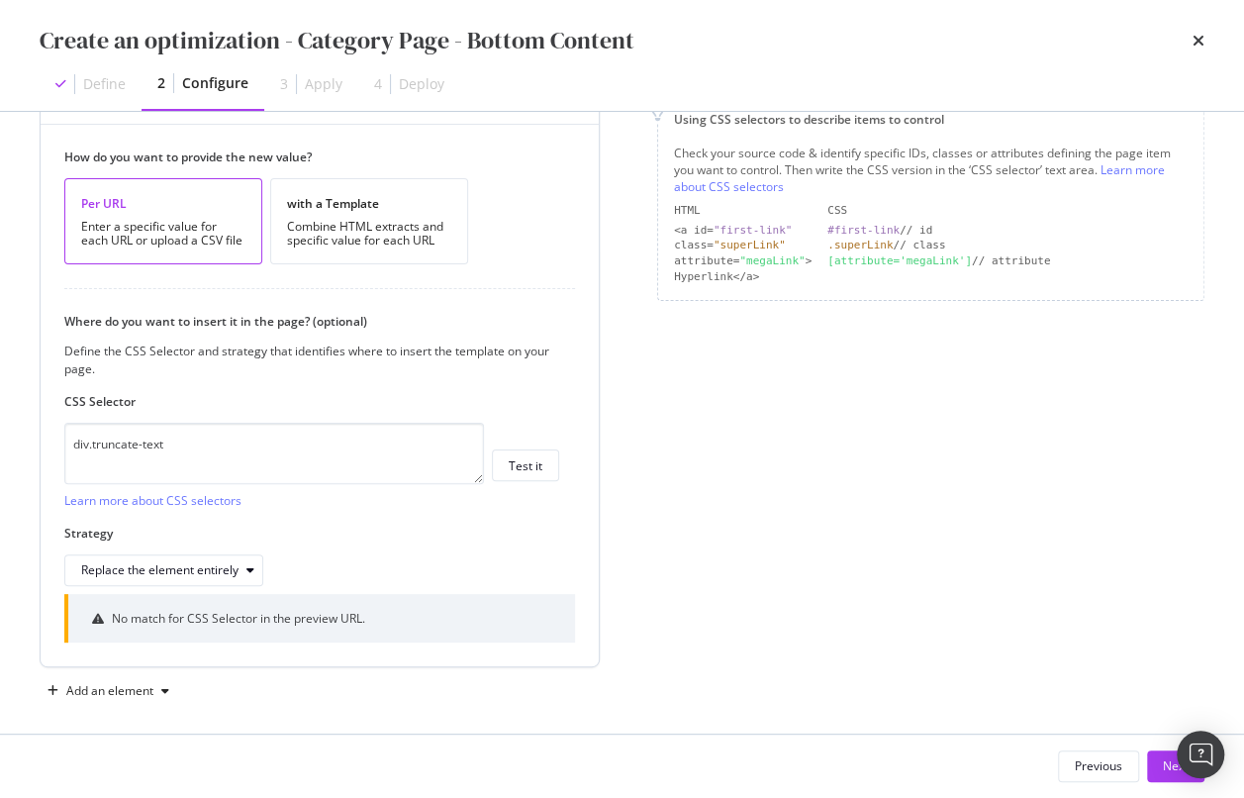
scroll to position [291, 0]
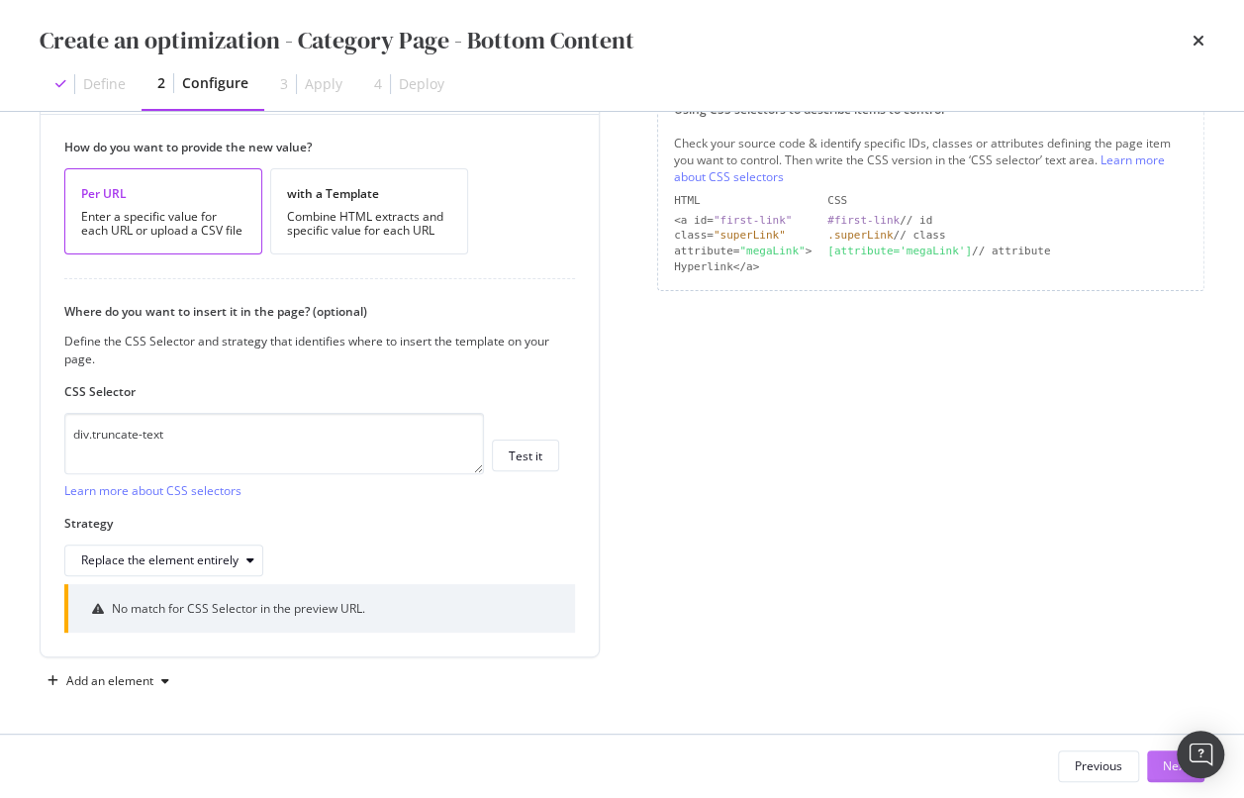
click at [1159, 769] on button "Next" at bounding box center [1175, 766] width 57 height 32
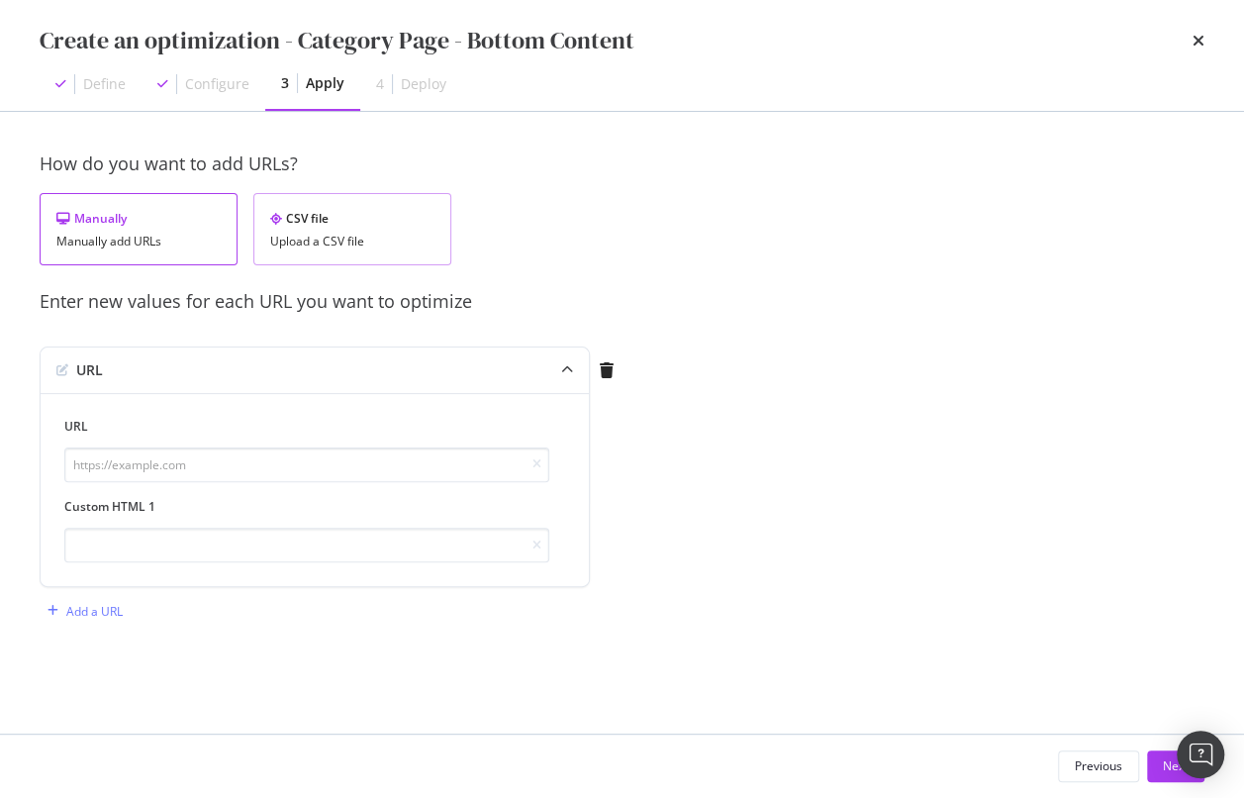
click at [315, 225] on div "CSV file" at bounding box center [352, 218] width 164 height 17
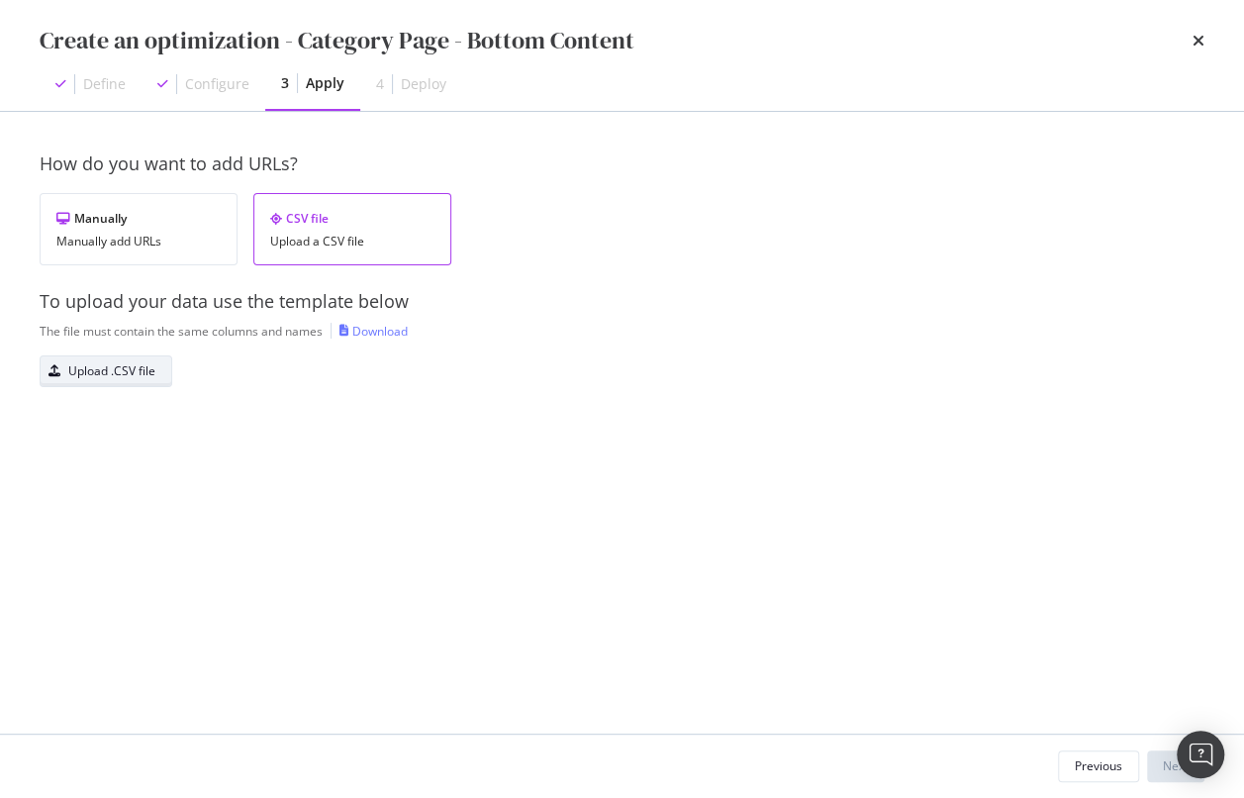
click at [98, 374] on div "Upload .CSV file" at bounding box center [111, 370] width 87 height 17
click at [1158, 770] on button "Next" at bounding box center [1175, 766] width 57 height 32
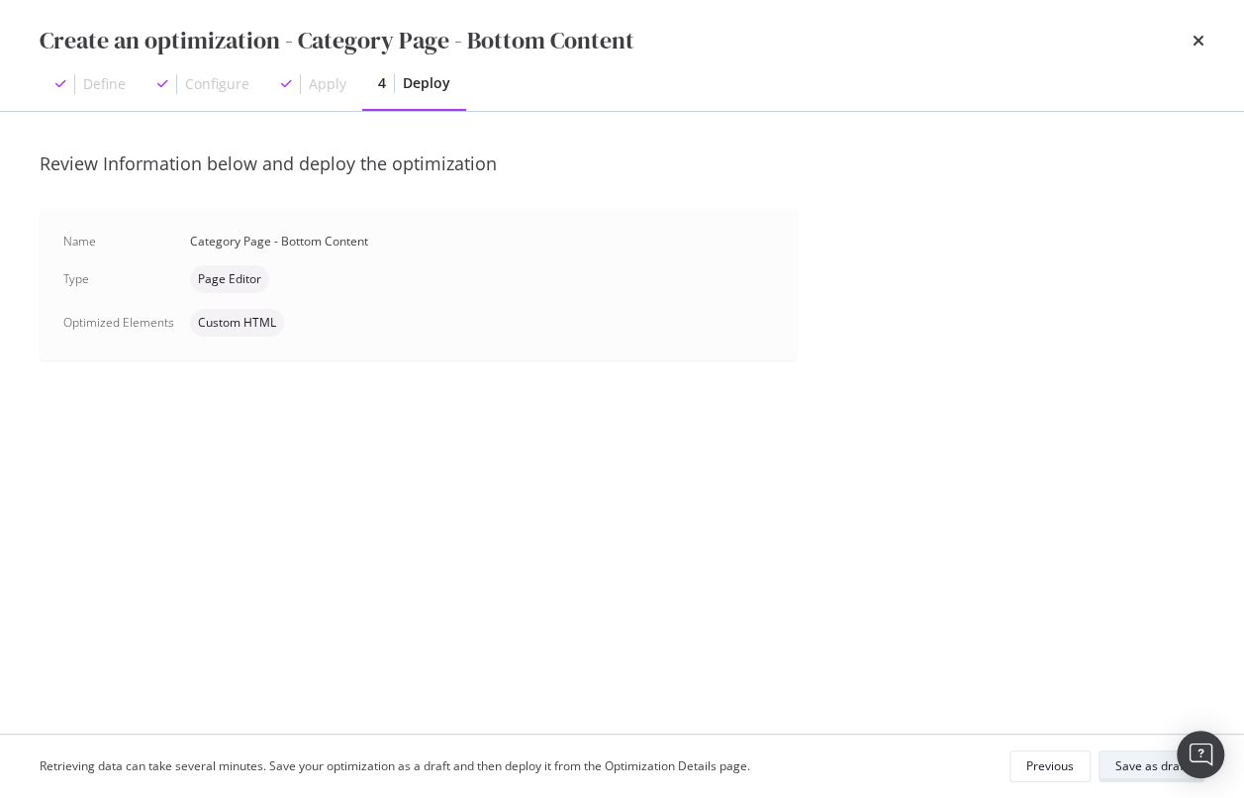
click at [1127, 768] on div "Save as draft" at bounding box center [1151, 765] width 72 height 17
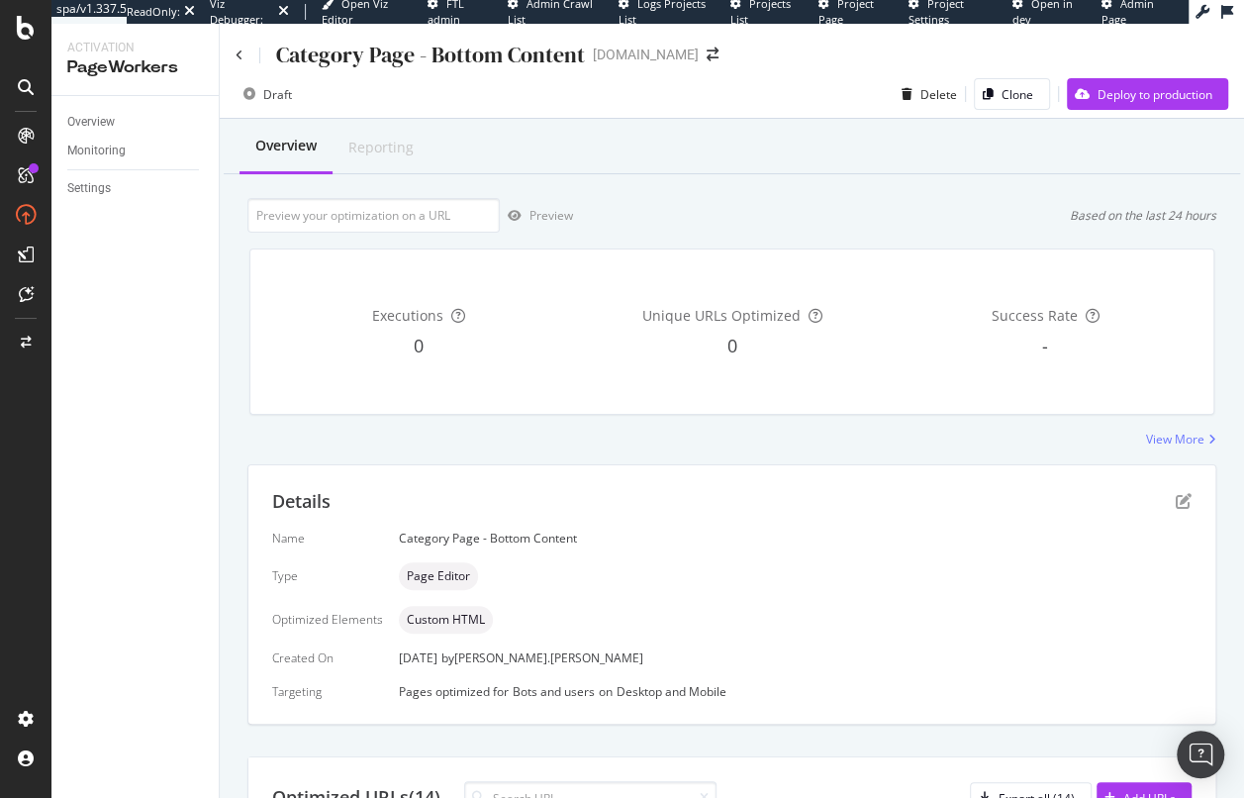
scroll to position [16, 0]
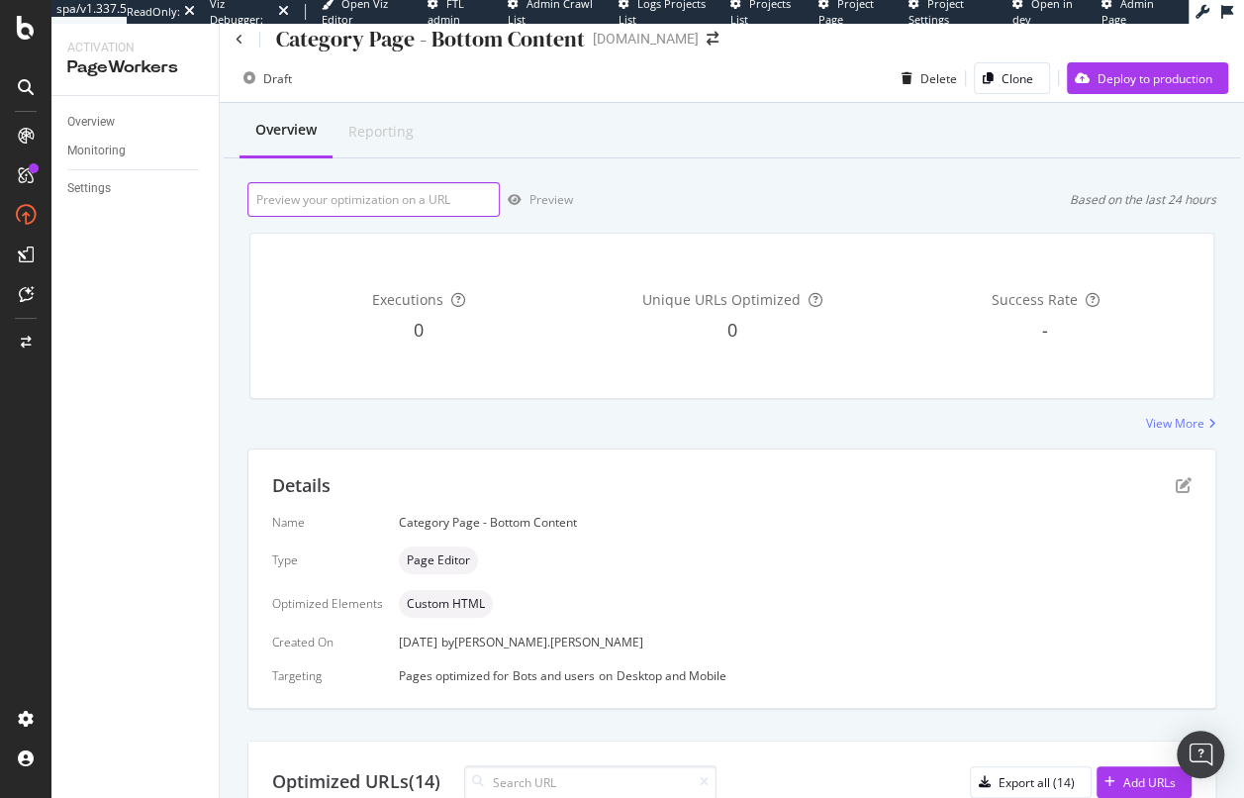
click at [357, 200] on input "url" at bounding box center [373, 199] width 252 height 35
paste input "div.truncate-text"
type input "div.truncate-text"
click at [304, 196] on input "url" at bounding box center [373, 199] width 252 height 35
paste input "https://www.mauijim.com/US/en_US/shop/sunglasses/aviators"
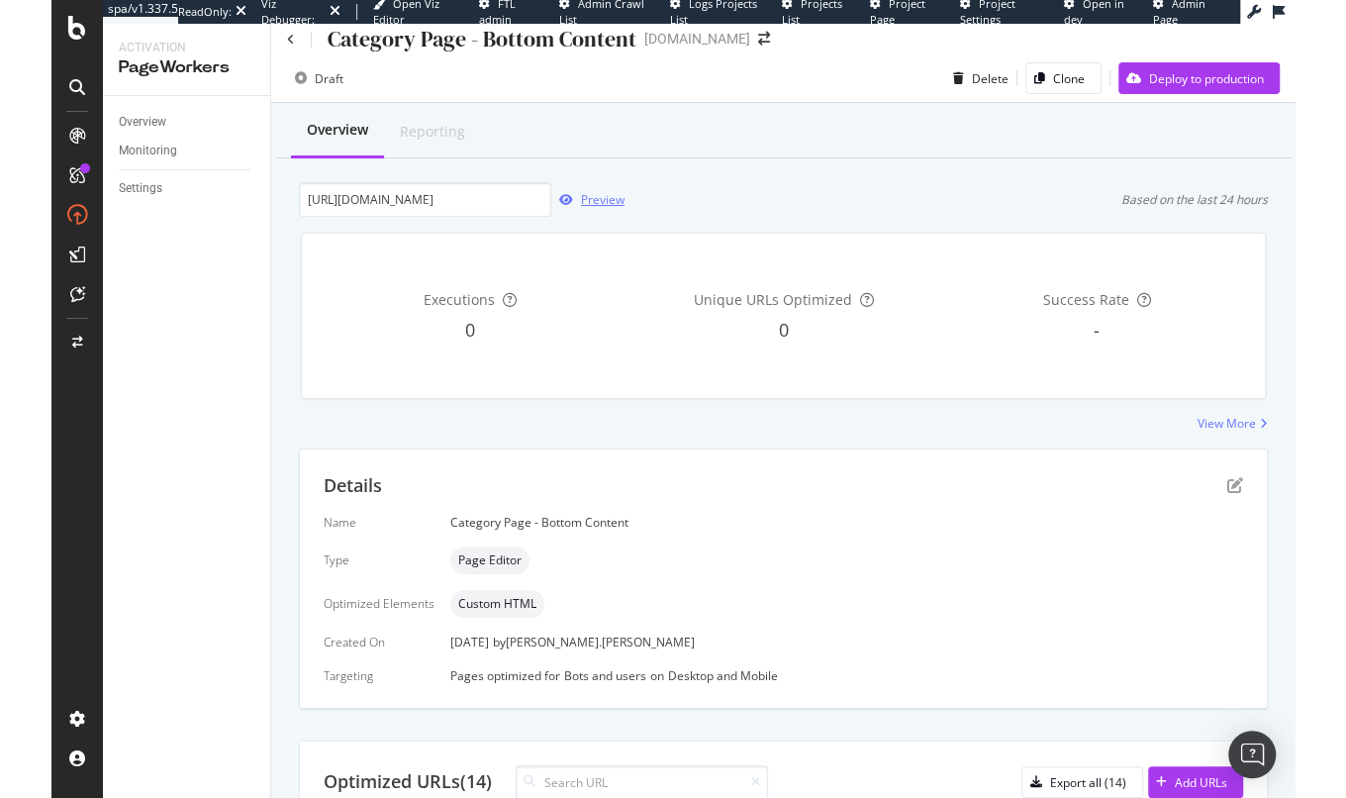
scroll to position [0, 0]
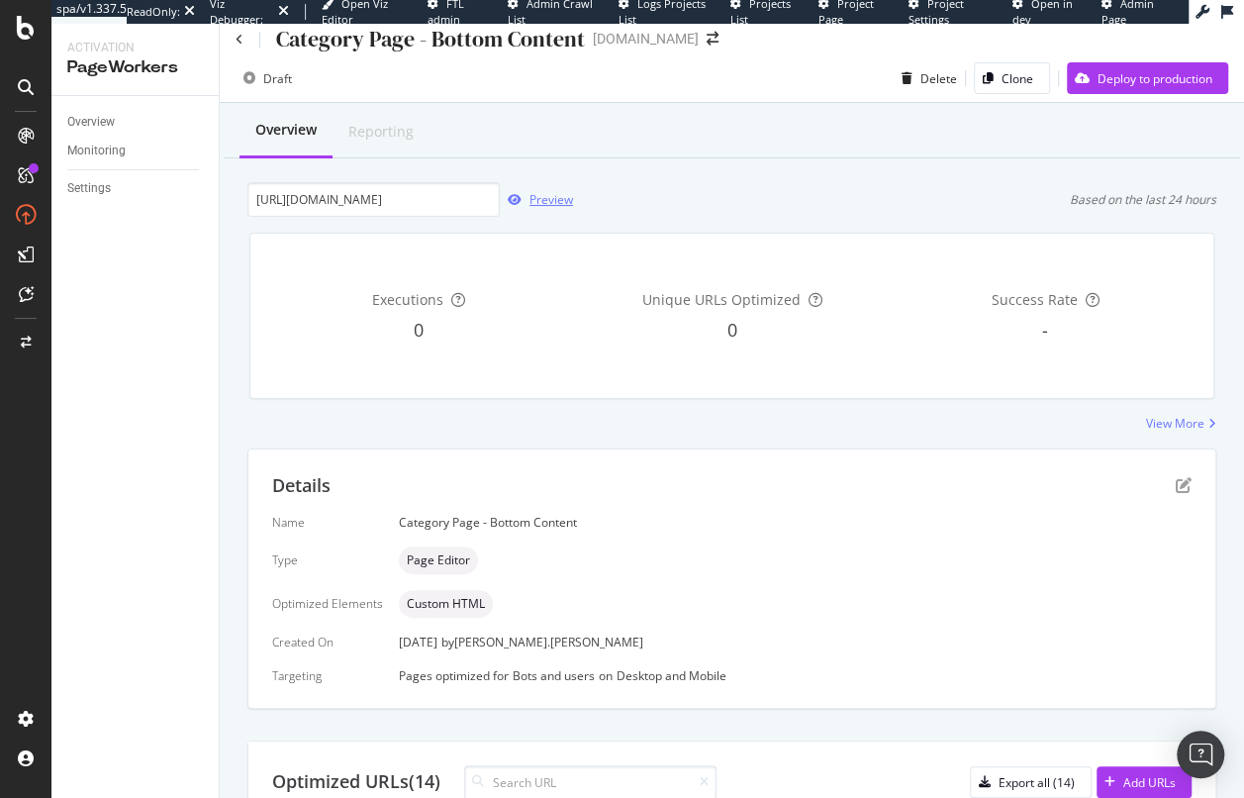
click at [572, 200] on div "Preview" at bounding box center [551, 199] width 44 height 17
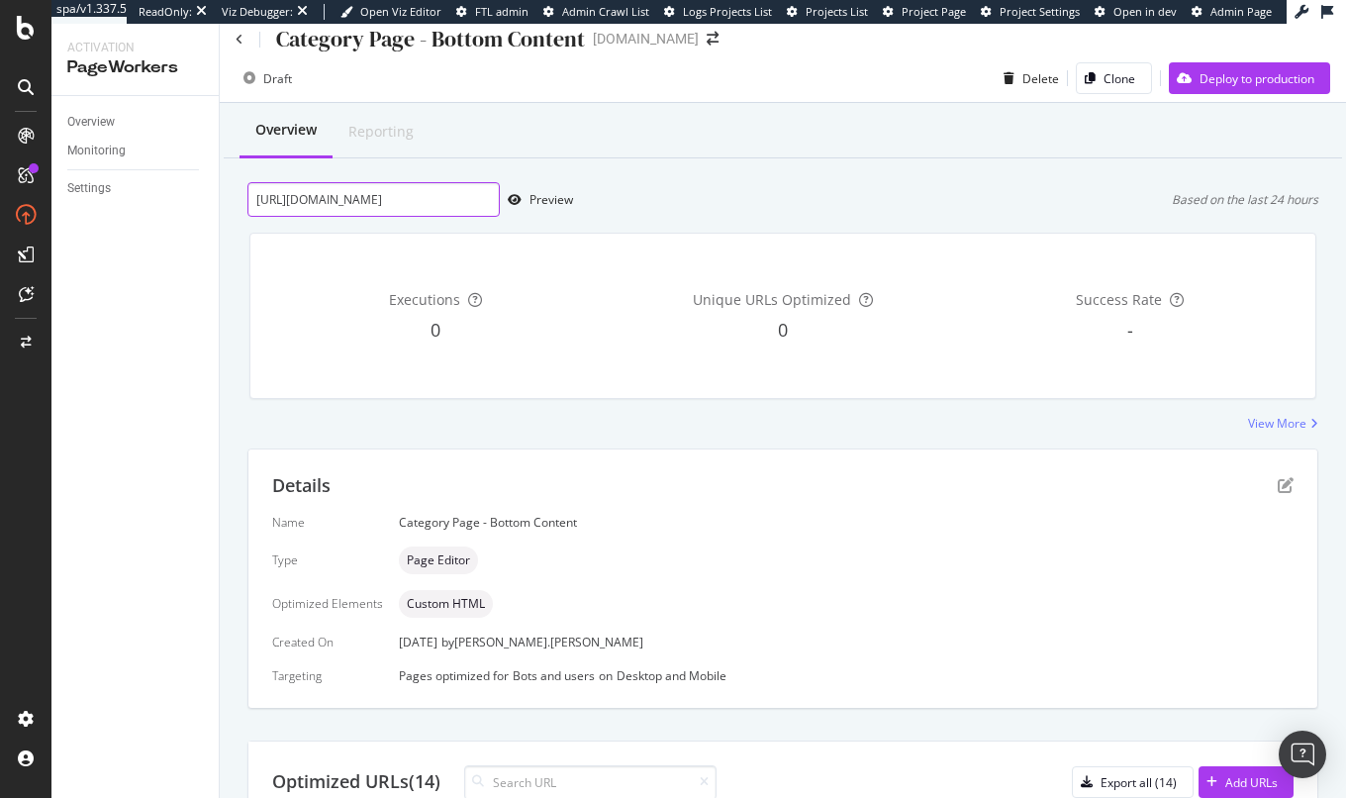
click at [442, 197] on input "https://www.mauijim.com/US/en_US/shop/sunglasses/aviators" at bounding box center [373, 199] width 252 height 35
click at [470, 205] on input "https://www.mauijim.com/US/en_US/shop/sunglasses/aviators" at bounding box center [373, 199] width 252 height 35
paste input "women"
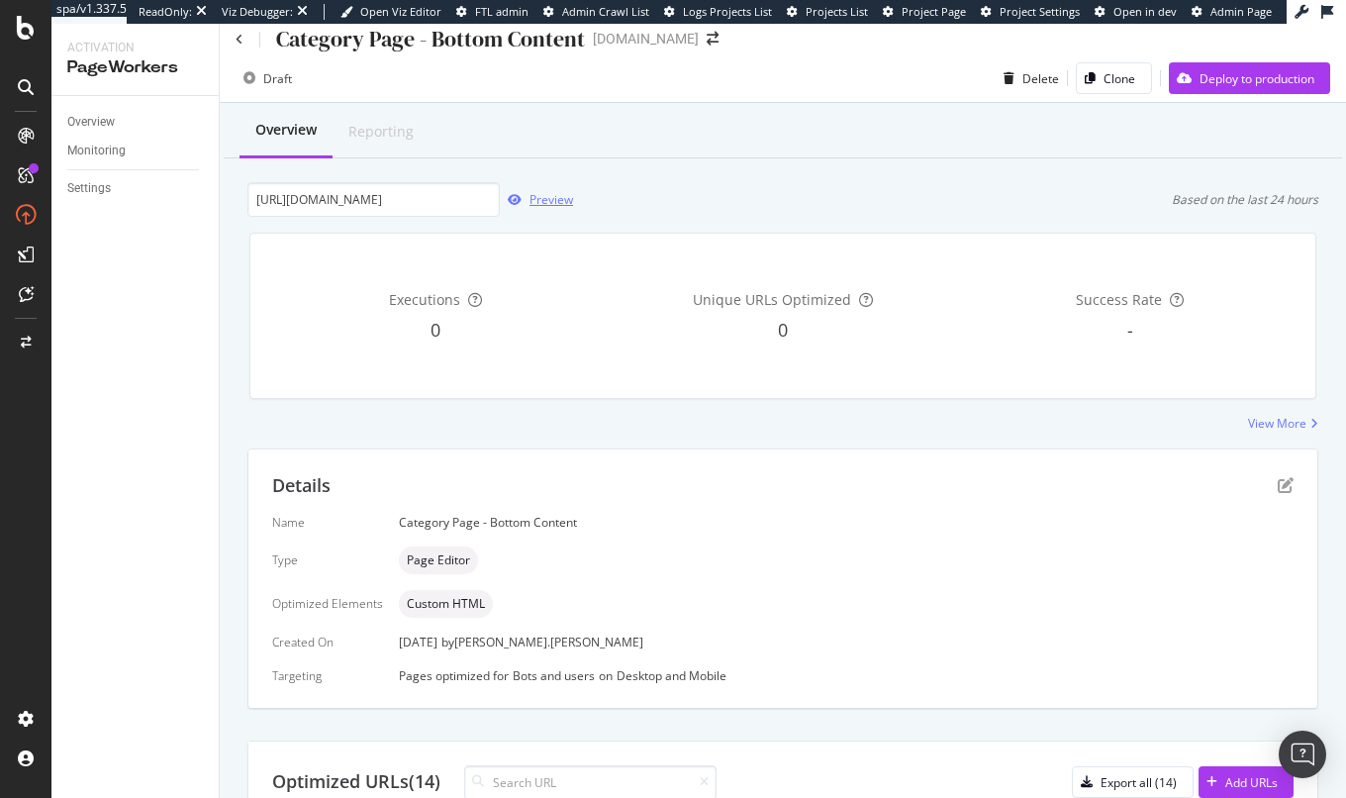
click at [556, 197] on div "Preview" at bounding box center [551, 199] width 44 height 17
click at [447, 194] on input "https://www.mauijim.com/US/en_US/shop/sunglasses/women" at bounding box center [373, 199] width 252 height 35
paste input "rimless"
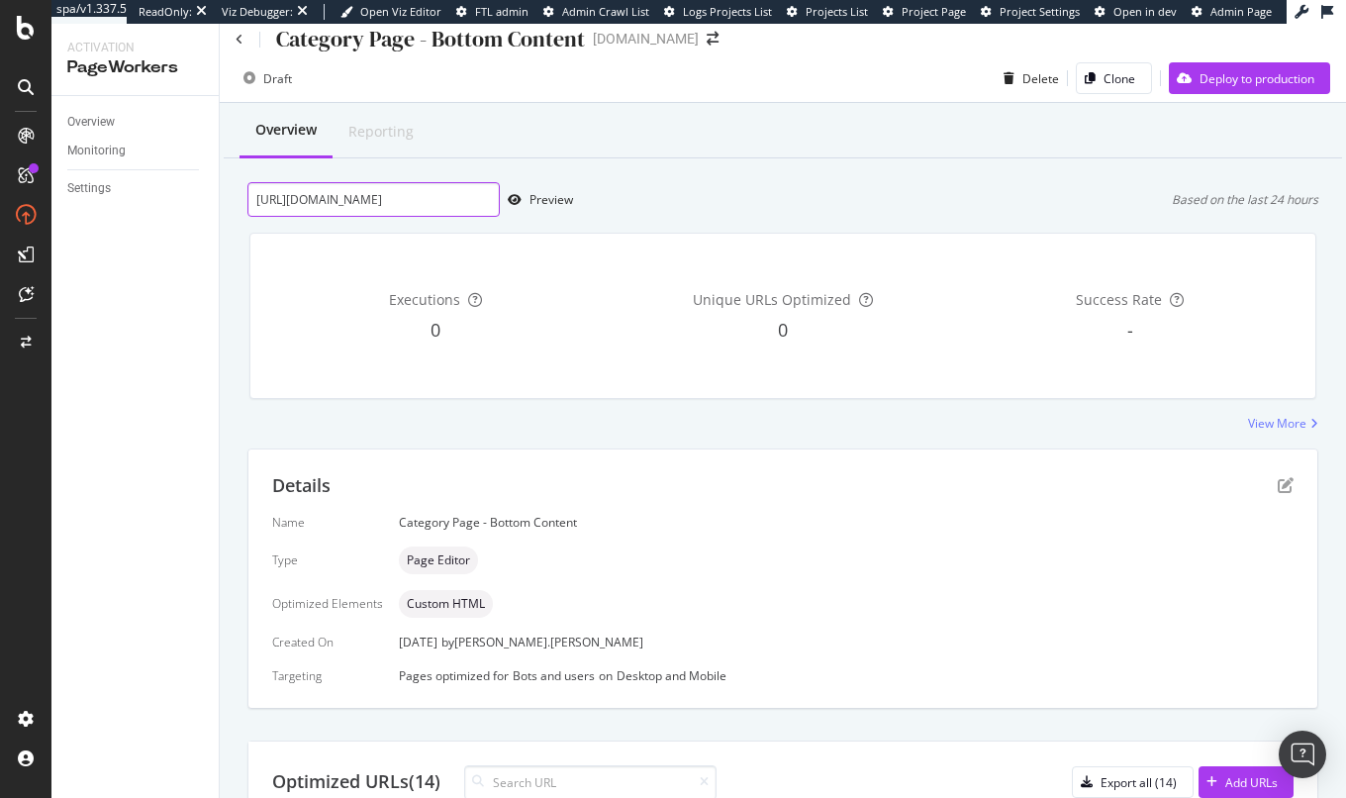
scroll to position [0, 105]
type input "https://www.mauijim.com/US/en_US/shop/sunglasses/rimless"
click at [559, 197] on div "Preview" at bounding box center [551, 199] width 44 height 17
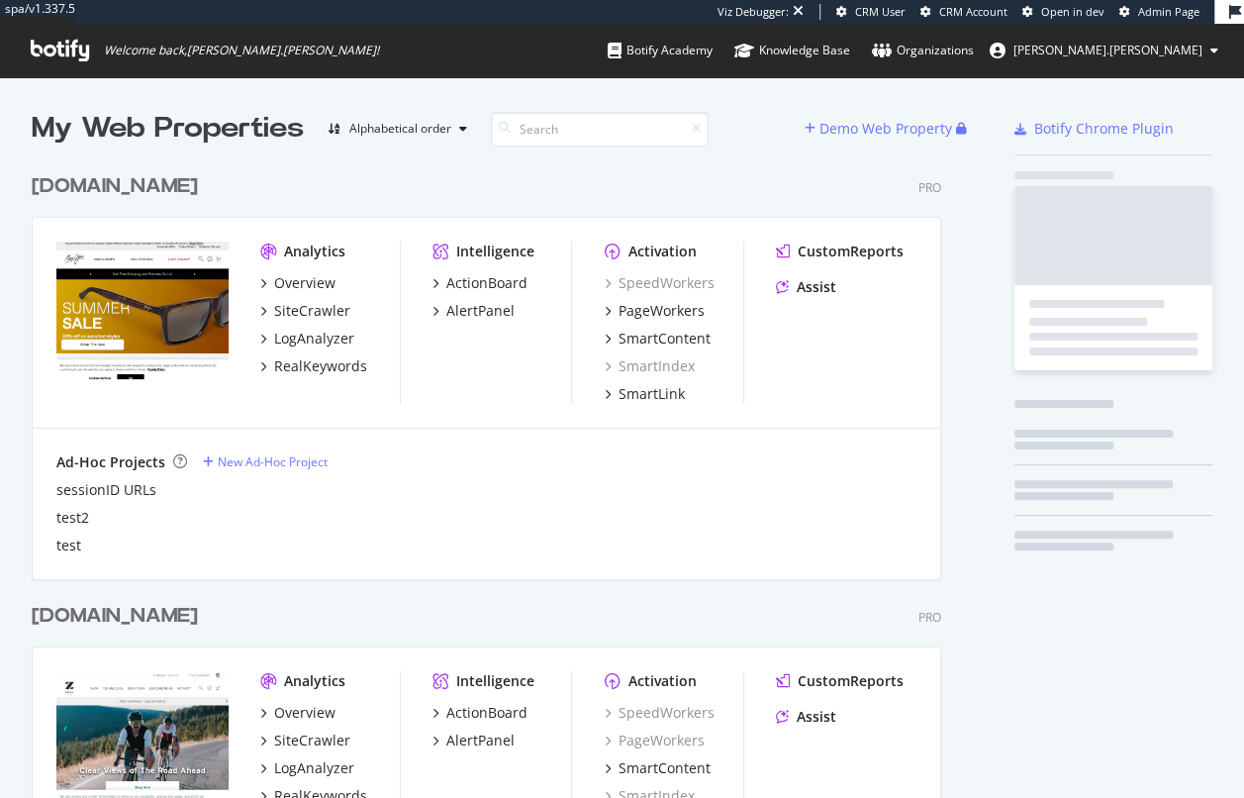
scroll to position [766, 914]
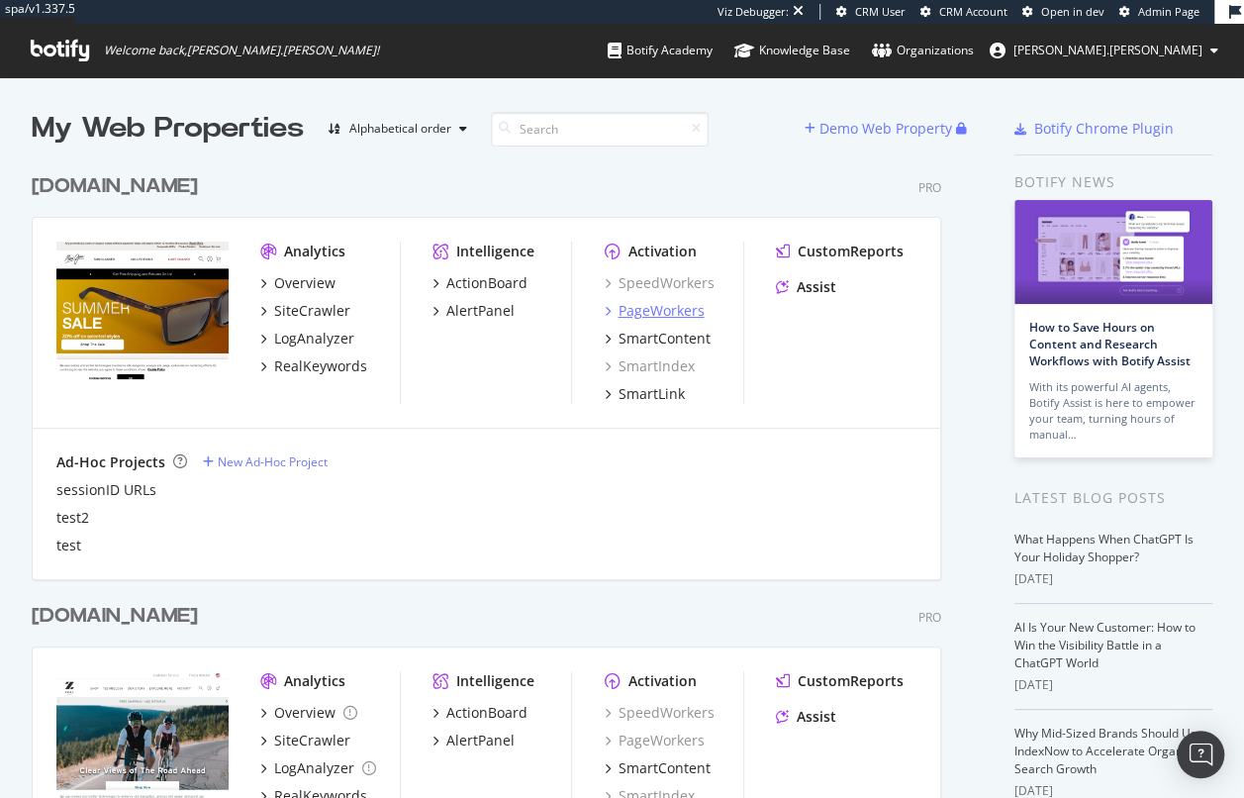
click at [668, 311] on div "PageWorkers" at bounding box center [661, 311] width 86 height 20
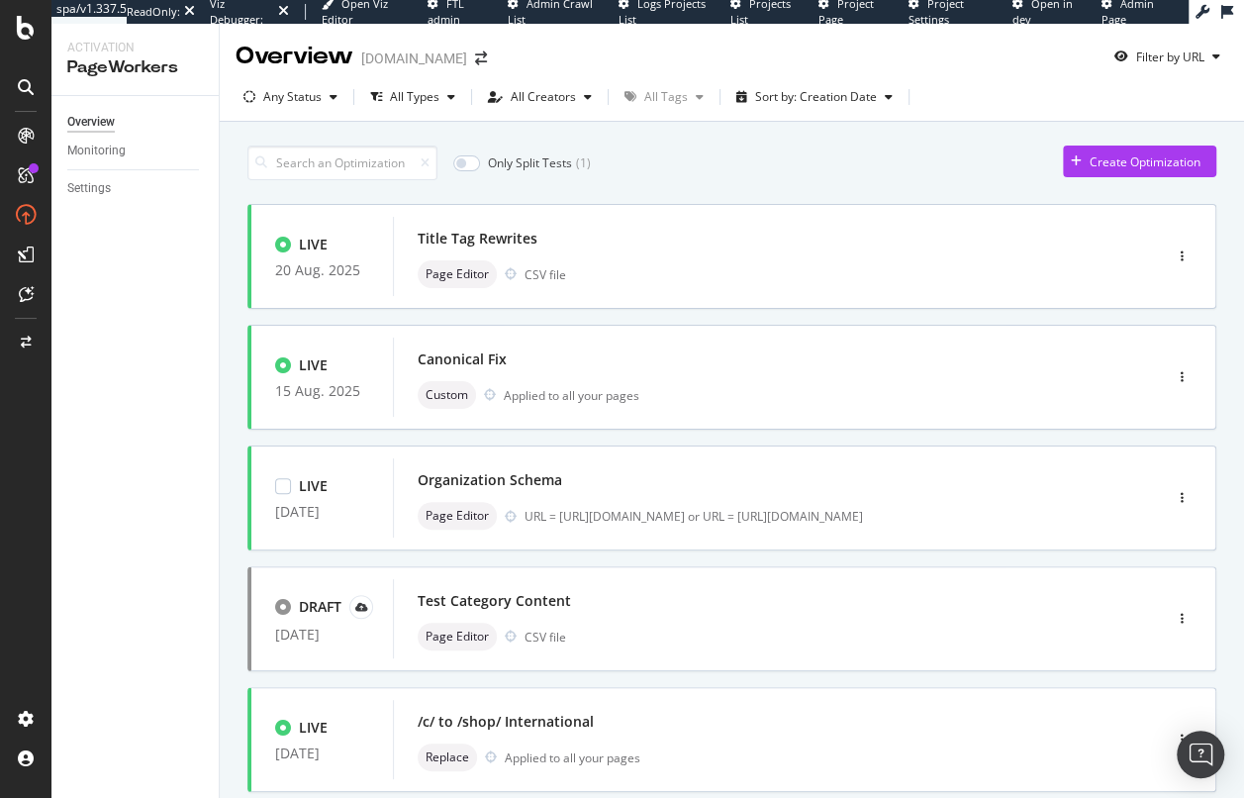
scroll to position [2, 0]
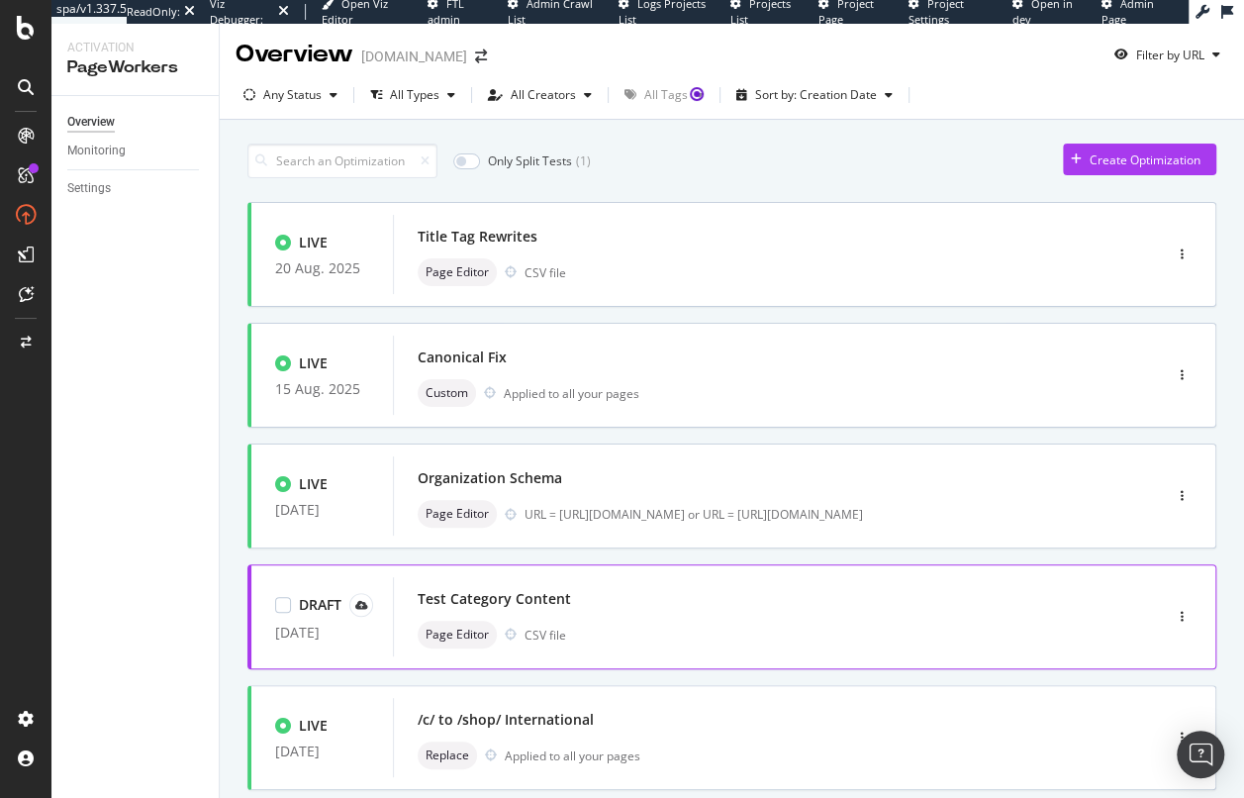
click at [609, 601] on div "Test Category Content" at bounding box center [748, 599] width 660 height 28
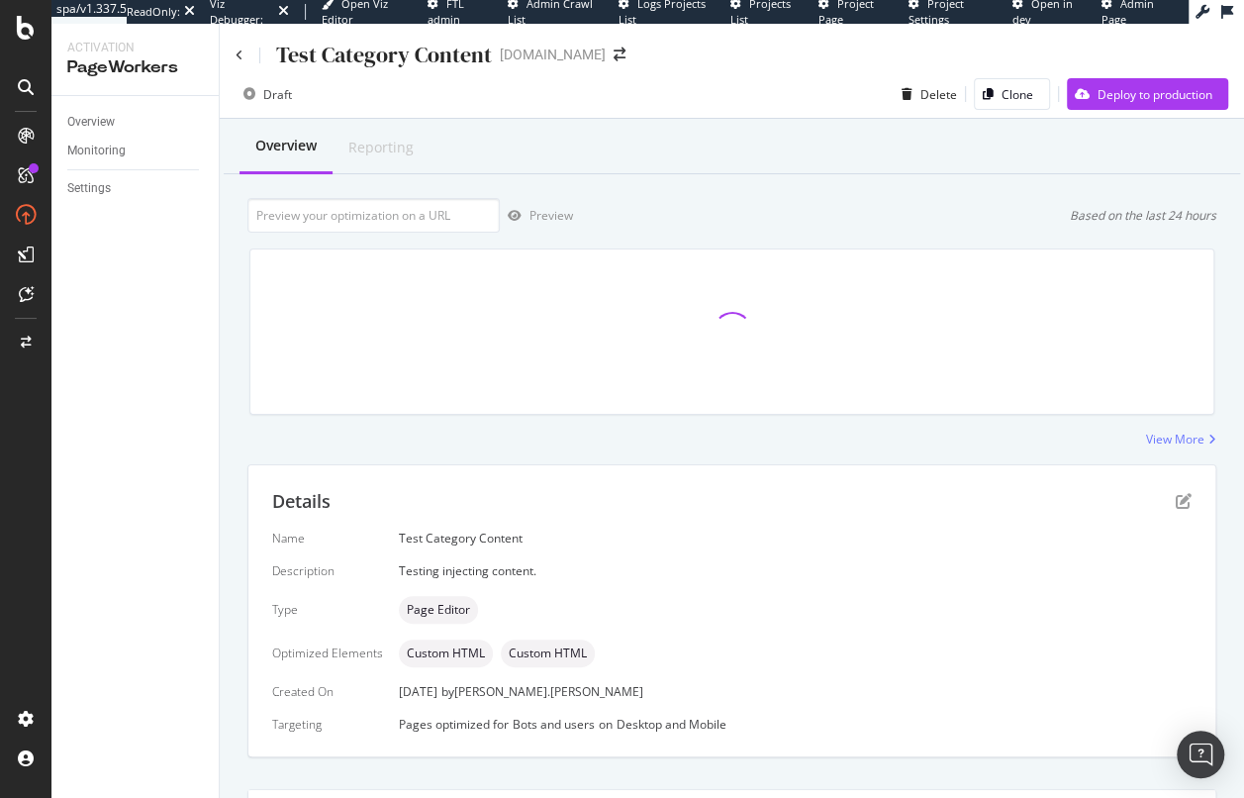
scroll to position [310, 0]
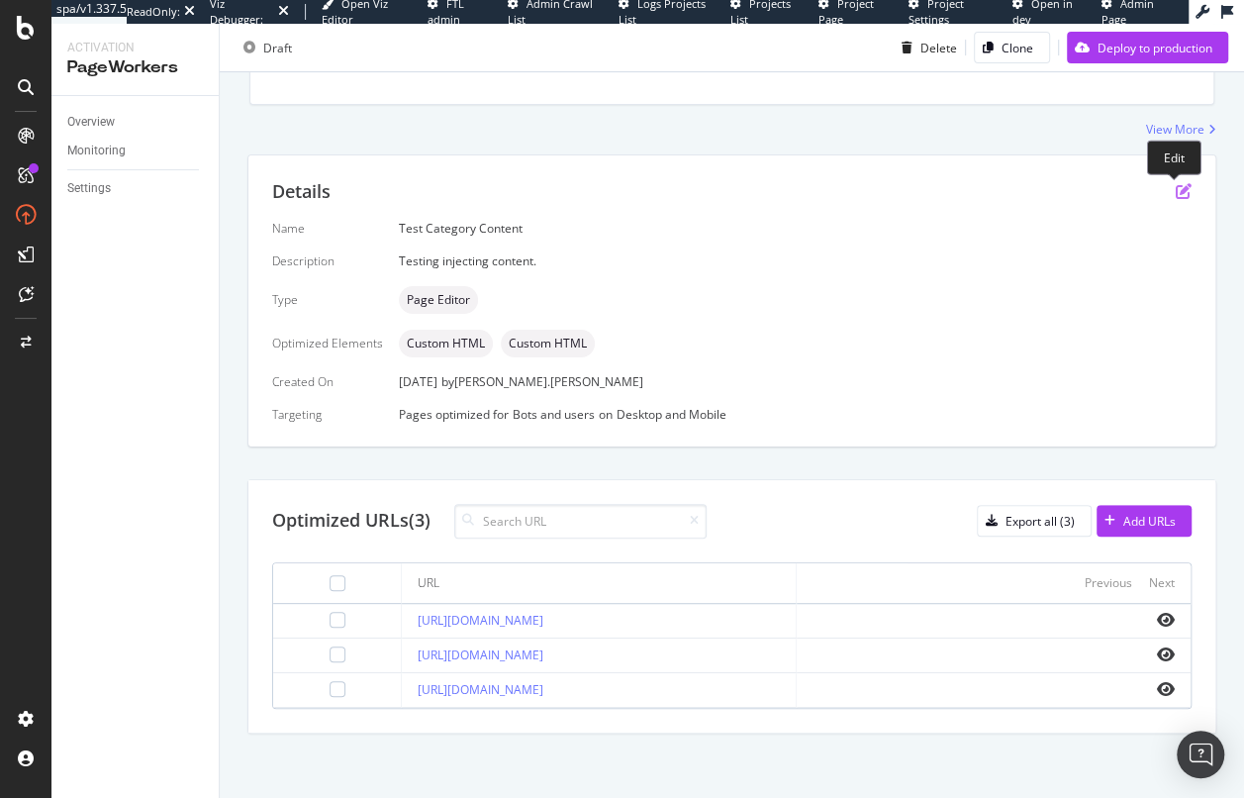
click at [1176, 192] on icon "pen-to-square" at bounding box center [1184, 191] width 16 height 16
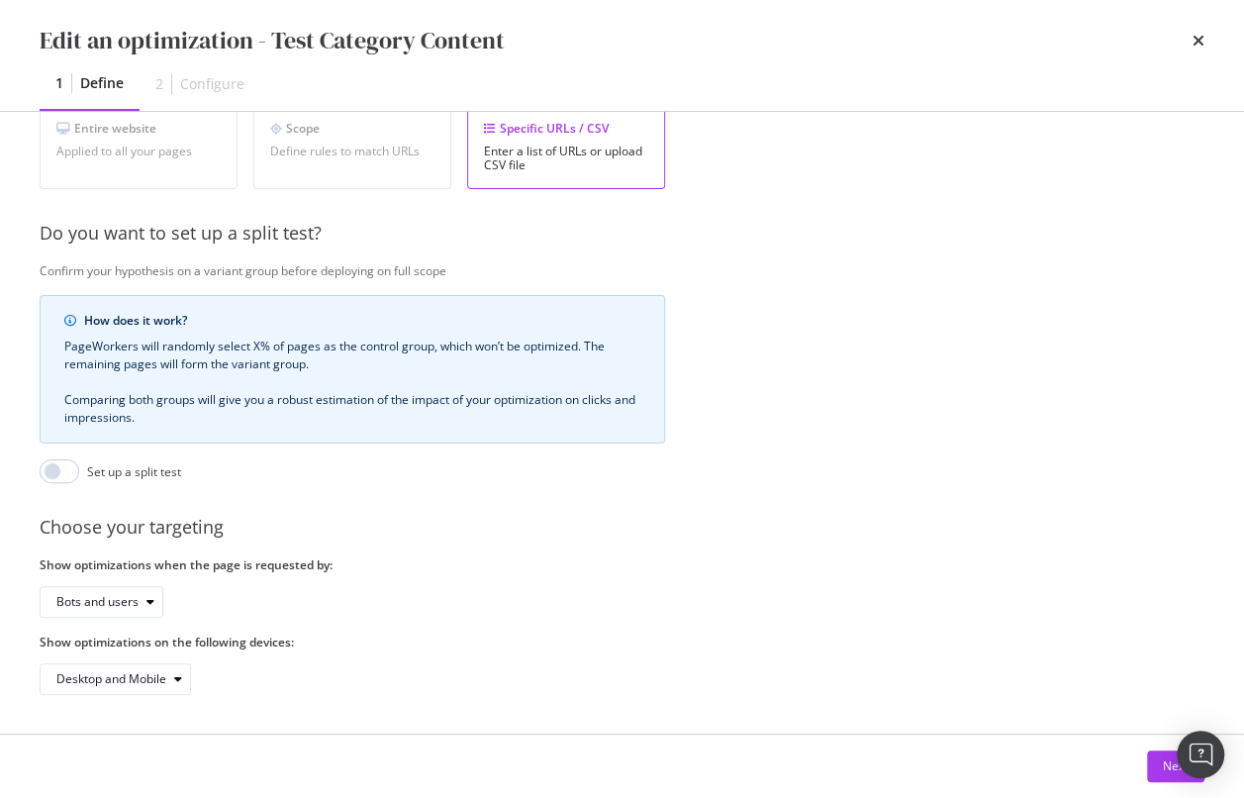
scroll to position [400, 0]
click at [1145, 773] on div "Next" at bounding box center [622, 766] width 1165 height 32
click at [1158, 761] on button "Next" at bounding box center [1175, 766] width 57 height 32
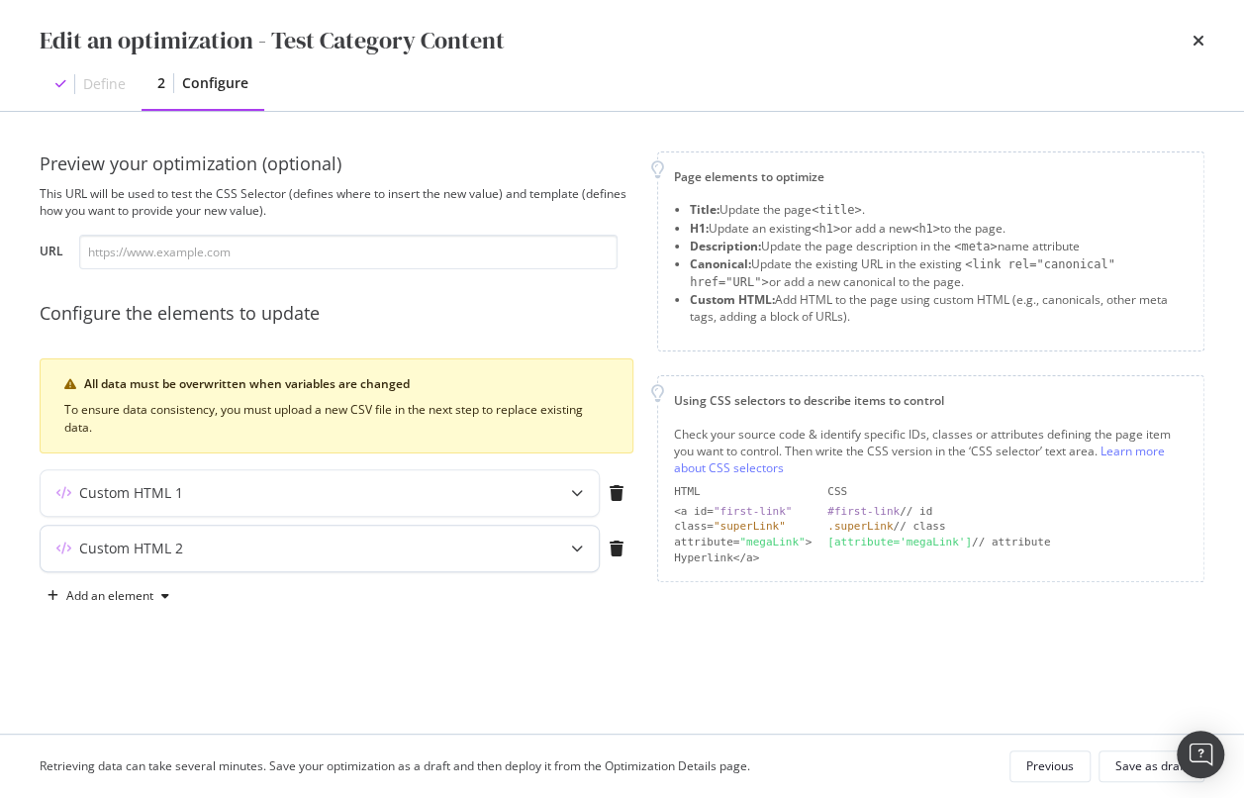
click at [217, 549] on div "Custom HTML 2" at bounding box center [281, 548] width 480 height 20
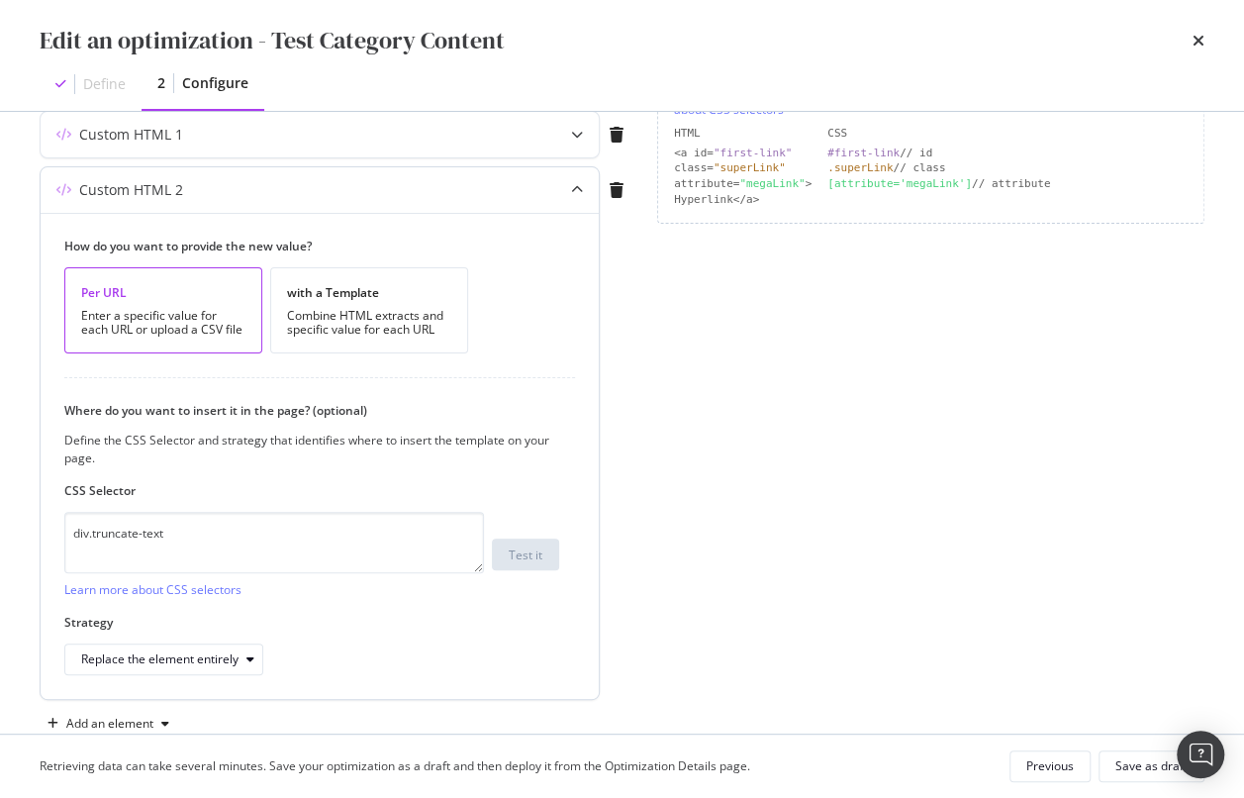
scroll to position [362, 0]
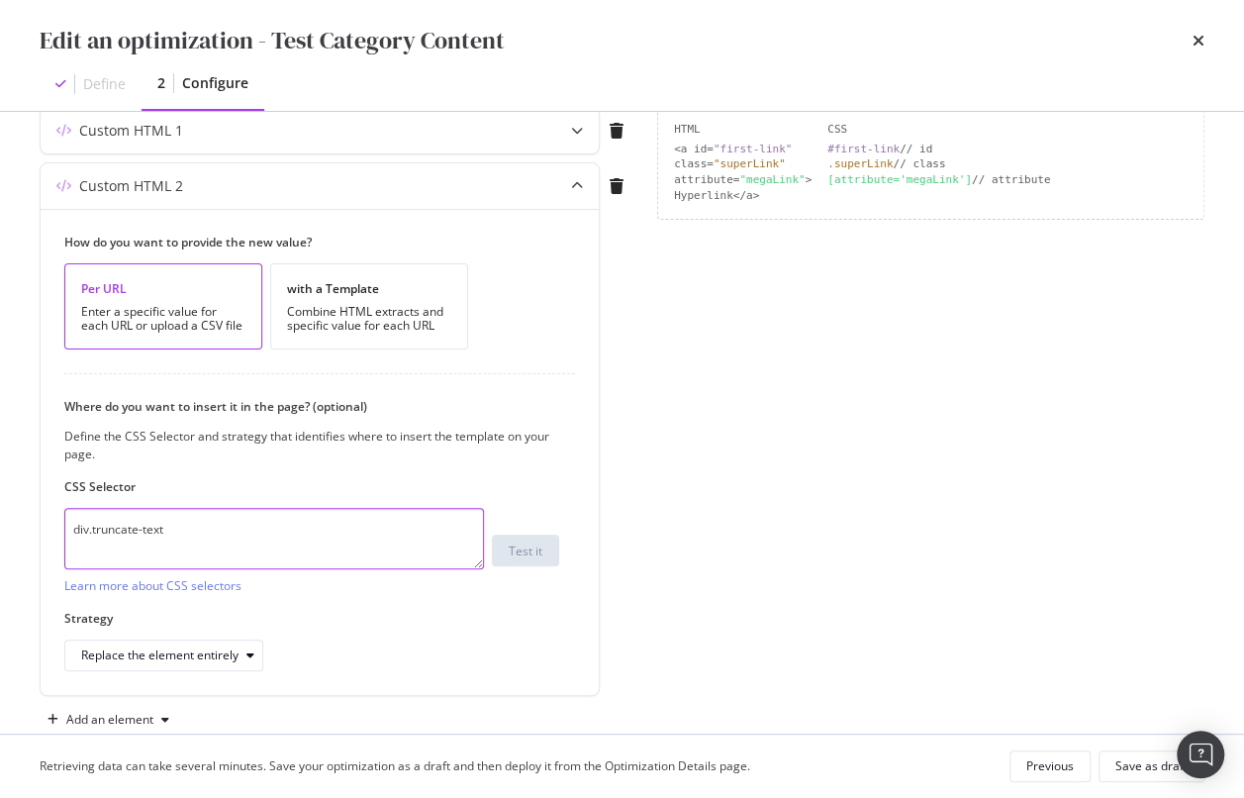
drag, startPoint x: 240, startPoint y: 530, endPoint x: 19, endPoint y: 525, distance: 220.8
click at [19, 525] on div "Preview your optimization (optional) This URL will be used to test the CSS Sele…" at bounding box center [622, 423] width 1244 height 622
click at [217, 529] on textarea "div.truncate-text" at bounding box center [274, 538] width 420 height 61
drag, startPoint x: 222, startPoint y: 529, endPoint x: 48, endPoint y: 533, distance: 174.3
click at [48, 533] on div "How do you want to provide the new value? Per URL Enter a specific value for ea…" at bounding box center [320, 452] width 558 height 486
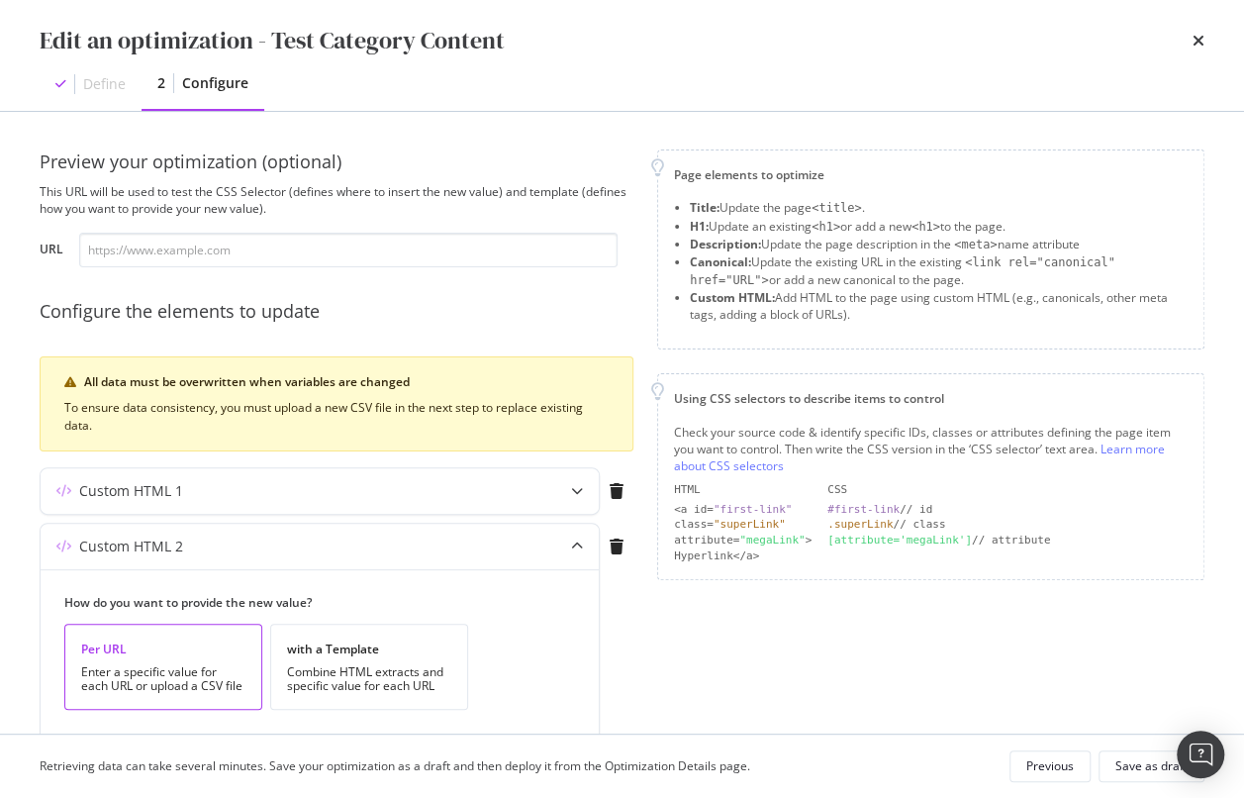
scroll to position [0, 0]
click at [255, 249] on input "modal" at bounding box center [348, 252] width 538 height 35
paste input "https://www.mauijim.com/US/en_US/shop/sunglasses/aviators"
type input "https://www.mauijim.com/US/en_US/shop/sunglasses/aviators"
